Goal: Task Accomplishment & Management: Use online tool/utility

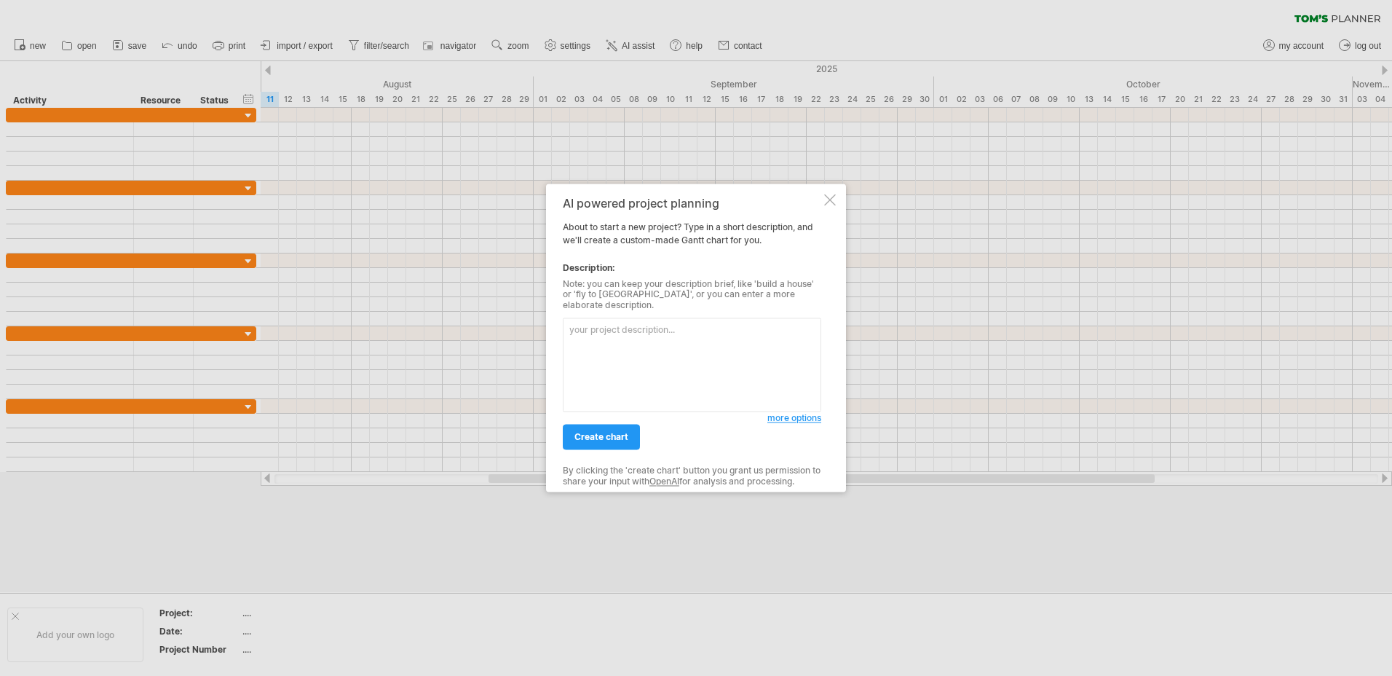
click at [611, 333] on textarea at bounding box center [692, 365] width 258 height 94
type textarea "I need a gannt chart for a 10 year project that will only show sheduling of maj…"
click at [592, 425] on link "create chart" at bounding box center [601, 436] width 77 height 25
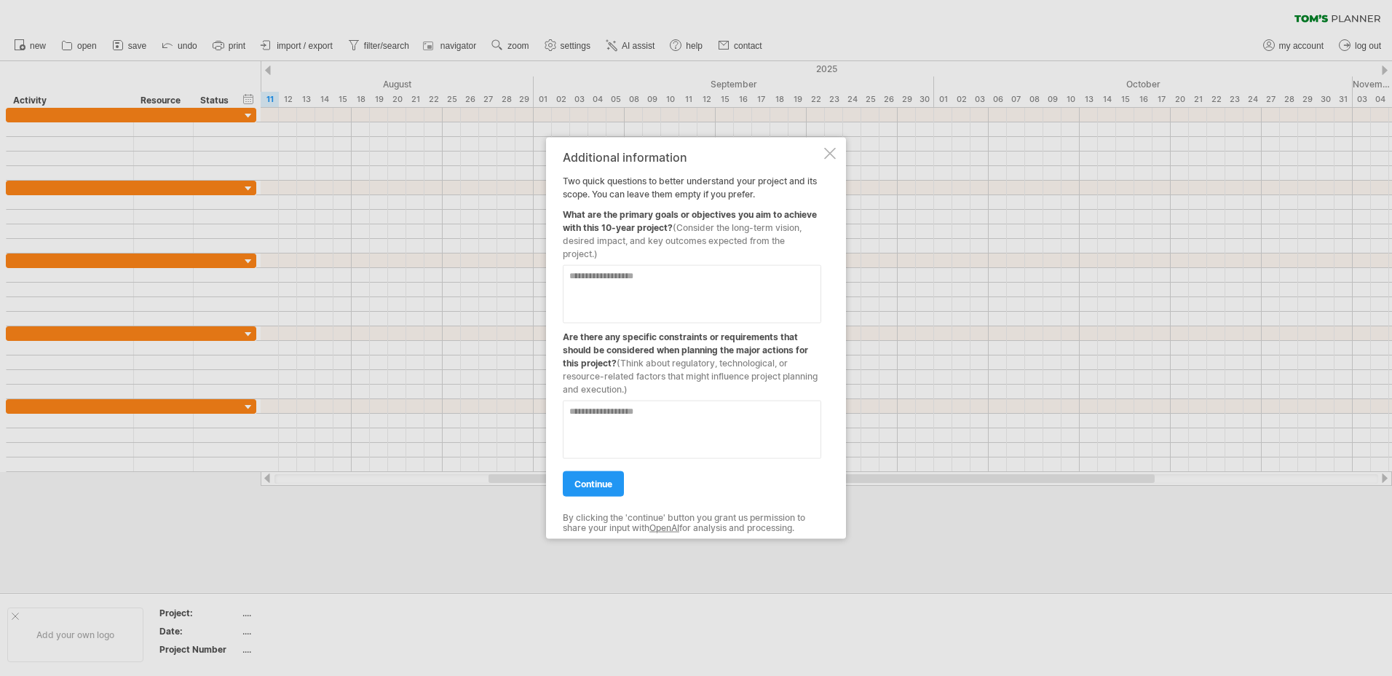
click at [665, 289] on textarea at bounding box center [692, 294] width 258 height 58
type textarea "**********"
click at [652, 417] on textarea at bounding box center [692, 429] width 258 height 58
click at [606, 476] on link "continue" at bounding box center [593, 483] width 61 height 25
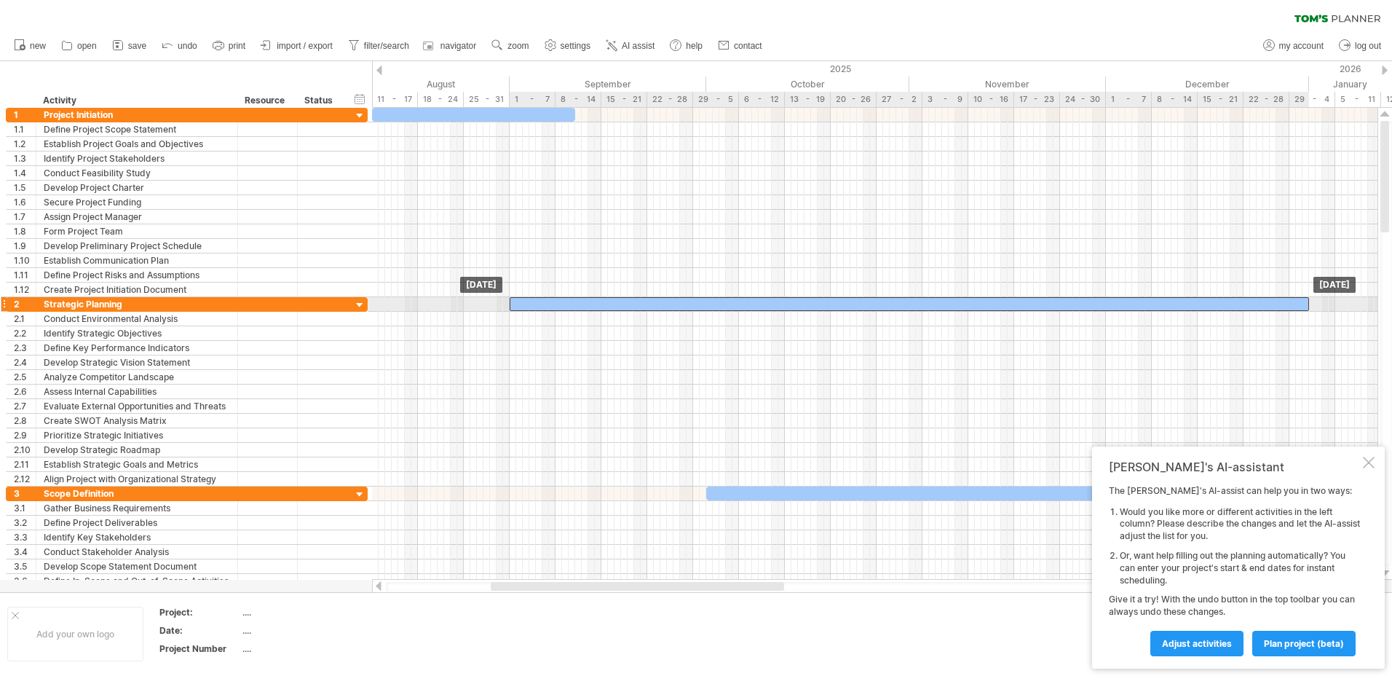
click at [761, 304] on div at bounding box center [909, 304] width 799 height 14
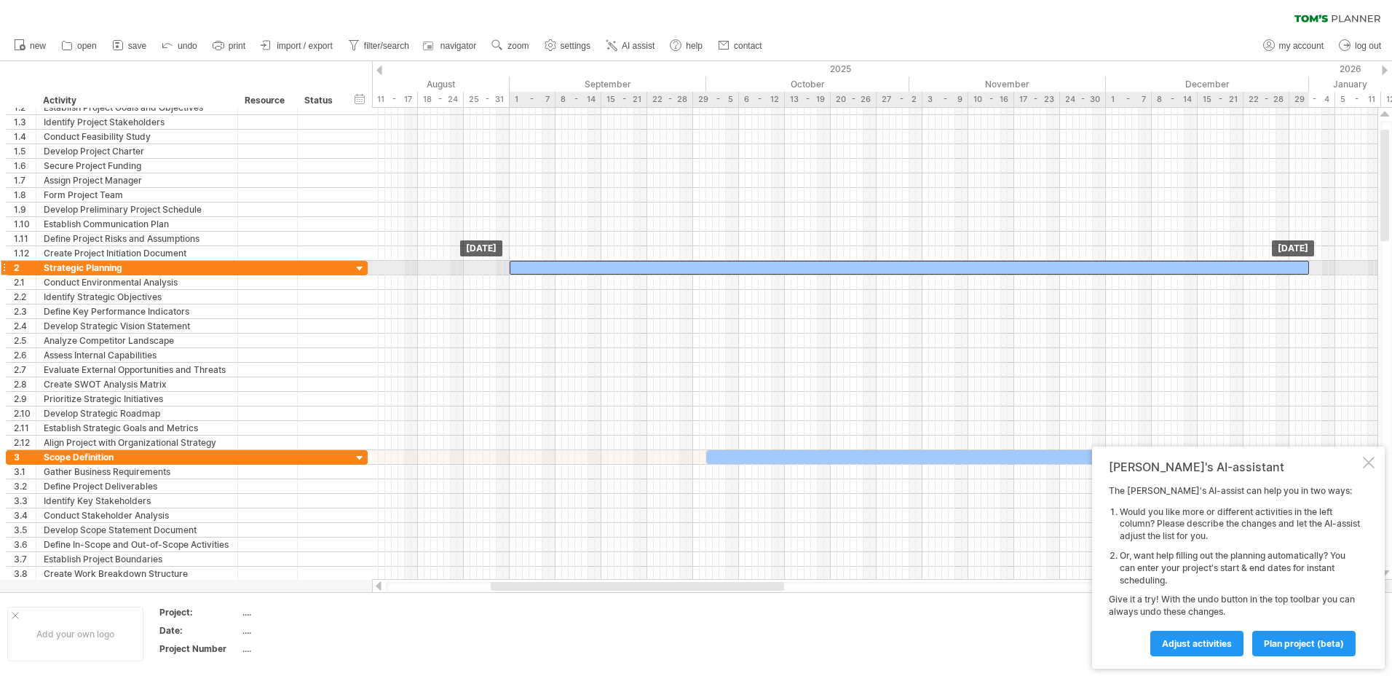
click at [670, 261] on div at bounding box center [909, 268] width 799 height 14
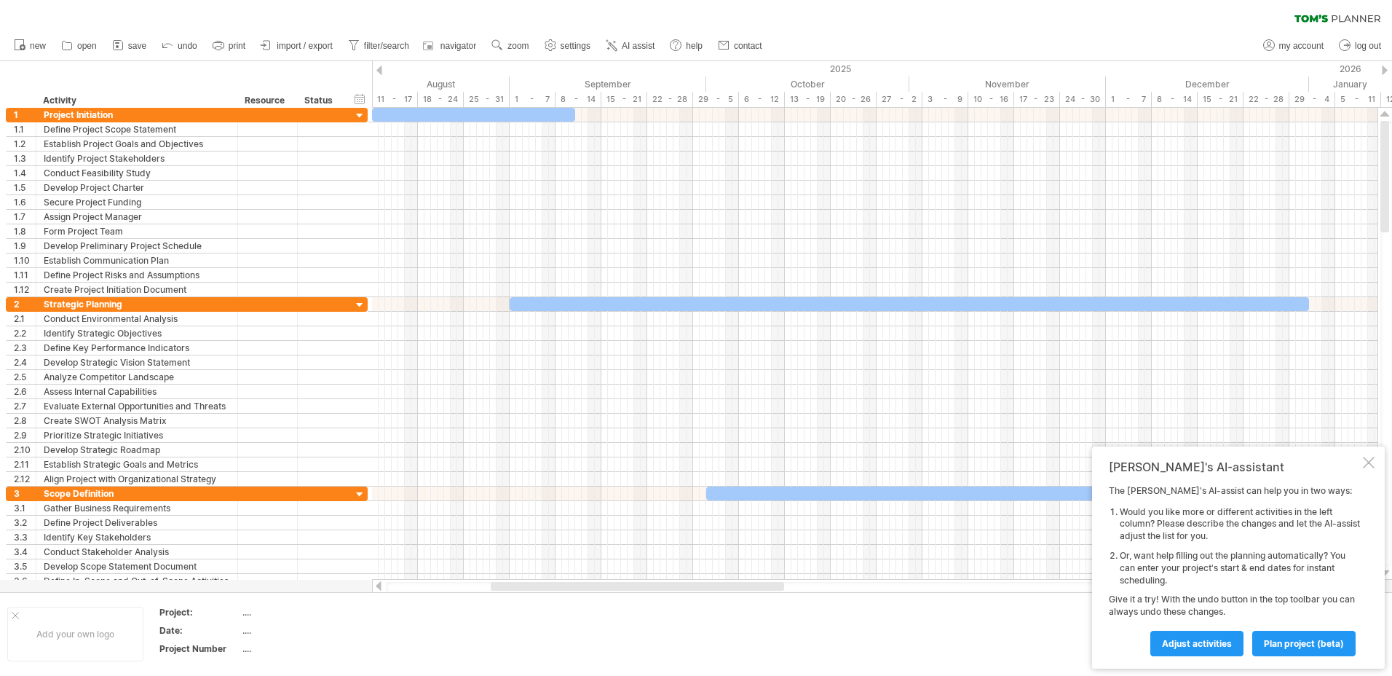
drag, startPoint x: 1386, startPoint y: 157, endPoint x: 1343, endPoint y: 27, distance: 136.5
click at [1343, 27] on div "Trying to reach [DOMAIN_NAME] Connected again... 0% clear filter new 1" at bounding box center [696, 338] width 1392 height 676
click at [33, 44] on span "new" at bounding box center [38, 46] width 16 height 10
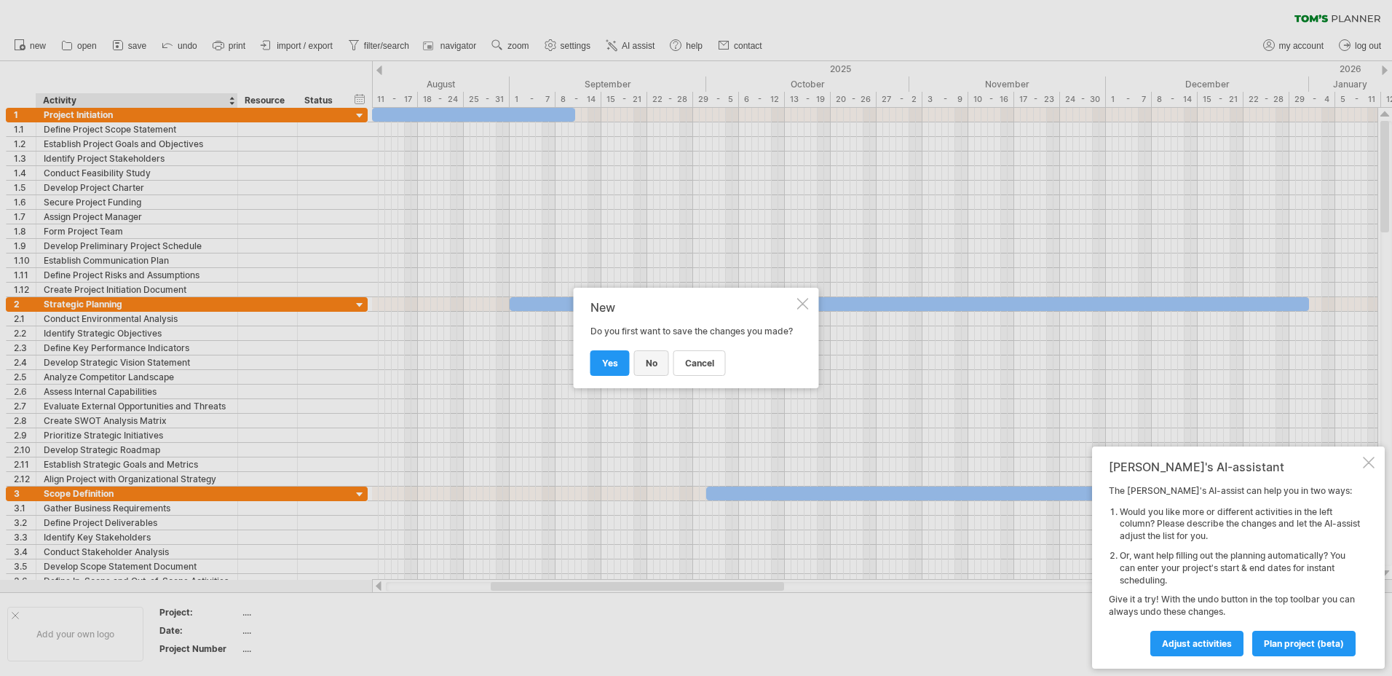
click at [658, 365] on link "no" at bounding box center [651, 362] width 35 height 25
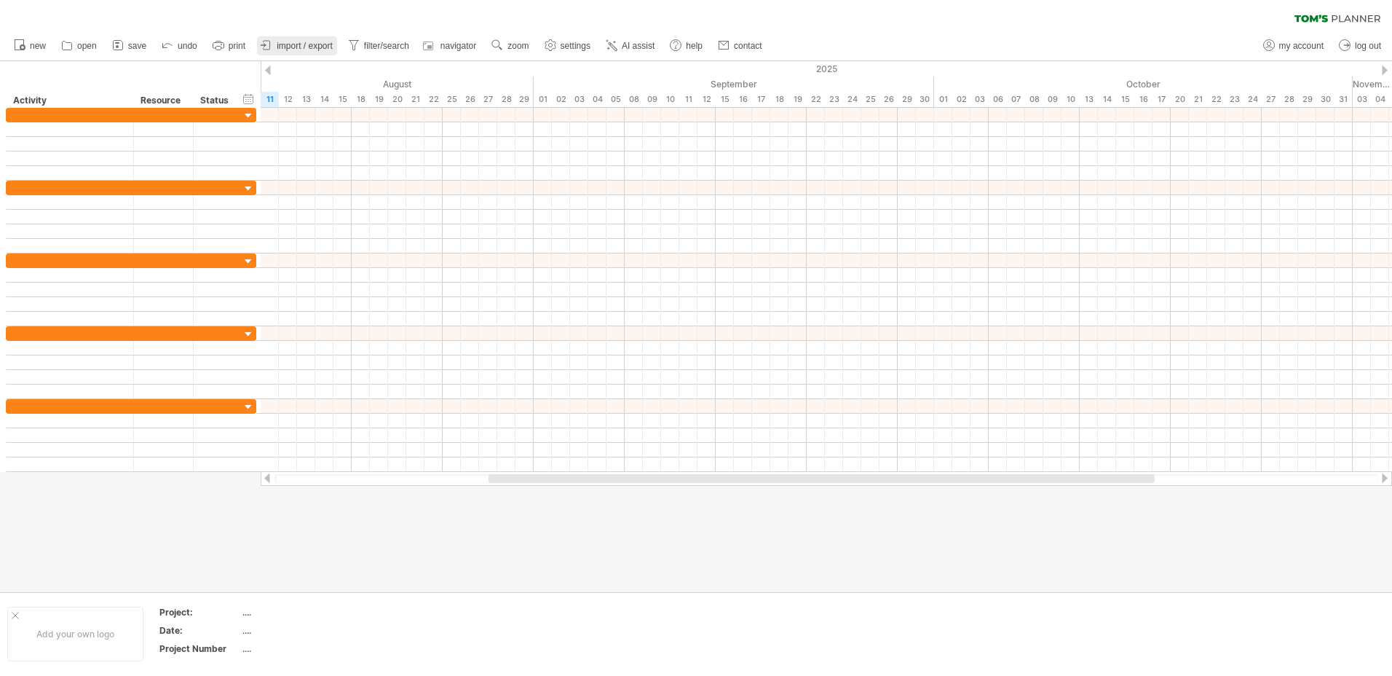
click at [283, 46] on span "import / export" at bounding box center [305, 46] width 56 height 10
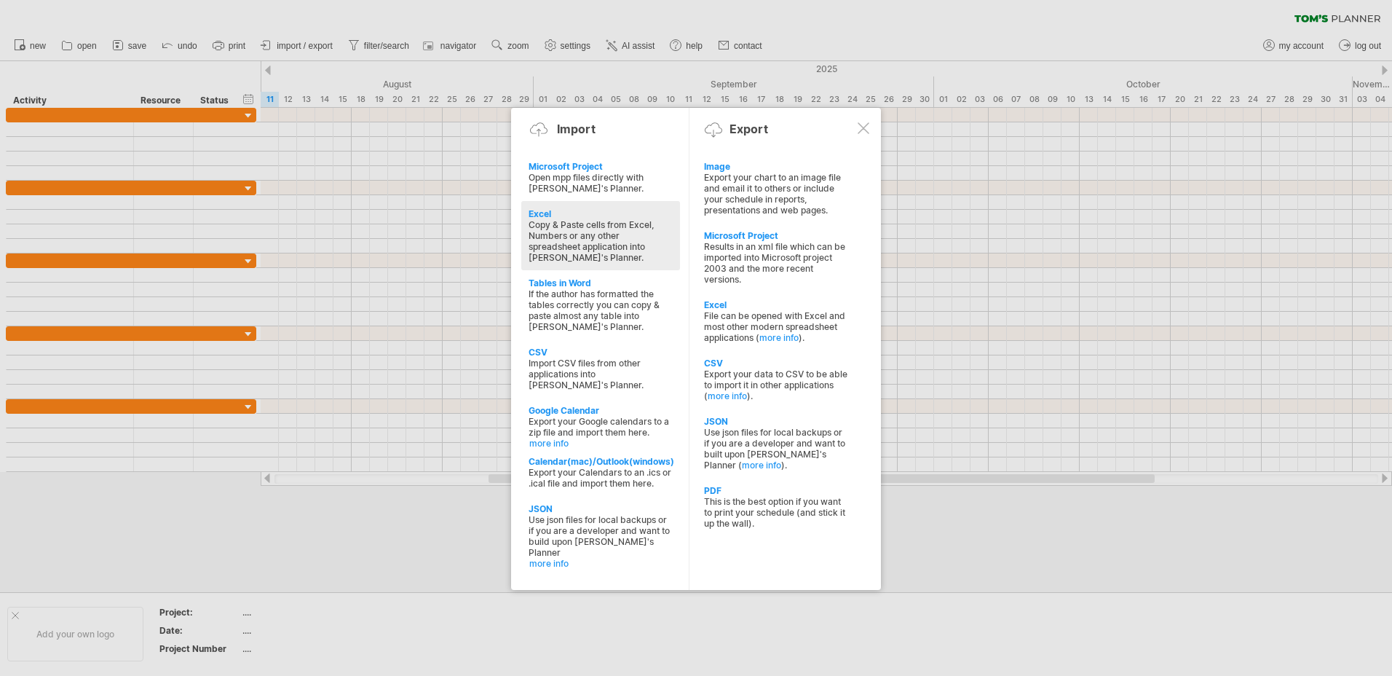
click at [585, 225] on div "Copy & Paste cells from Excel, Numbers or any other spreadsheet application int…" at bounding box center [600, 241] width 144 height 44
type textarea "**********"
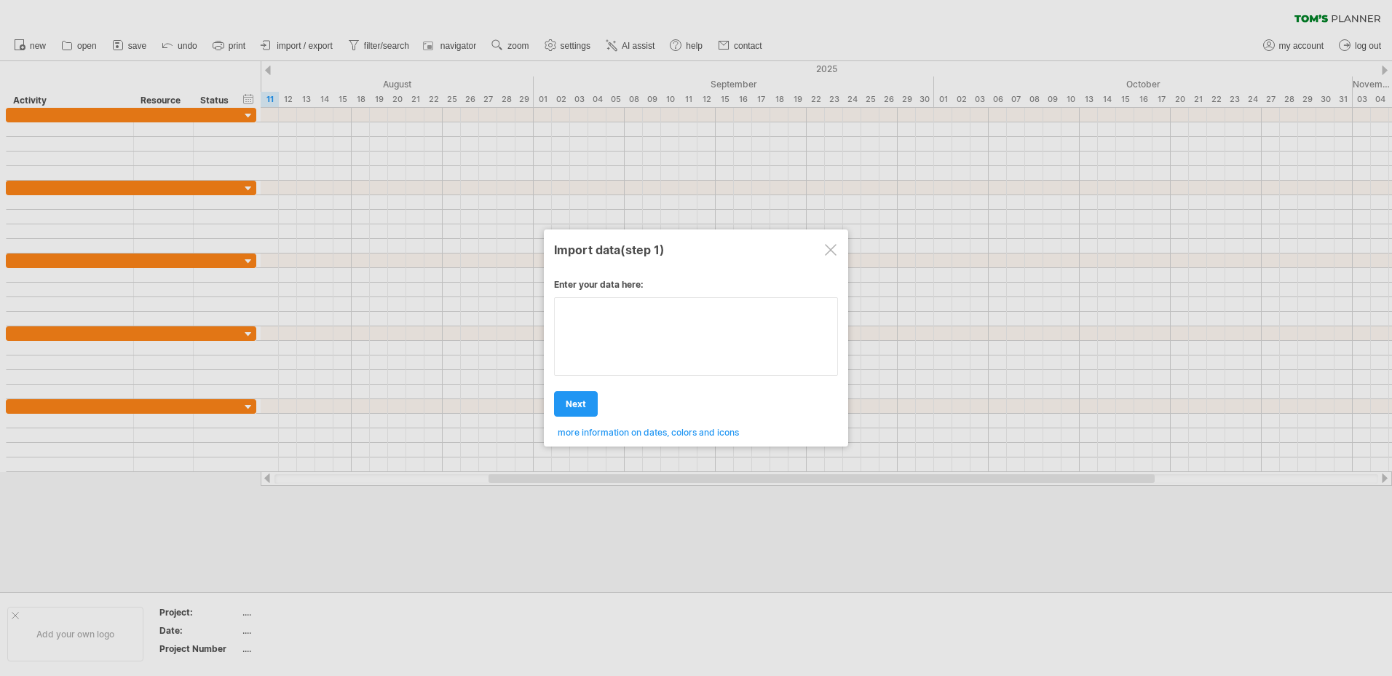
click at [572, 324] on textarea at bounding box center [696, 336] width 284 height 79
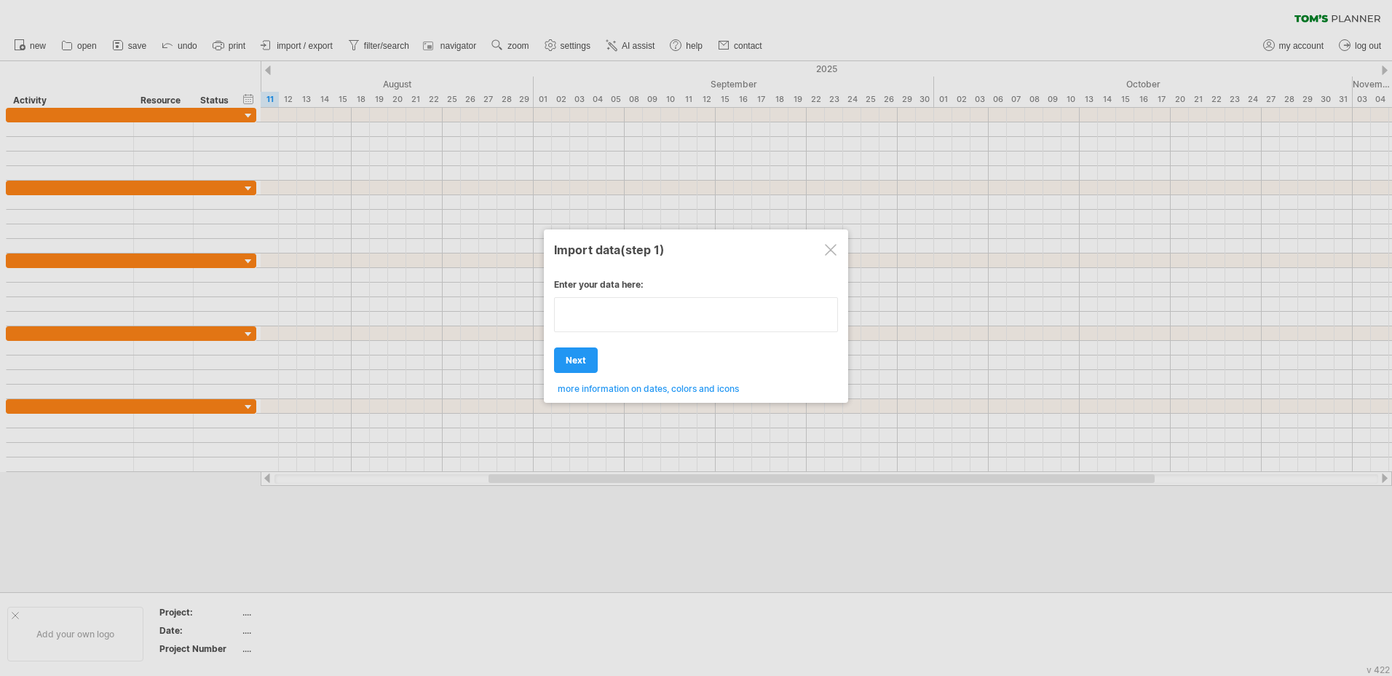
paste textarea "**********"
type textarea "**********"
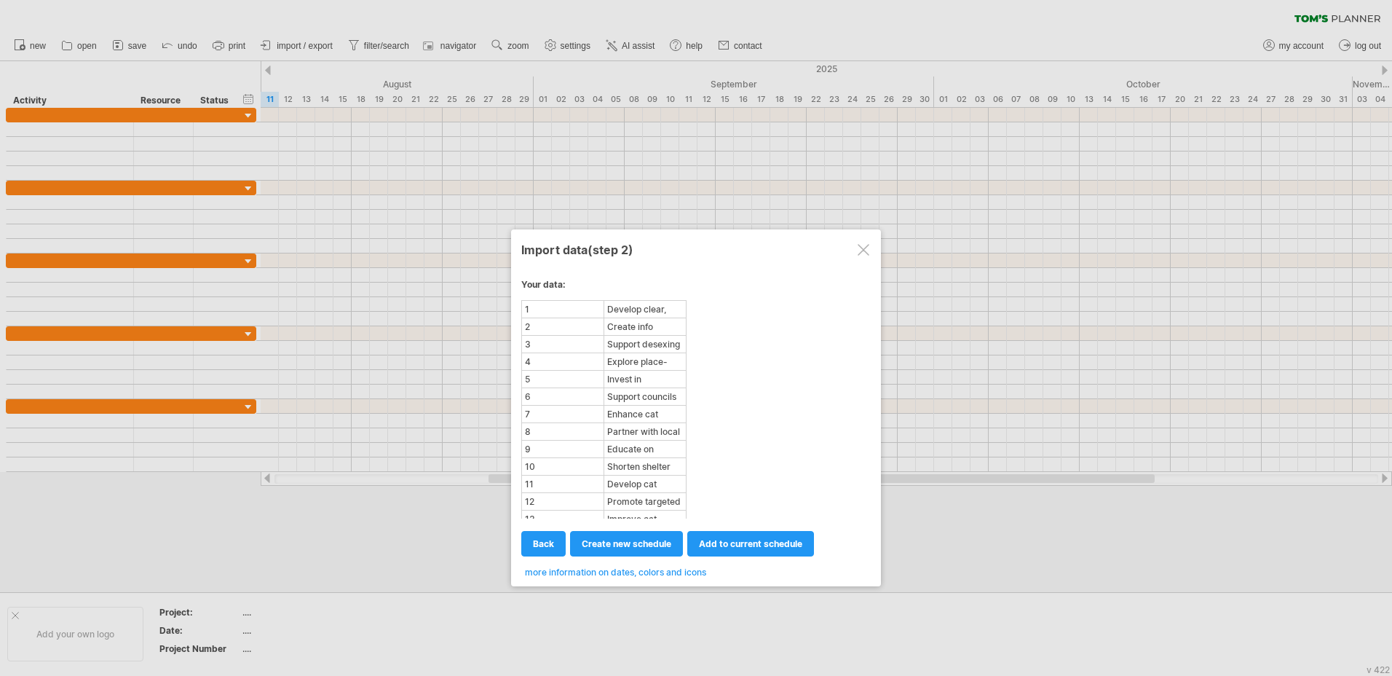
click at [627, 540] on span "create new schedule" at bounding box center [627, 543] width 90 height 11
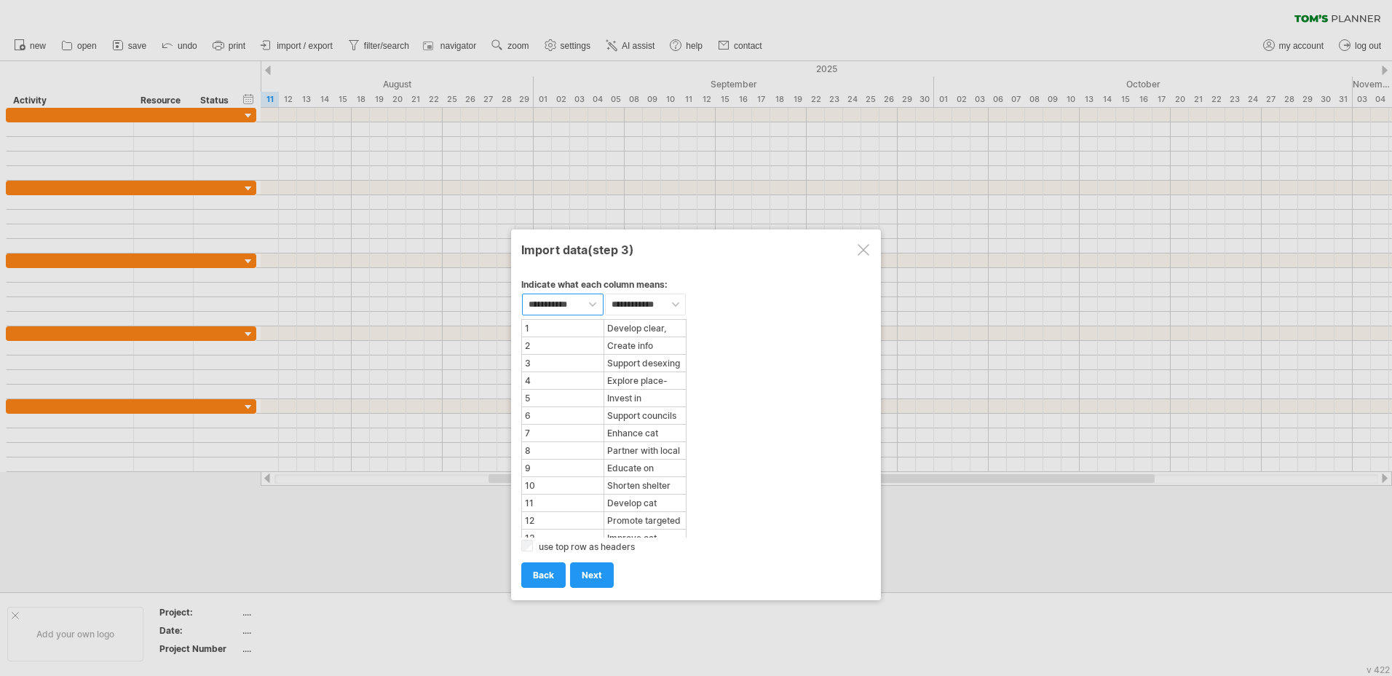
click at [591, 303] on select "**********" at bounding box center [563, 304] width 82 height 22
click at [576, 304] on select "**********" at bounding box center [563, 304] width 82 height 22
click at [592, 304] on select "**********" at bounding box center [563, 304] width 82 height 22
select select "****"
click at [522, 293] on select "**********" at bounding box center [563, 304] width 82 height 22
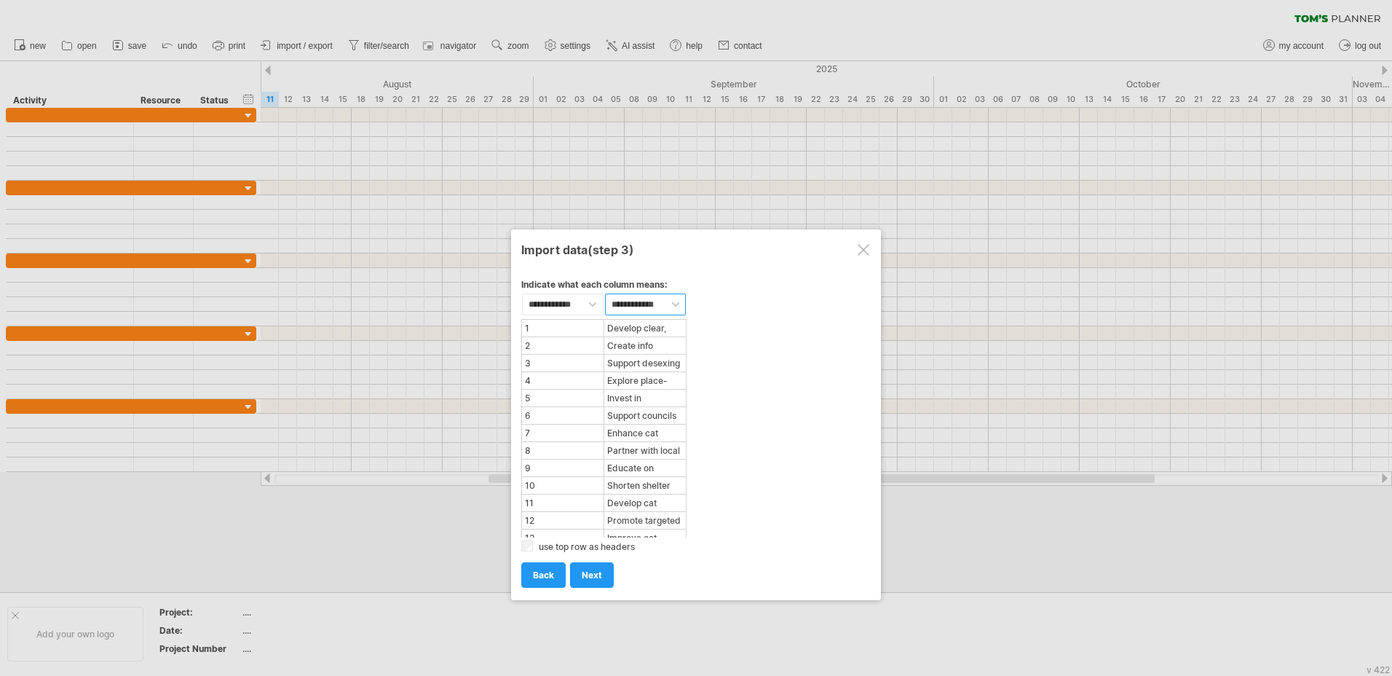
click at [628, 305] on select "**********" at bounding box center [646, 304] width 82 height 22
click at [674, 301] on select "**********" at bounding box center [646, 304] width 82 height 22
click at [675, 302] on select "**********" at bounding box center [646, 304] width 82 height 22
select select "***"
click at [605, 293] on select "**********" at bounding box center [646, 304] width 82 height 22
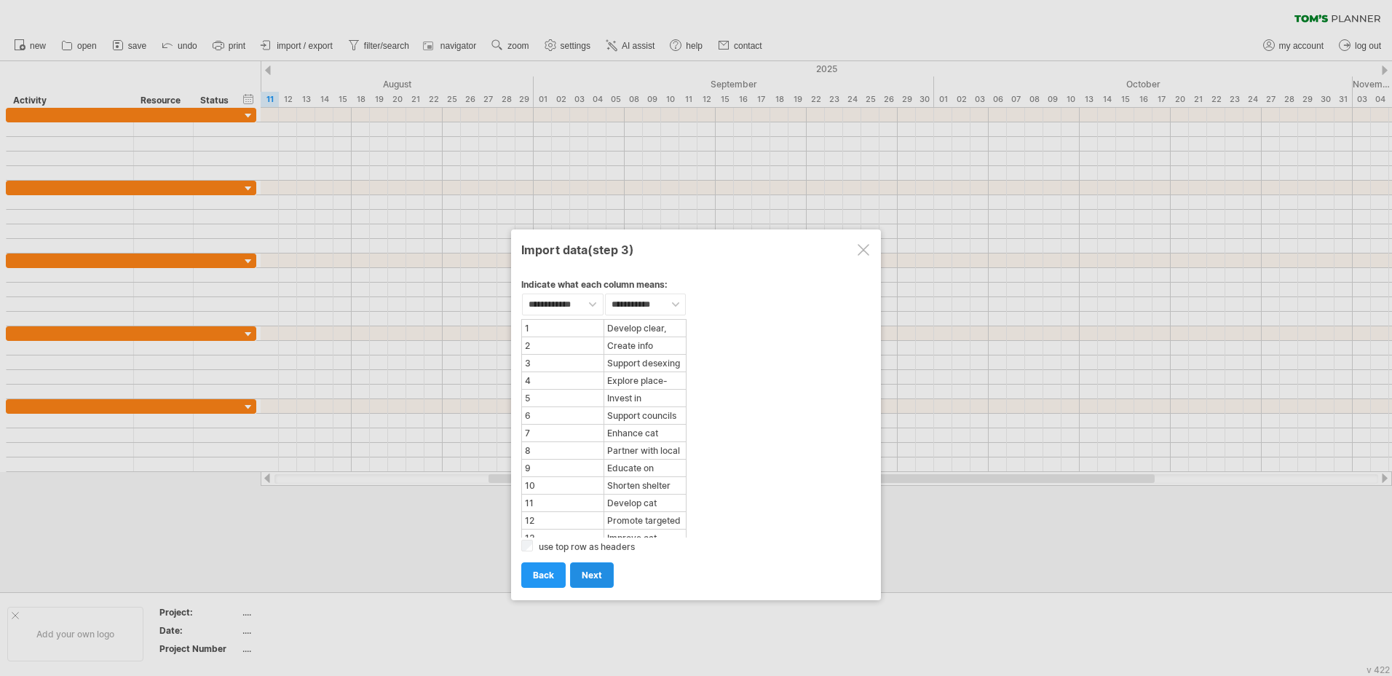
click at [597, 573] on span "next" at bounding box center [592, 574] width 20 height 11
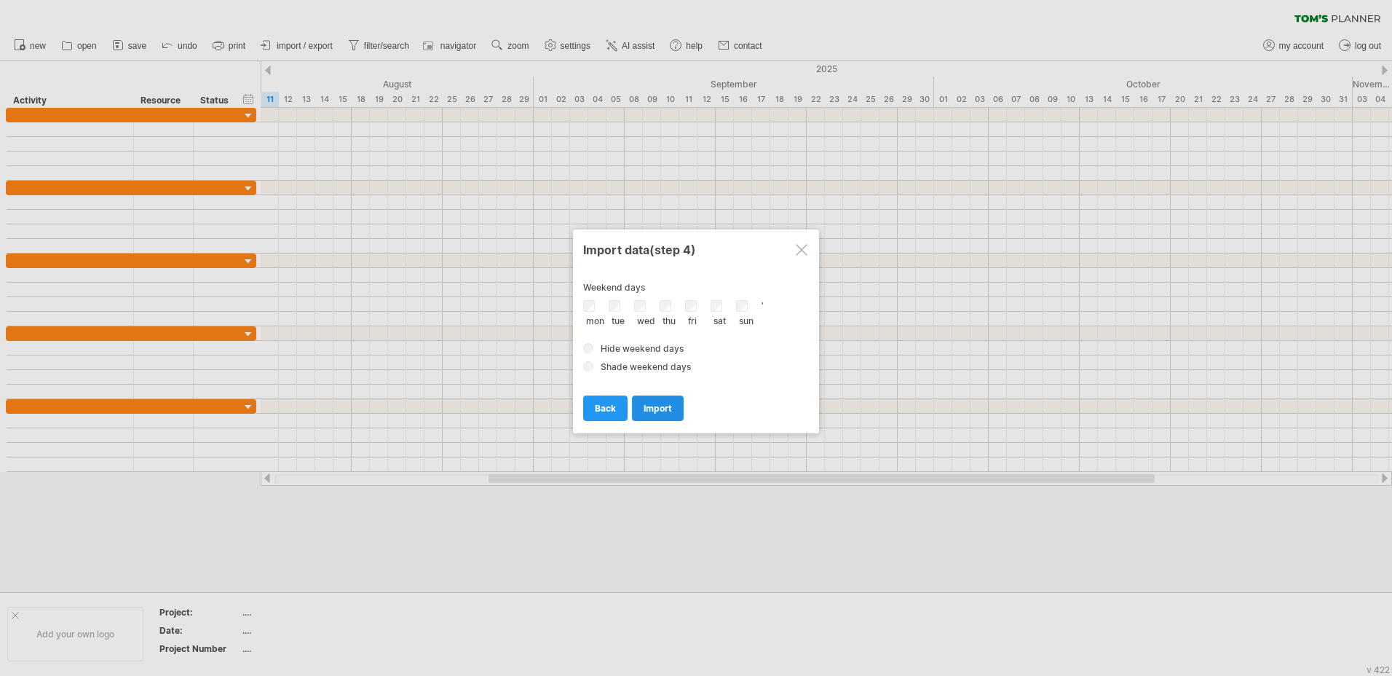
click at [662, 404] on span "import" at bounding box center [657, 408] width 28 height 11
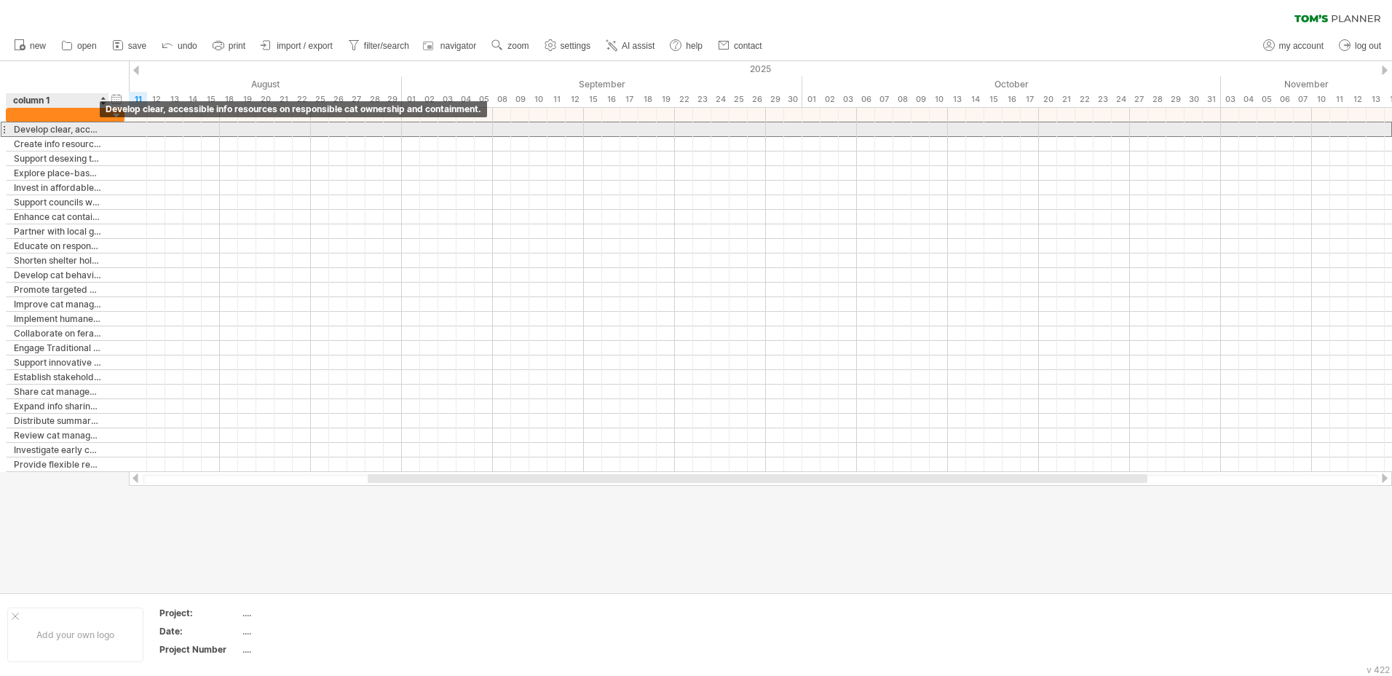
click at [92, 125] on div "Develop clear, accessible info resources on responsible cat ownership and conta…" at bounding box center [57, 129] width 87 height 14
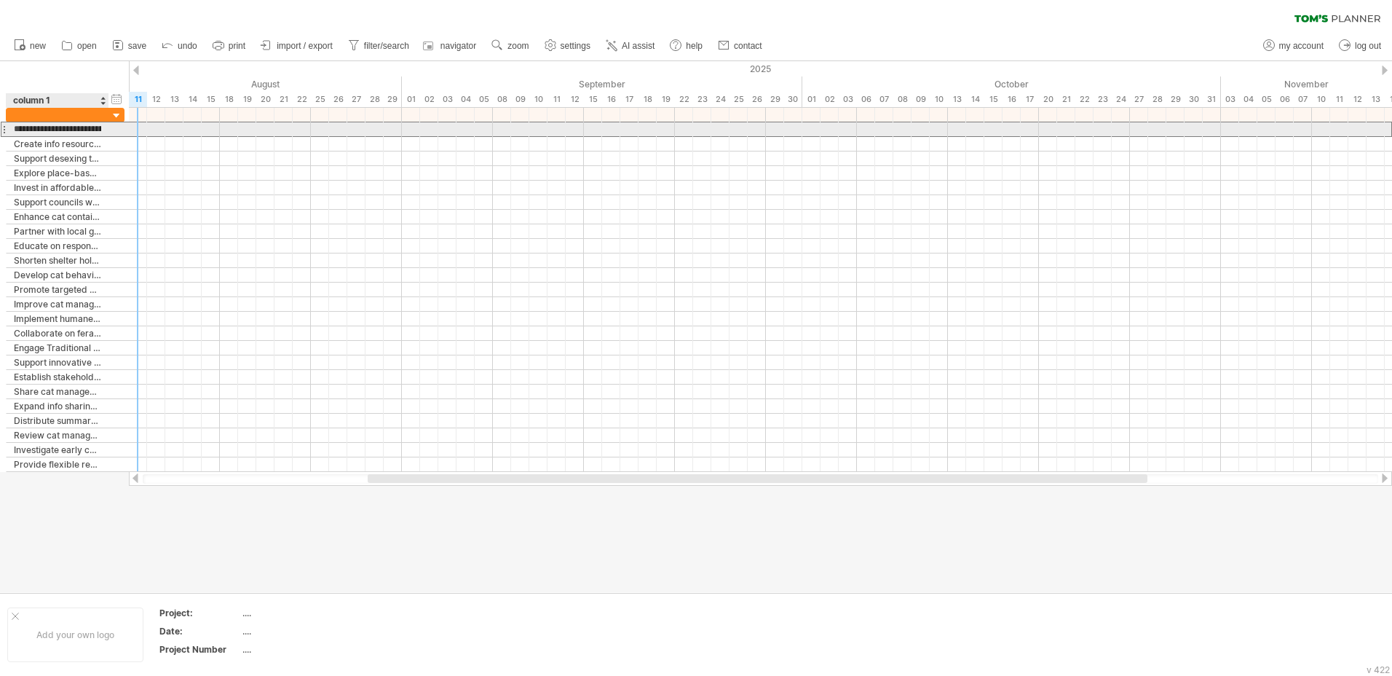
click at [72, 130] on input "**********" at bounding box center [57, 129] width 87 height 14
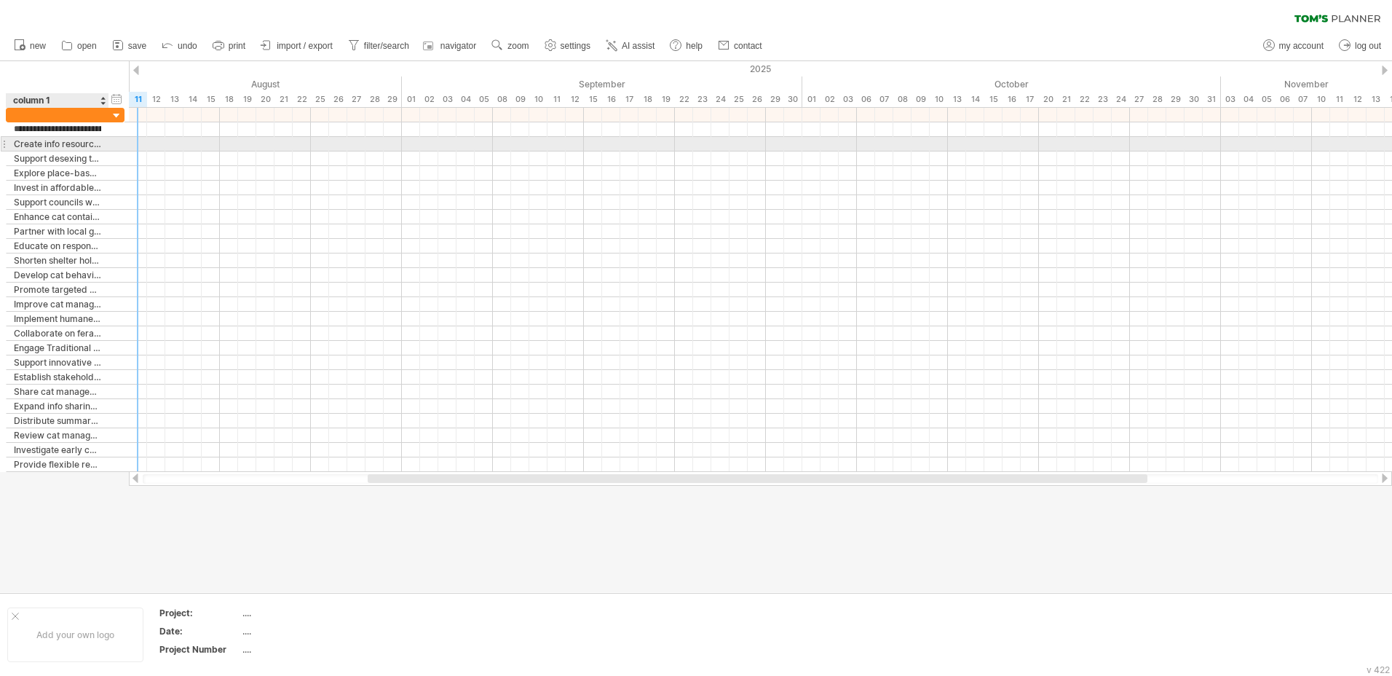
click at [71, 146] on div "Create info resources for multicultural communities and use engagement channels." at bounding box center [57, 144] width 87 height 14
drag, startPoint x: 383, startPoint y: 478, endPoint x: 314, endPoint y: 474, distance: 69.3
click at [314, 474] on div at bounding box center [688, 478] width 780 height 9
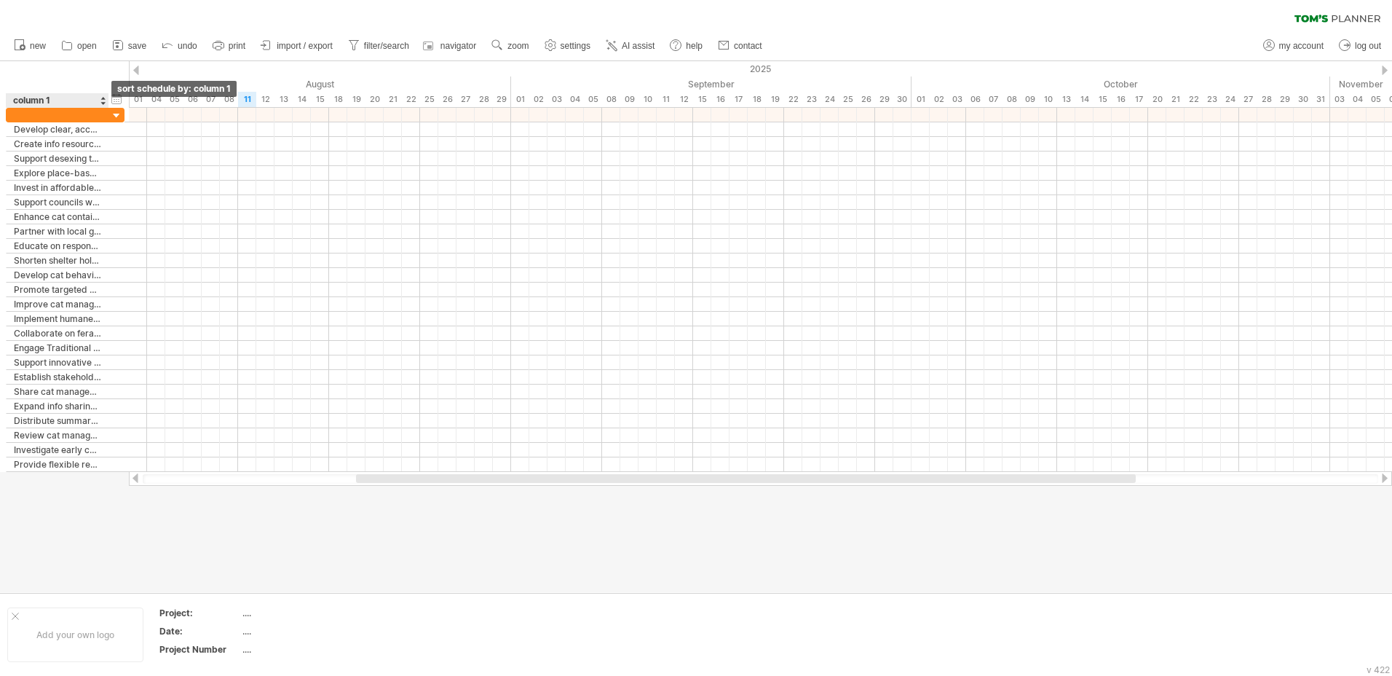
click at [101, 102] on div at bounding box center [103, 100] width 6 height 15
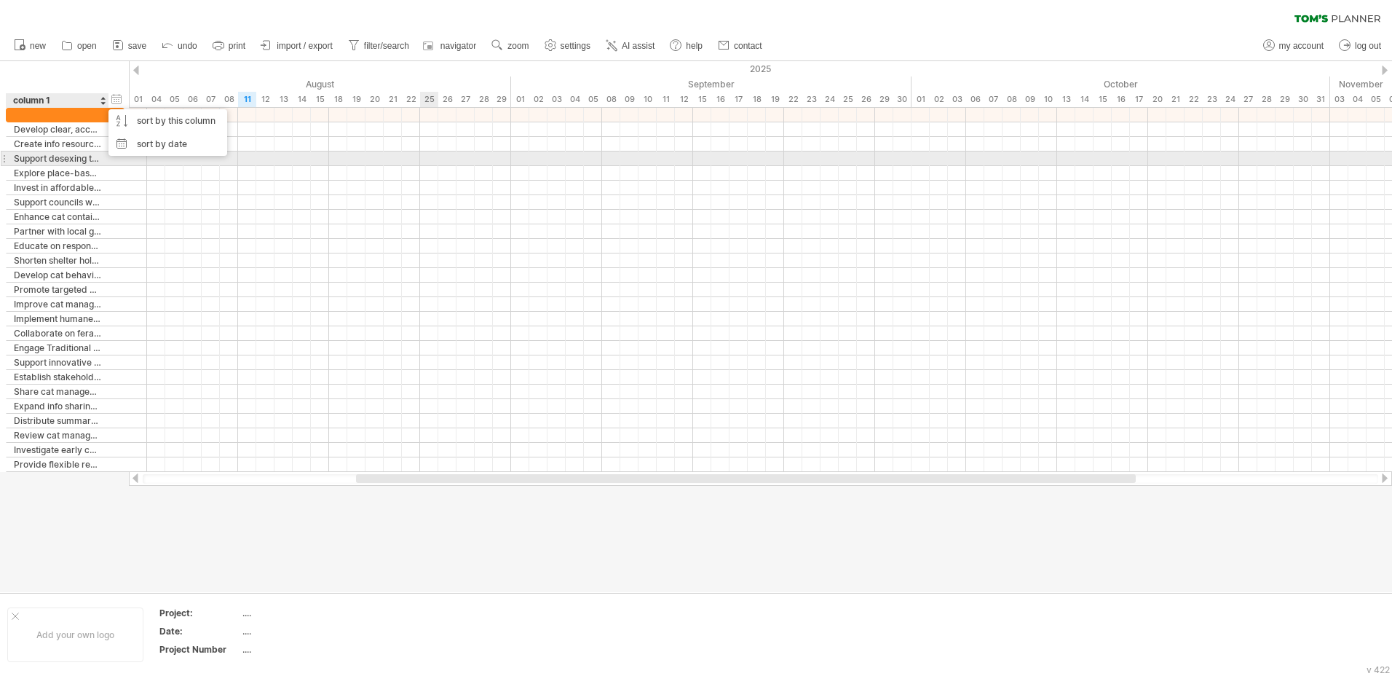
click at [423, 155] on div at bounding box center [760, 158] width 1263 height 15
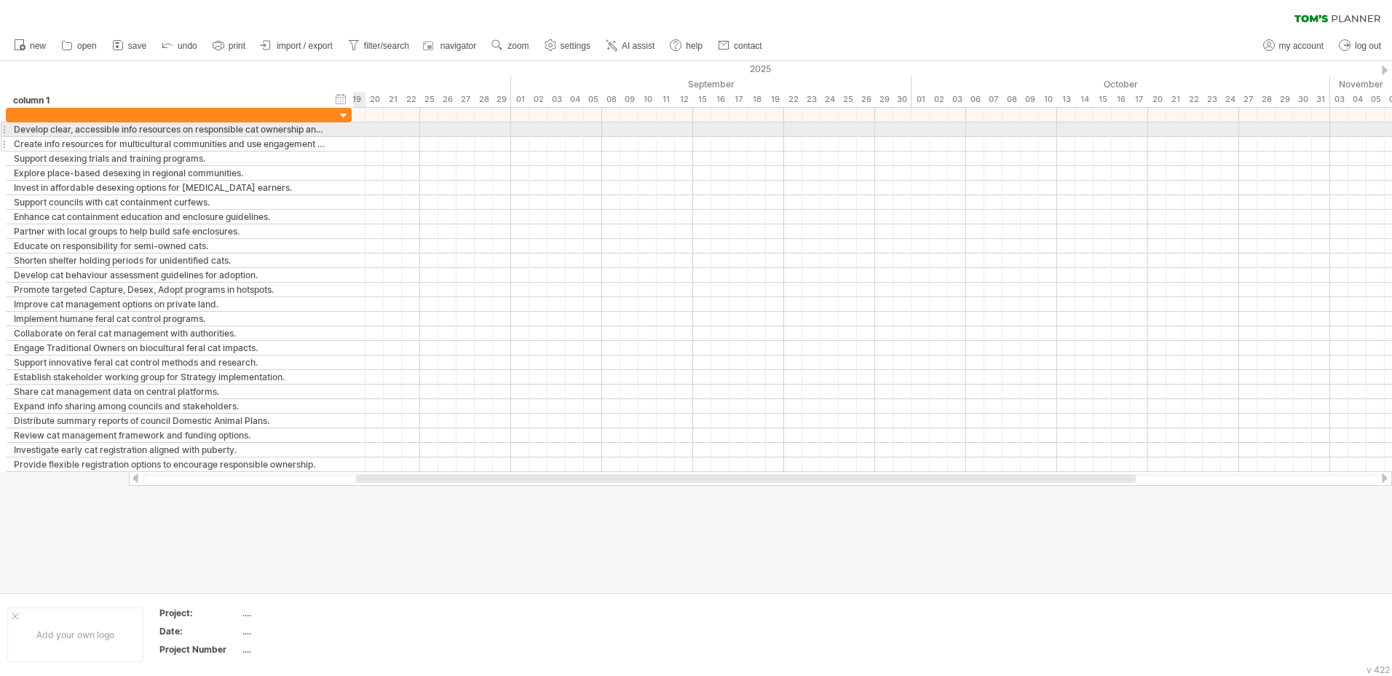
drag, startPoint x: 122, startPoint y: 132, endPoint x: 349, endPoint y: 143, distance: 227.4
click at [349, 143] on div "**********" at bounding box center [179, 290] width 346 height 364
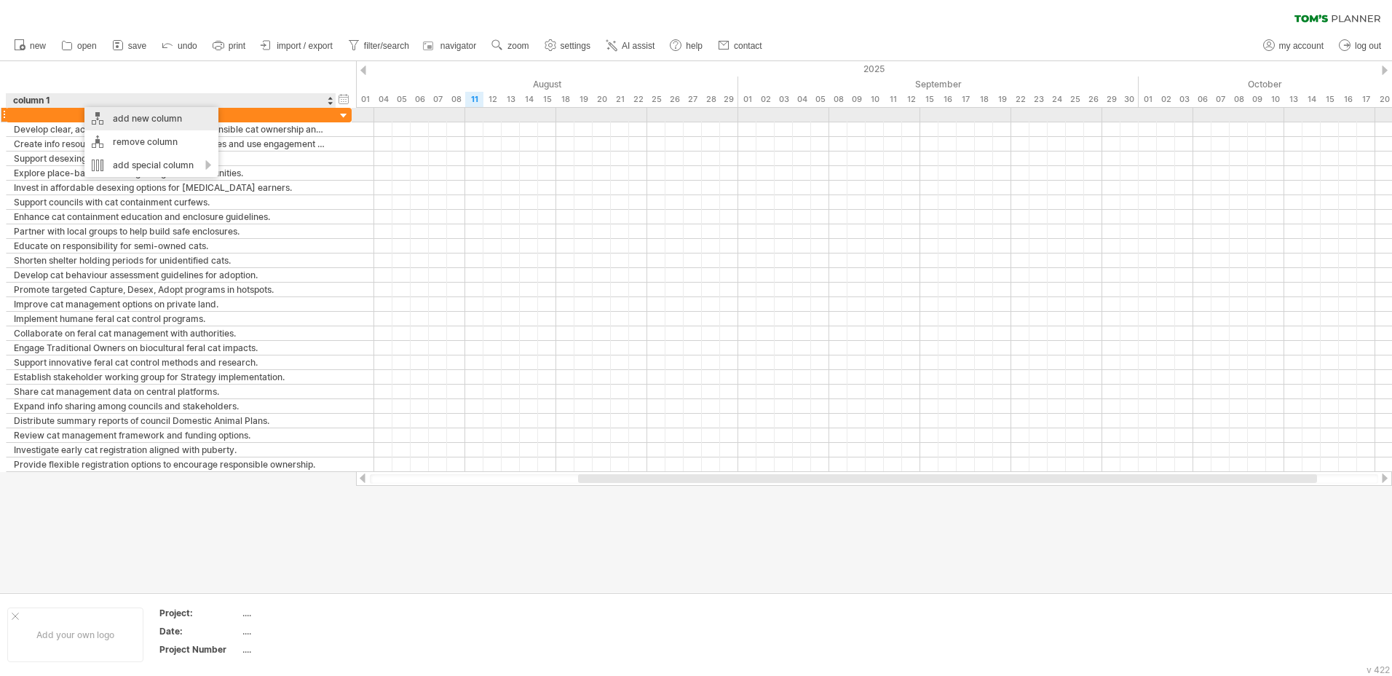
click at [159, 115] on div "add new column" at bounding box center [151, 118] width 134 height 23
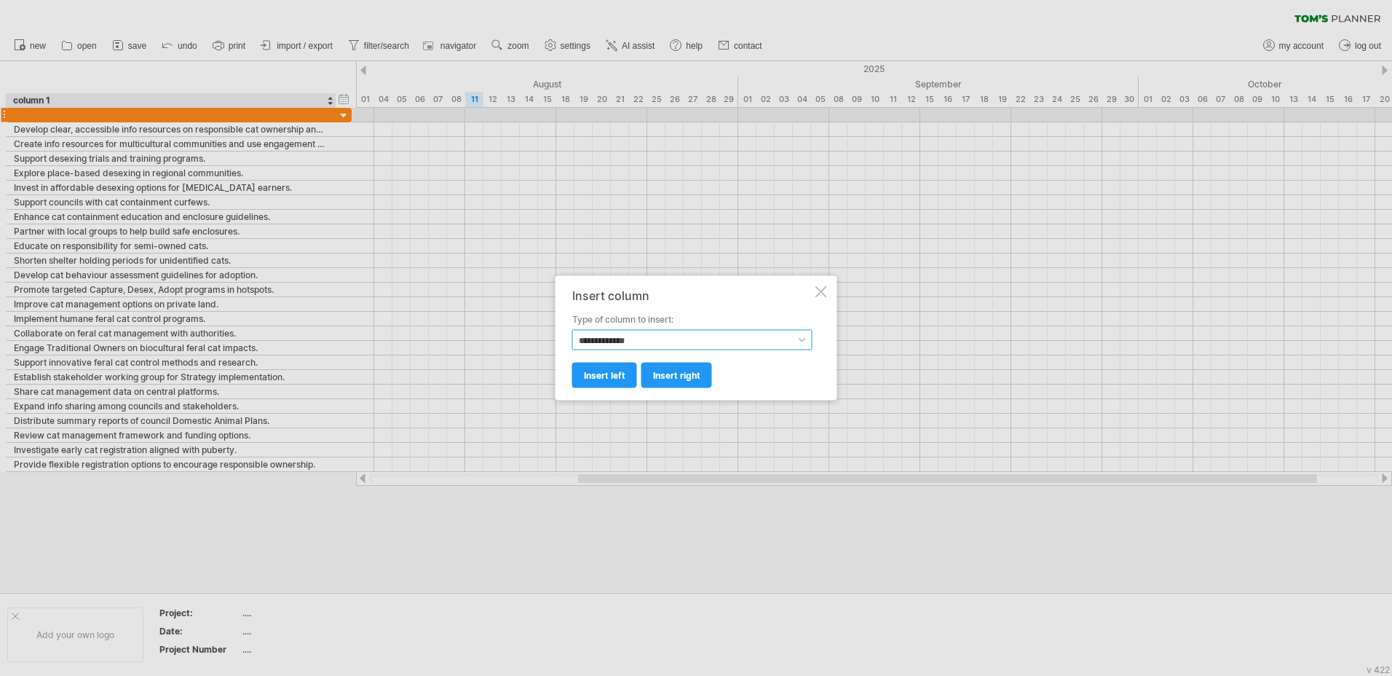
click at [800, 341] on select "**********" at bounding box center [692, 340] width 240 height 20
select select "**********"
click at [572, 330] on select "**********" at bounding box center [692, 340] width 240 height 20
click at [612, 378] on span "insert left" at bounding box center [604, 375] width 41 height 11
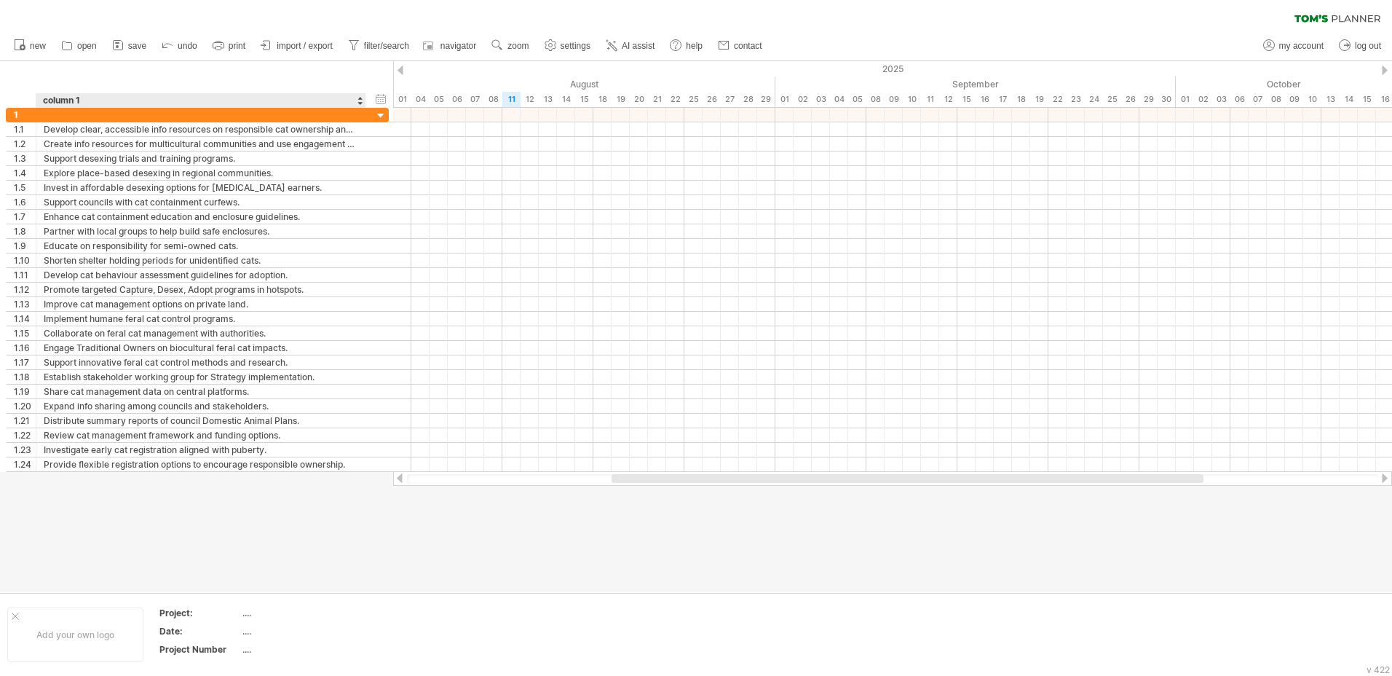
click at [111, 99] on div "column 1" at bounding box center [200, 100] width 314 height 15
type input "*"
click at [44, 104] on input "*******" at bounding box center [200, 100] width 314 height 15
type input "**********"
click at [221, 98] on div "Cat Management Stratyegy Actions" at bounding box center [200, 100] width 314 height 15
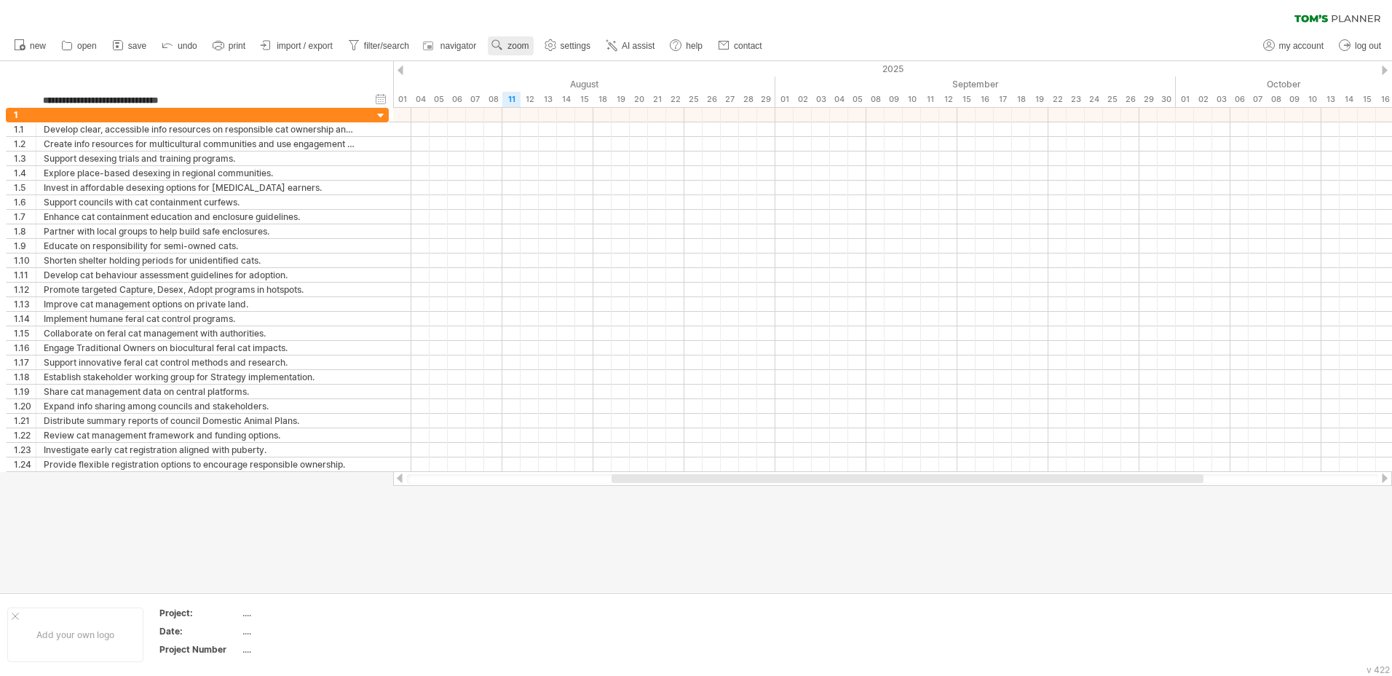
click at [524, 44] on span "zoom" at bounding box center [517, 46] width 21 height 10
click at [551, 57] on div "Month" at bounding box center [571, 63] width 81 height 23
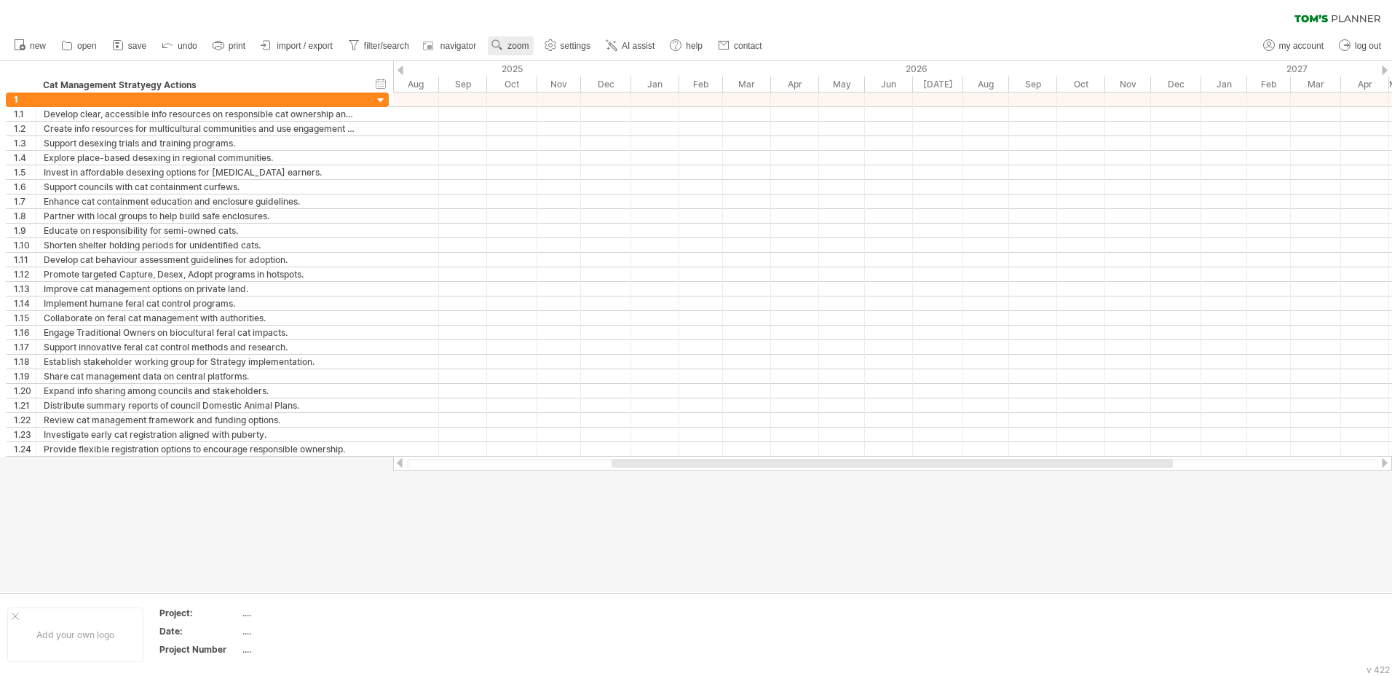
click at [510, 45] on span "zoom" at bounding box center [517, 46] width 21 height 10
drag, startPoint x: 682, startPoint y: 460, endPoint x: 1123, endPoint y: 470, distance: 441.2
click at [1123, 470] on div at bounding box center [892, 463] width 999 height 15
click at [1387, 68] on div at bounding box center [1385, 70] width 6 height 9
drag, startPoint x: 981, startPoint y: 460, endPoint x: 699, endPoint y: 490, distance: 283.3
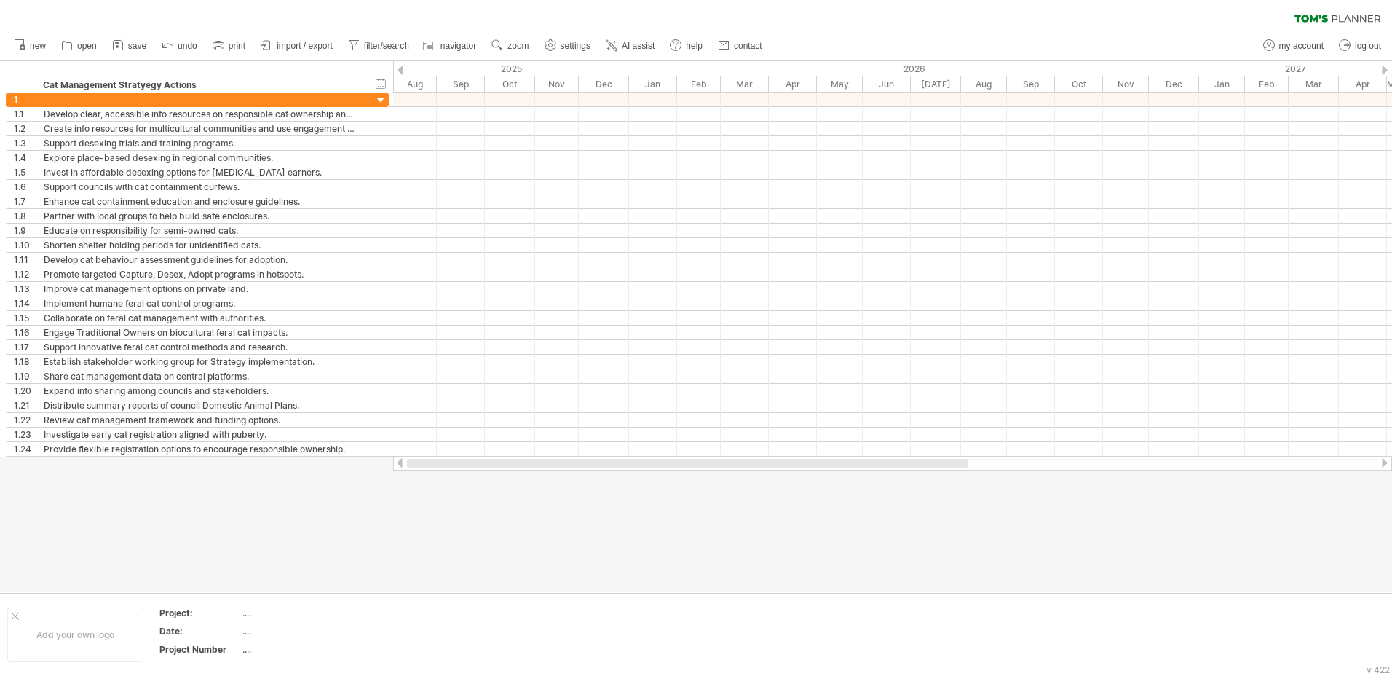
click at [699, 490] on div "Trying to reach [DOMAIN_NAME] Connected again... 0% clear filter new 1" at bounding box center [696, 338] width 1392 height 676
click at [398, 70] on div at bounding box center [400, 70] width 6 height 9
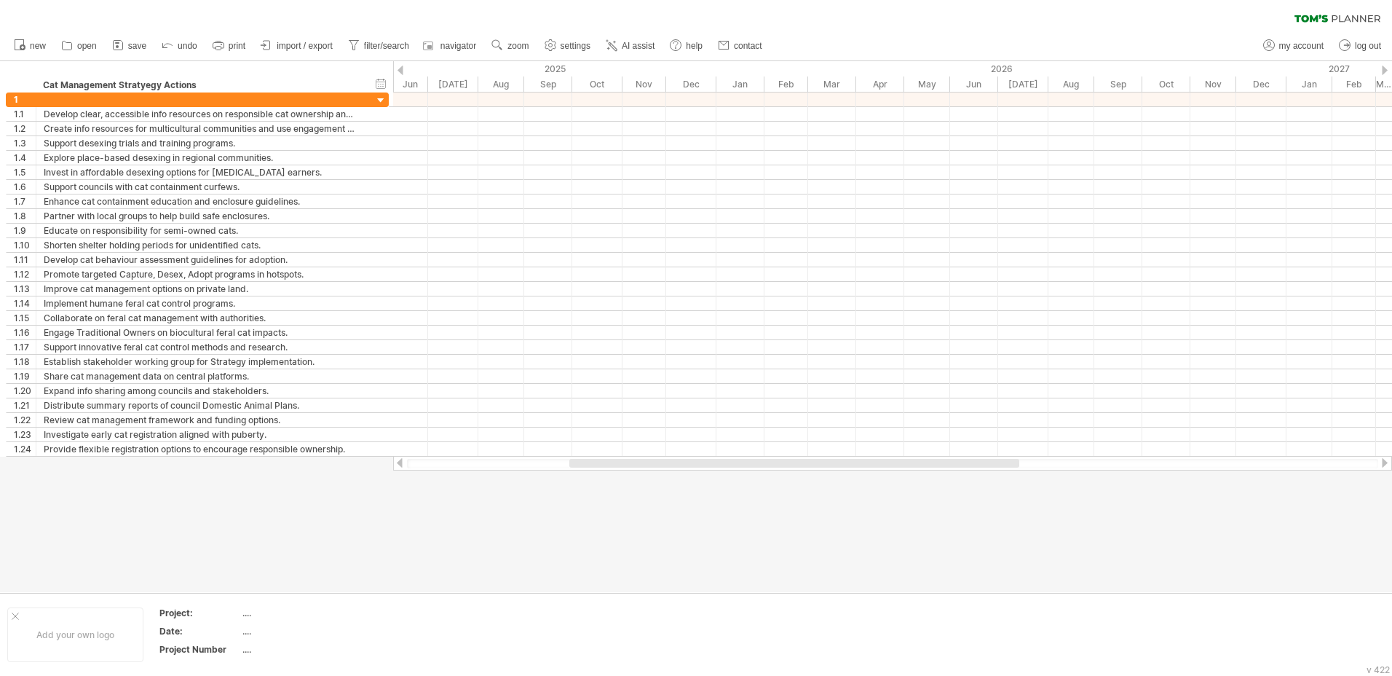
click at [398, 70] on div at bounding box center [400, 70] width 6 height 9
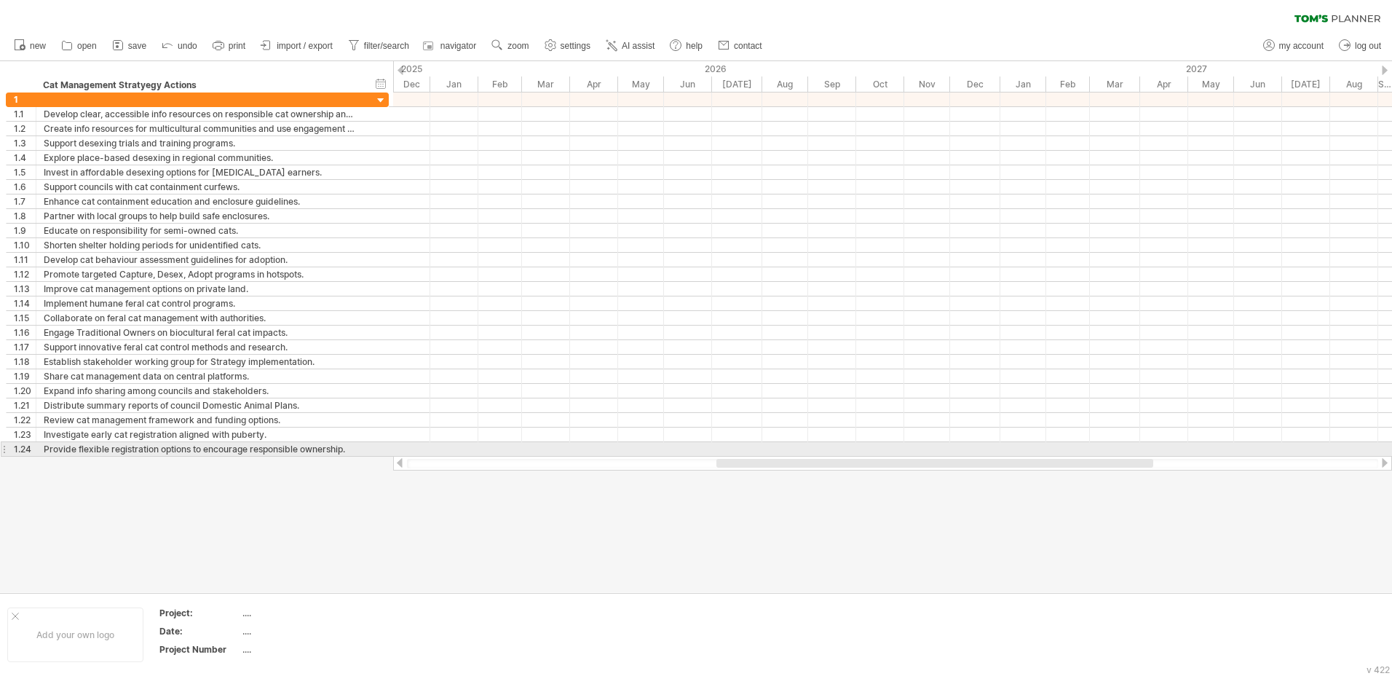
drag, startPoint x: 600, startPoint y: 460, endPoint x: 752, endPoint y: 443, distance: 153.1
click at [752, 443] on div "Trying to reach [DOMAIN_NAME] Connected again... 0% clear filter new 1" at bounding box center [696, 338] width 1392 height 676
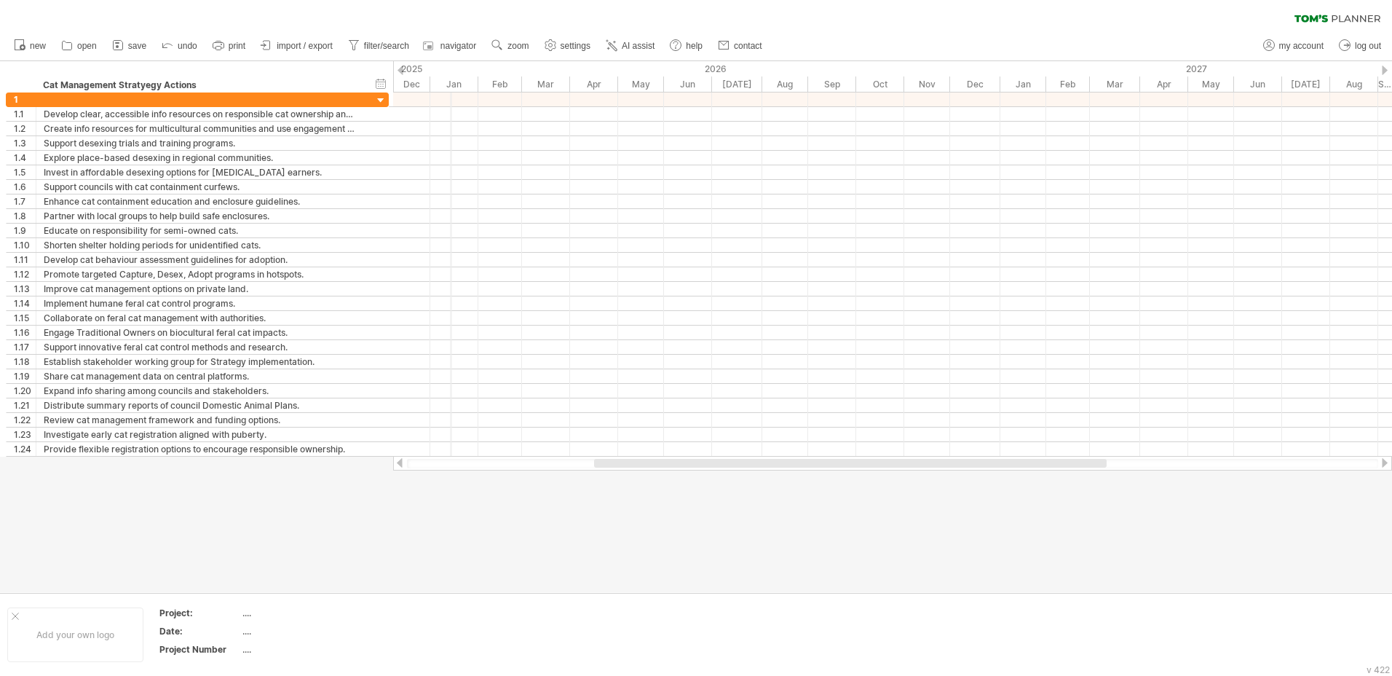
click at [451, 81] on div "Jan" at bounding box center [454, 83] width 48 height 15
click at [401, 70] on div at bounding box center [400, 70] width 6 height 9
click at [403, 70] on div at bounding box center [400, 70] width 6 height 9
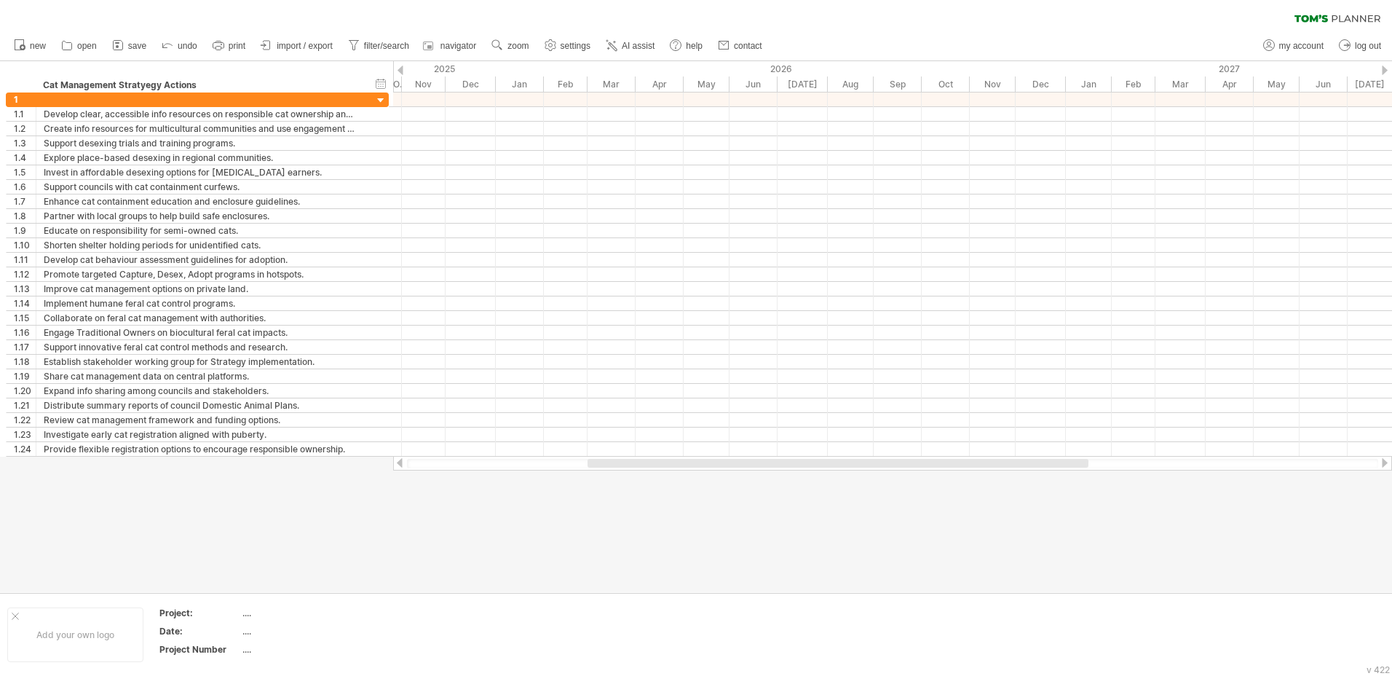
click at [403, 70] on div at bounding box center [400, 70] width 6 height 9
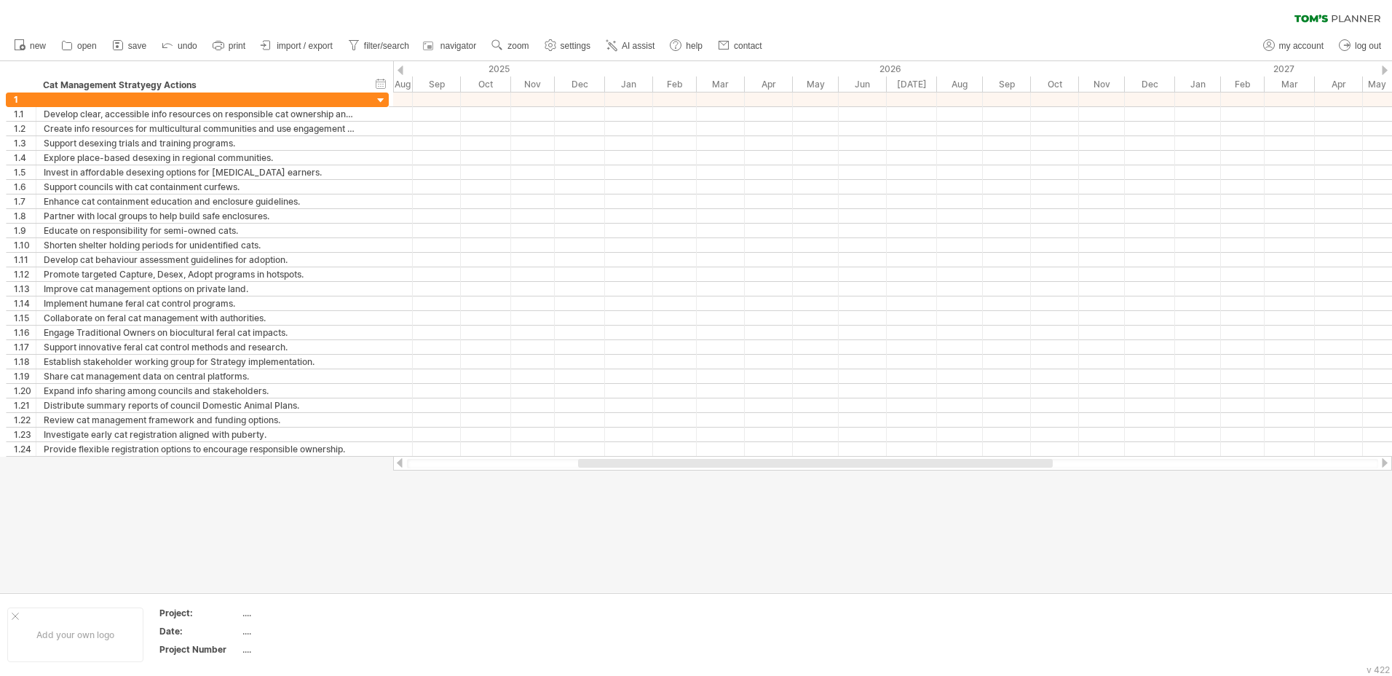
click at [403, 70] on div at bounding box center [400, 70] width 6 height 9
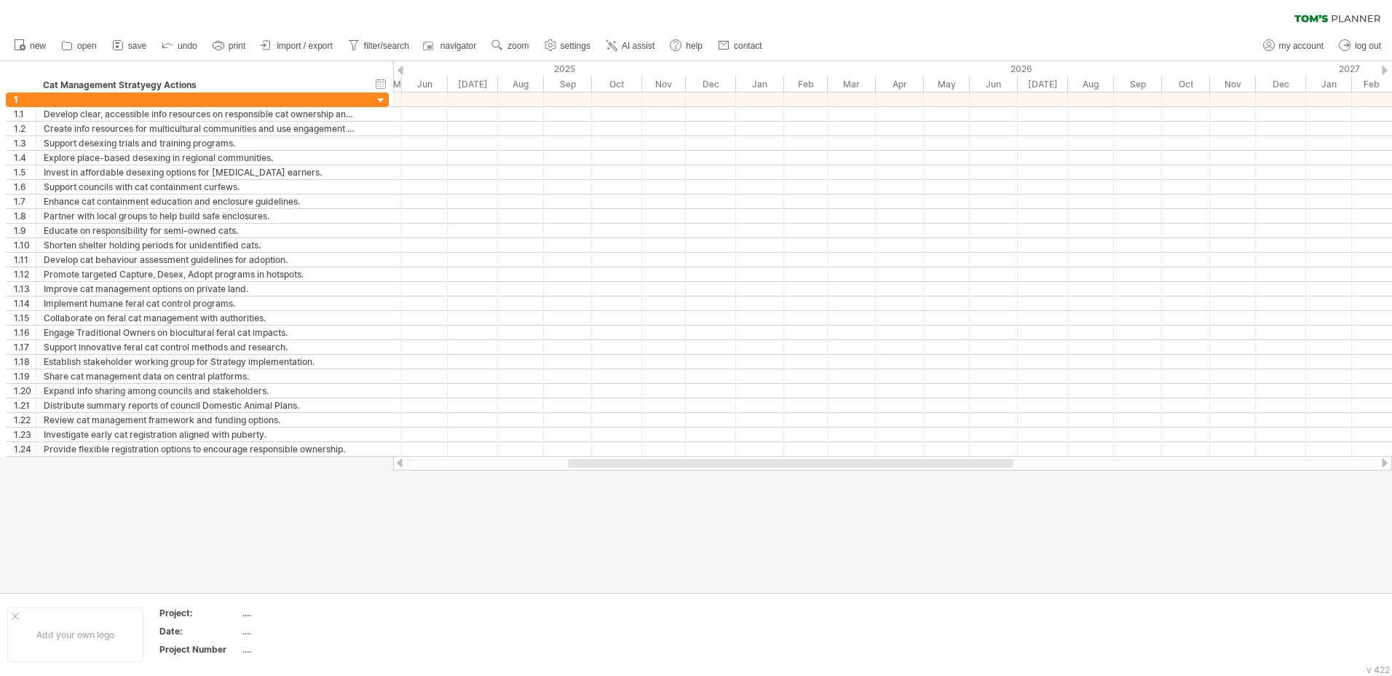
click at [403, 70] on div at bounding box center [400, 70] width 6 height 9
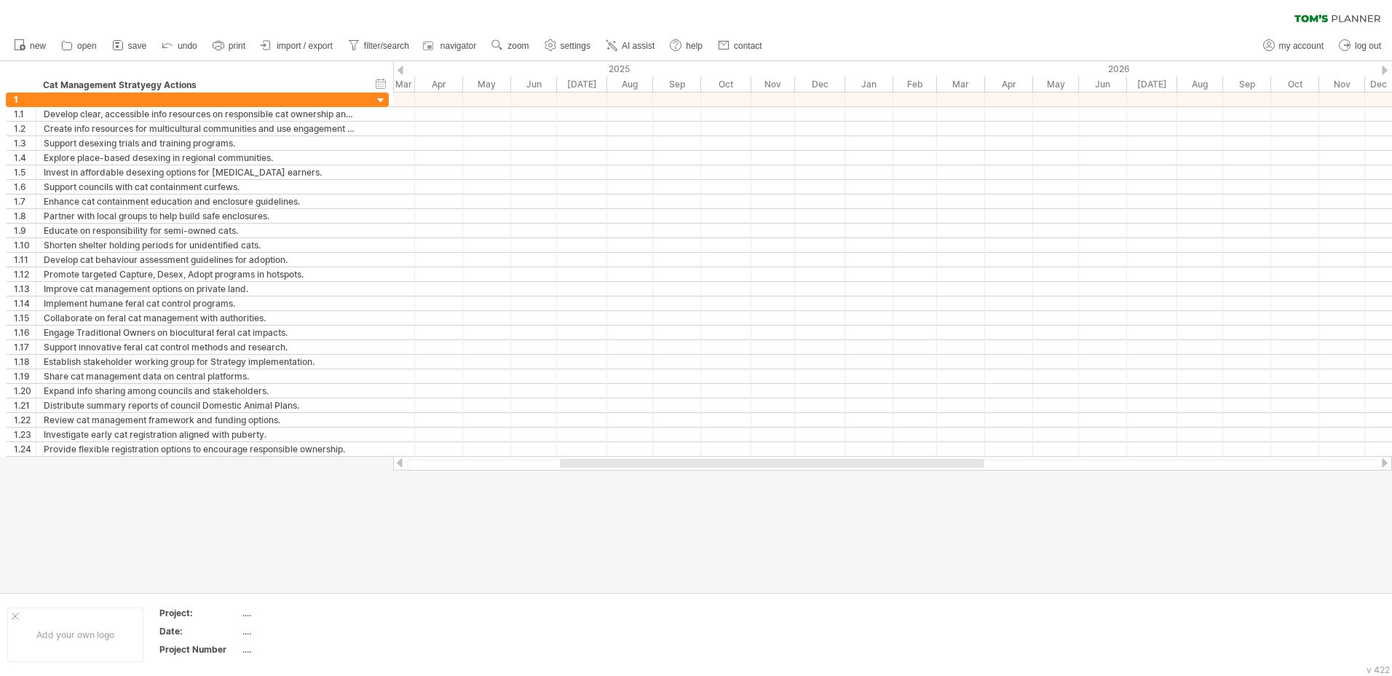
click at [403, 70] on div at bounding box center [400, 70] width 6 height 9
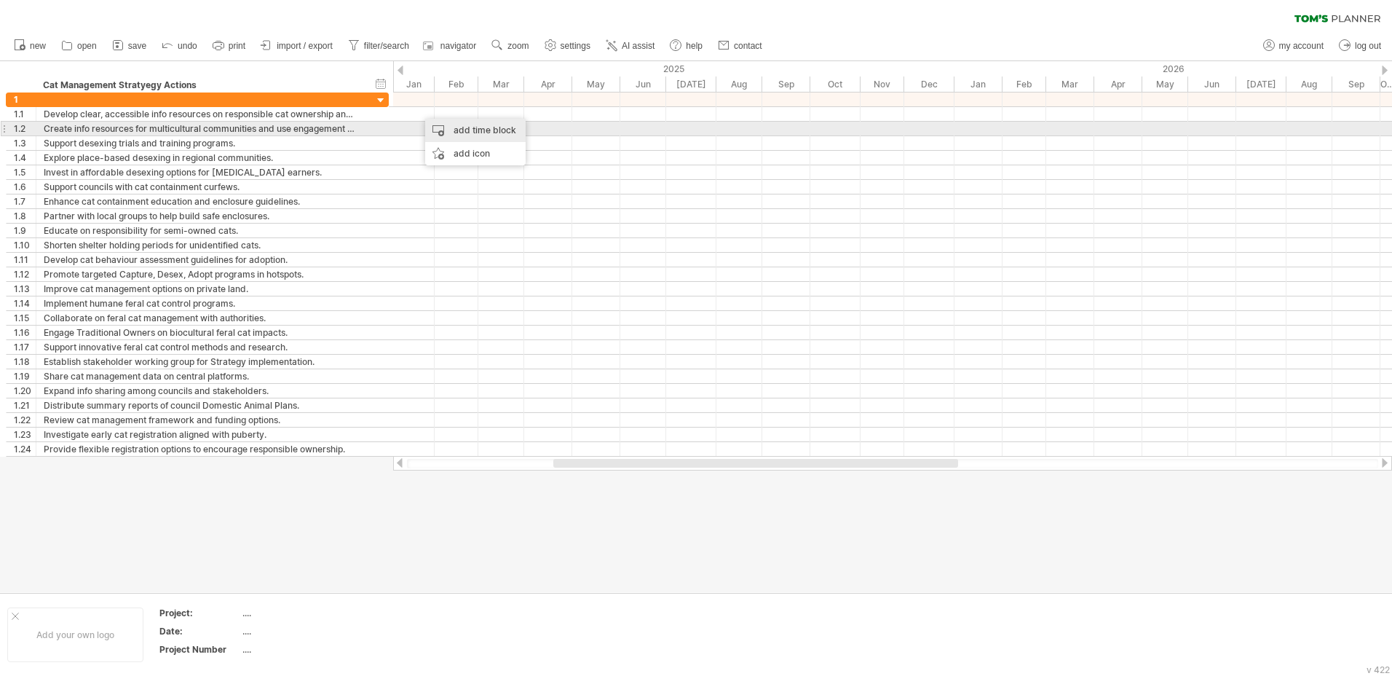
click at [497, 128] on div "add time block" at bounding box center [475, 130] width 100 height 23
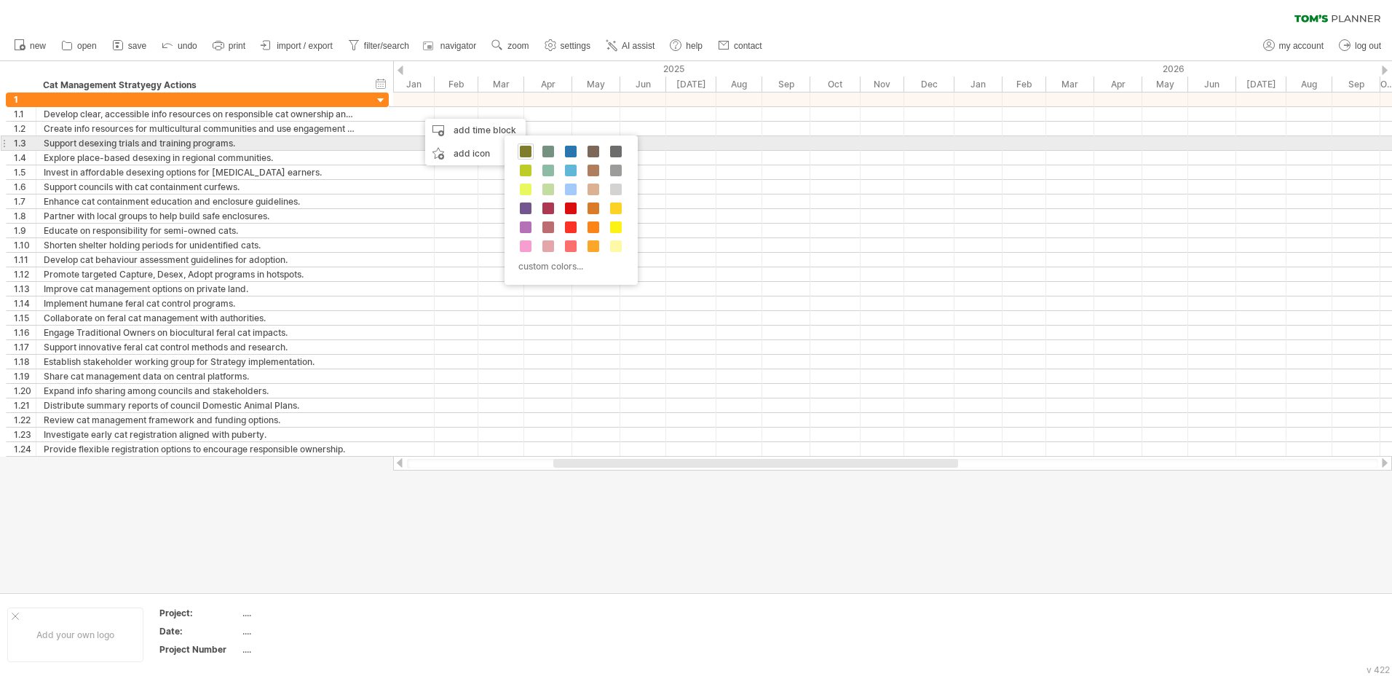
click at [528, 151] on span at bounding box center [526, 152] width 12 height 12
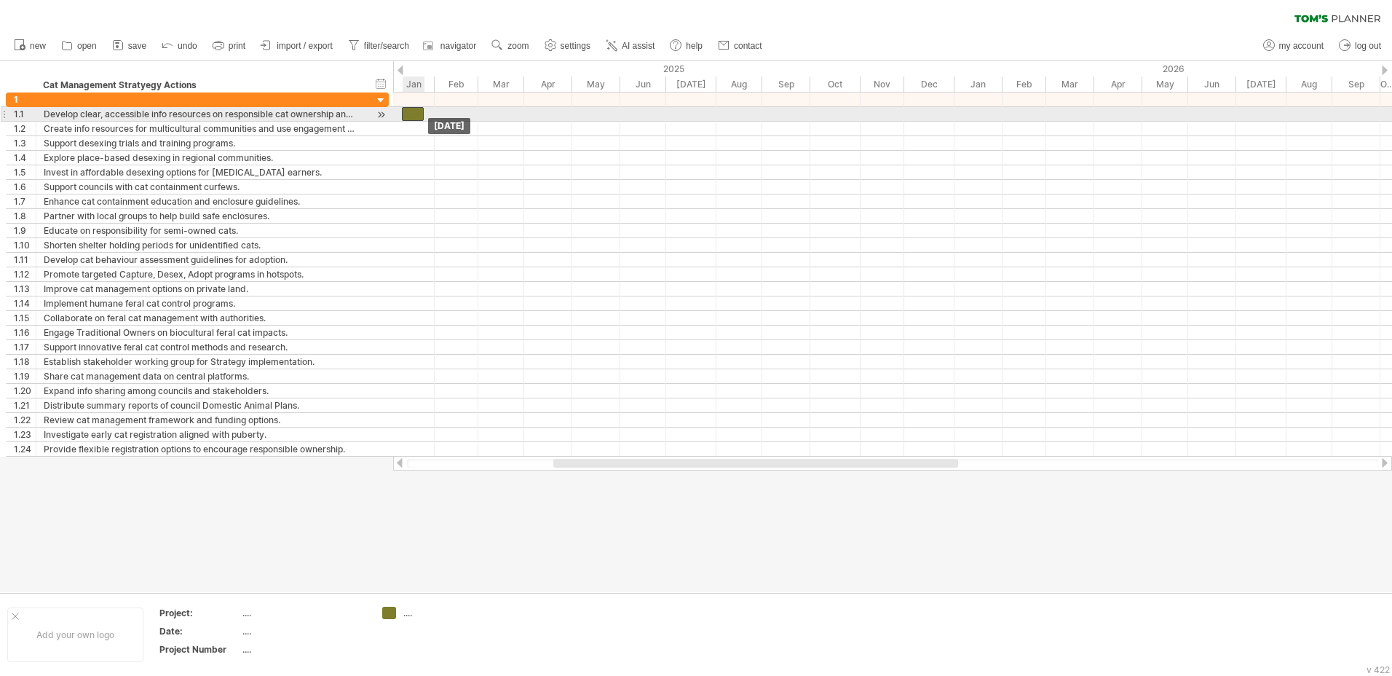
drag, startPoint x: 429, startPoint y: 113, endPoint x: 413, endPoint y: 114, distance: 16.1
click at [413, 114] on div at bounding box center [413, 114] width 22 height 14
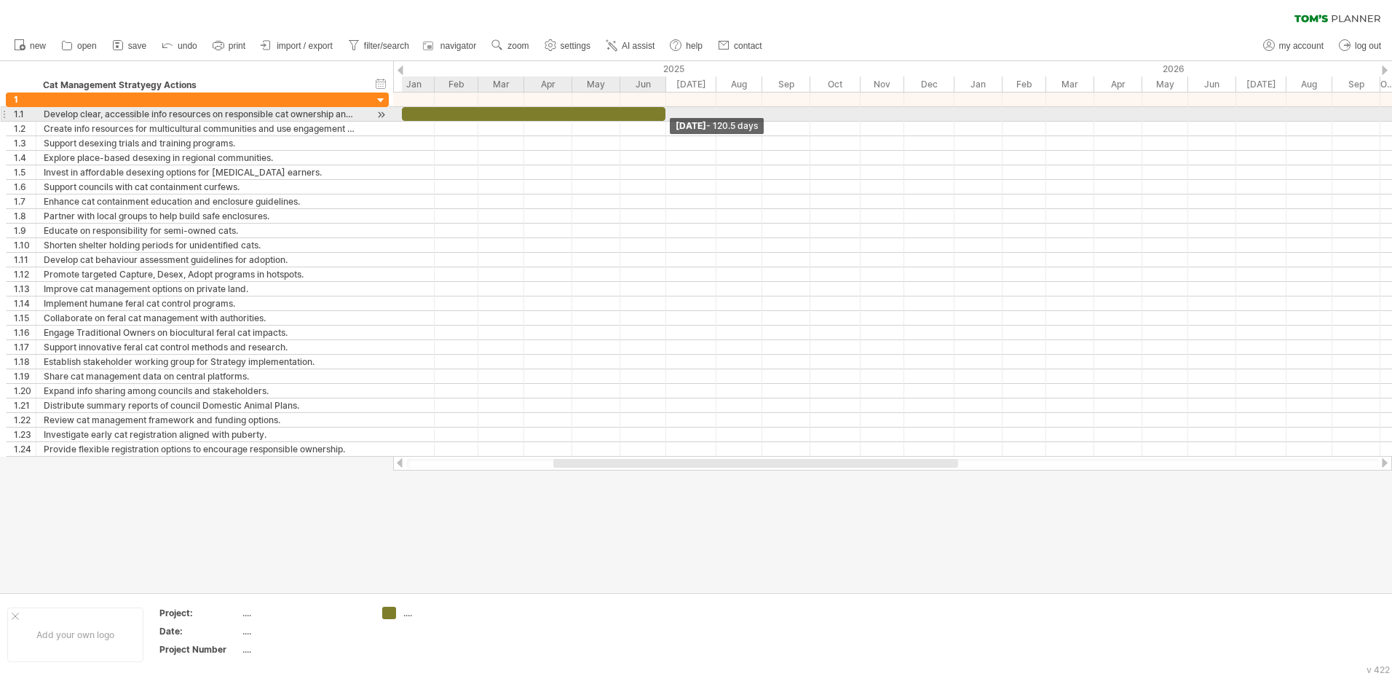
drag, startPoint x: 424, startPoint y: 115, endPoint x: 665, endPoint y: 111, distance: 241.7
click at [665, 111] on span at bounding box center [665, 114] width 6 height 14
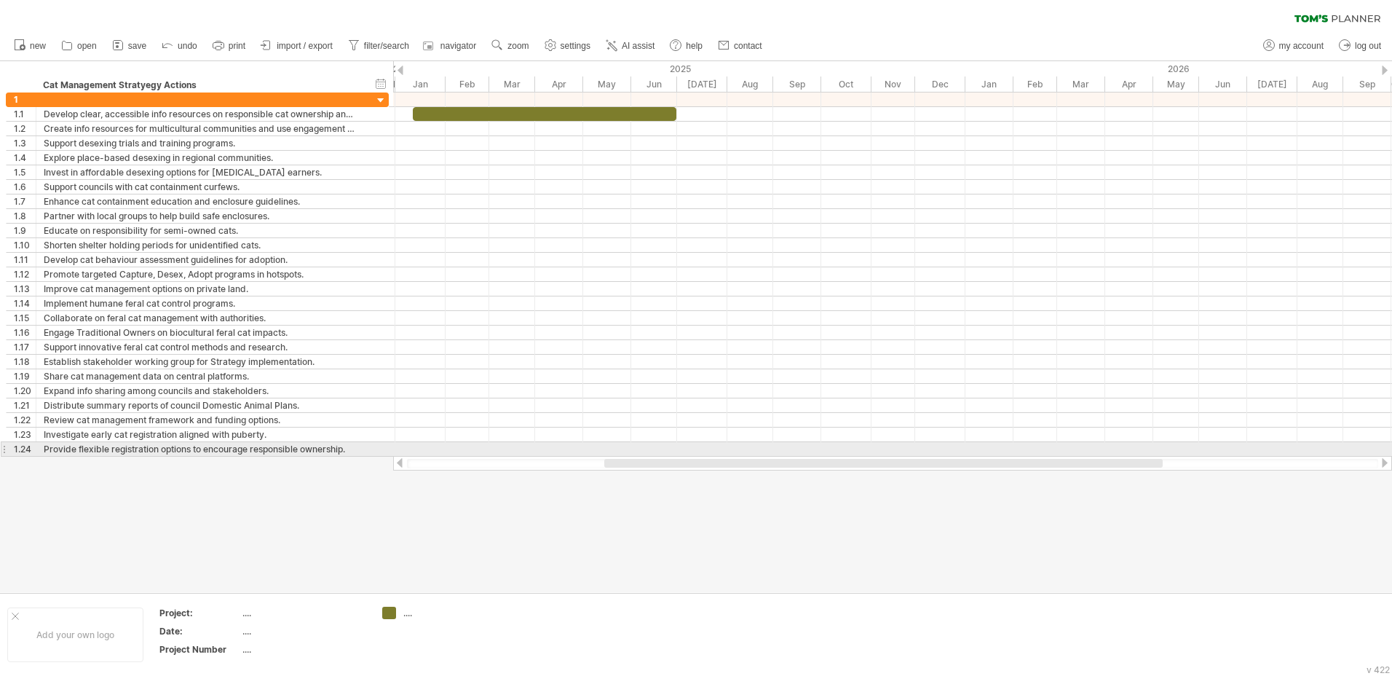
drag, startPoint x: 943, startPoint y: 464, endPoint x: 937, endPoint y: 445, distance: 19.3
click at [937, 445] on div "Trying to reach [DOMAIN_NAME] Connected again... 0% clear filter new 1" at bounding box center [696, 338] width 1392 height 676
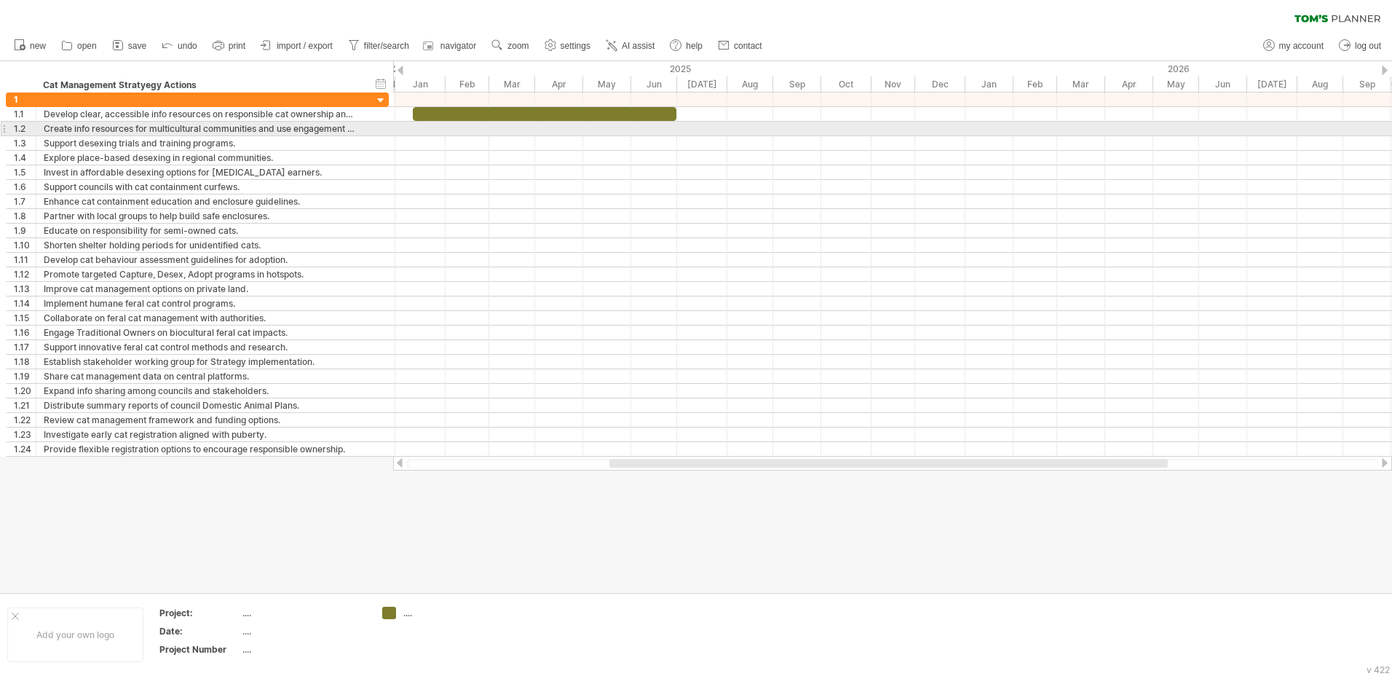
click at [470, 128] on div at bounding box center [892, 129] width 999 height 15
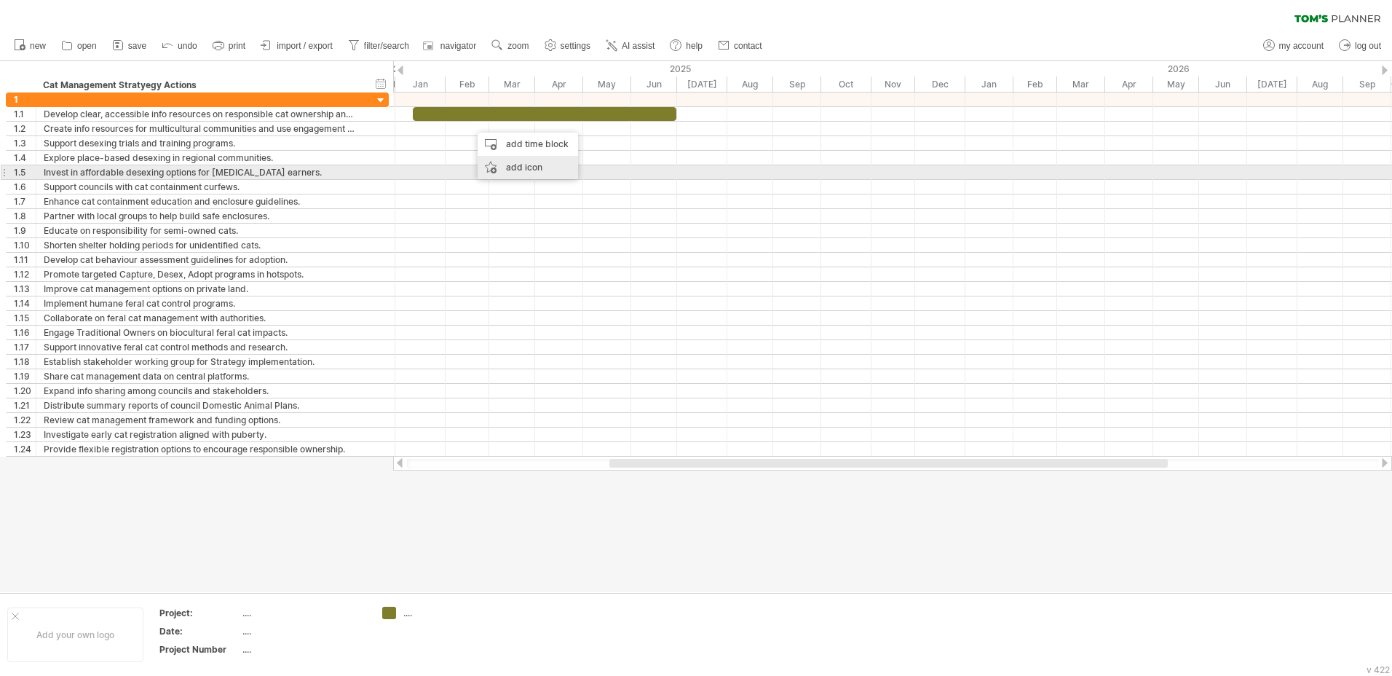
click at [525, 170] on div "add icon" at bounding box center [528, 167] width 100 height 23
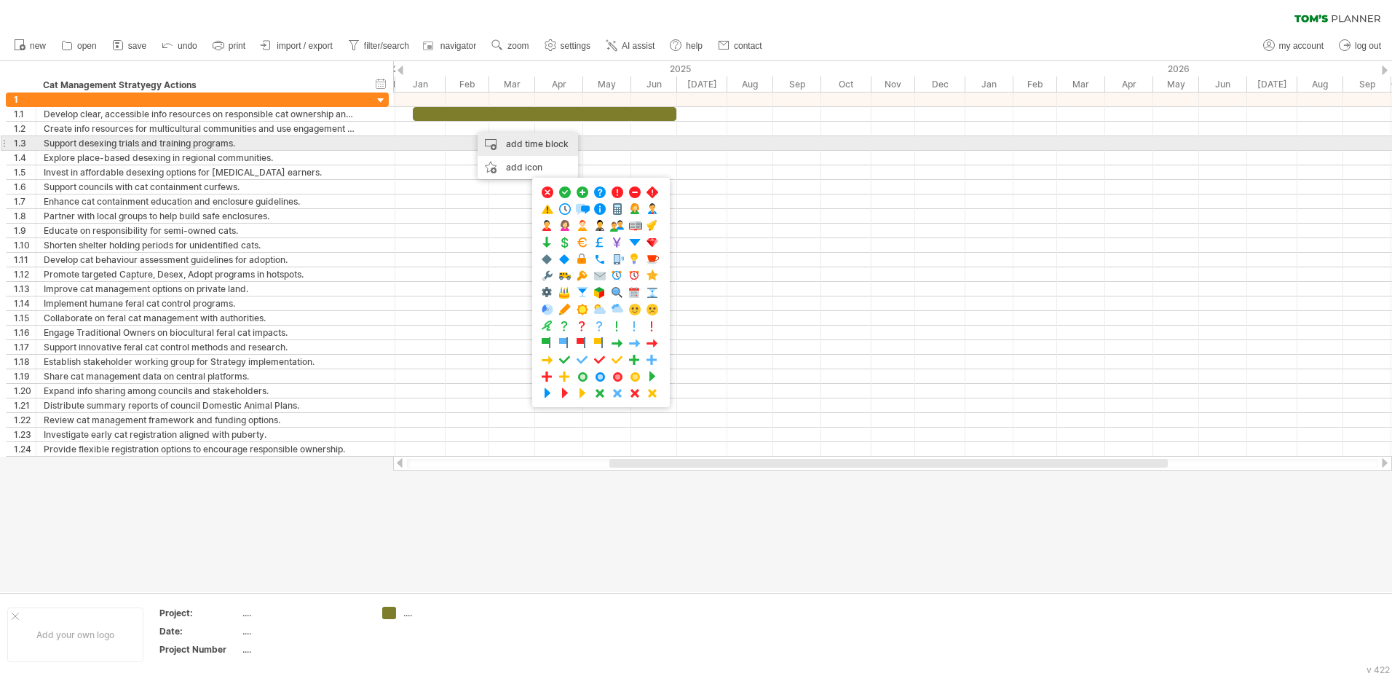
click at [495, 143] on div "add time block" at bounding box center [528, 143] width 100 height 23
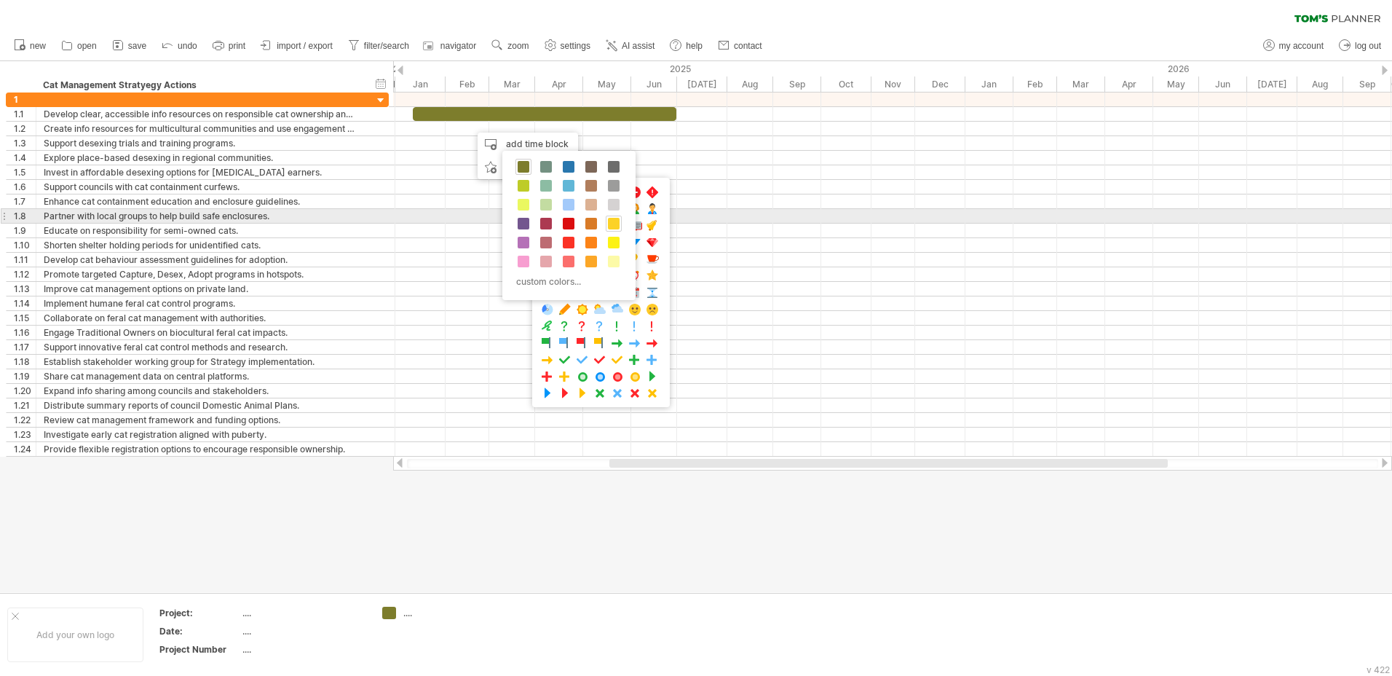
click at [610, 222] on span at bounding box center [614, 224] width 12 height 12
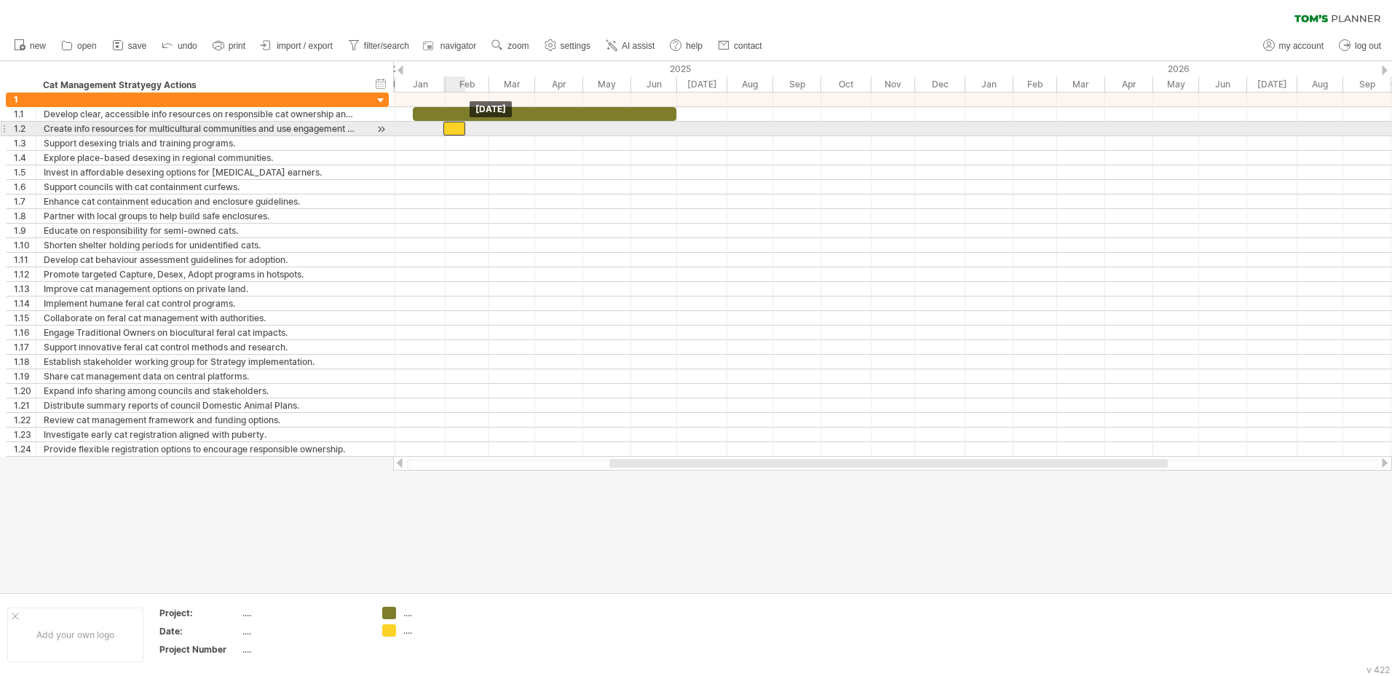
drag, startPoint x: 481, startPoint y: 124, endPoint x: 453, endPoint y: 125, distance: 27.7
click at [453, 125] on div at bounding box center [454, 129] width 22 height 14
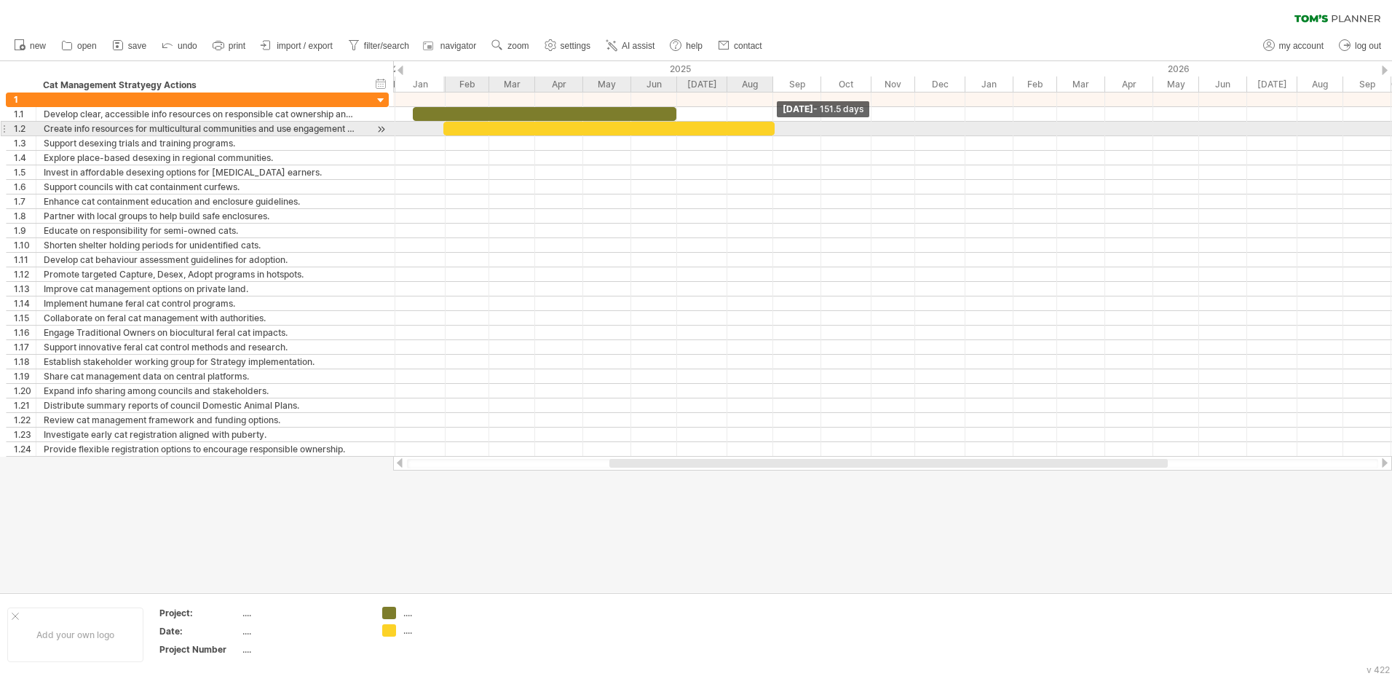
drag, startPoint x: 464, startPoint y: 129, endPoint x: 773, endPoint y: 127, distance: 308.6
click at [773, 127] on span at bounding box center [775, 129] width 6 height 14
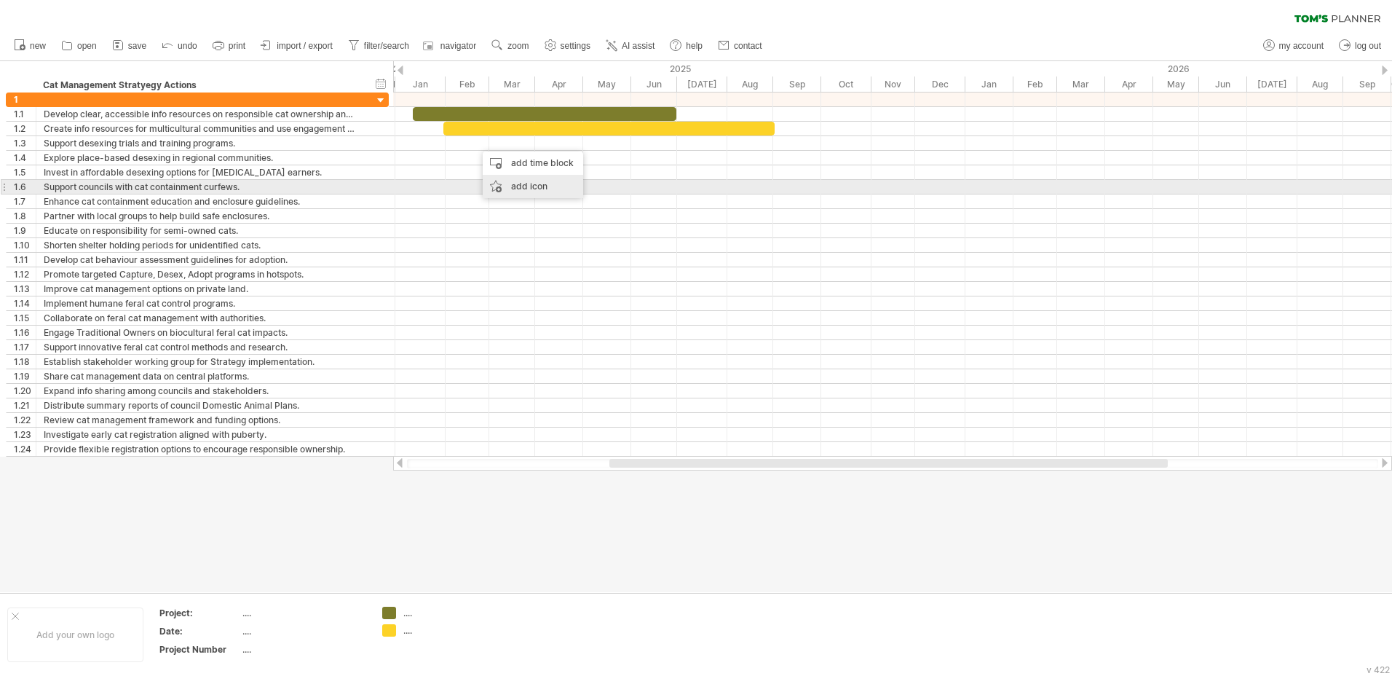
click at [524, 182] on div "add icon" at bounding box center [533, 186] width 100 height 23
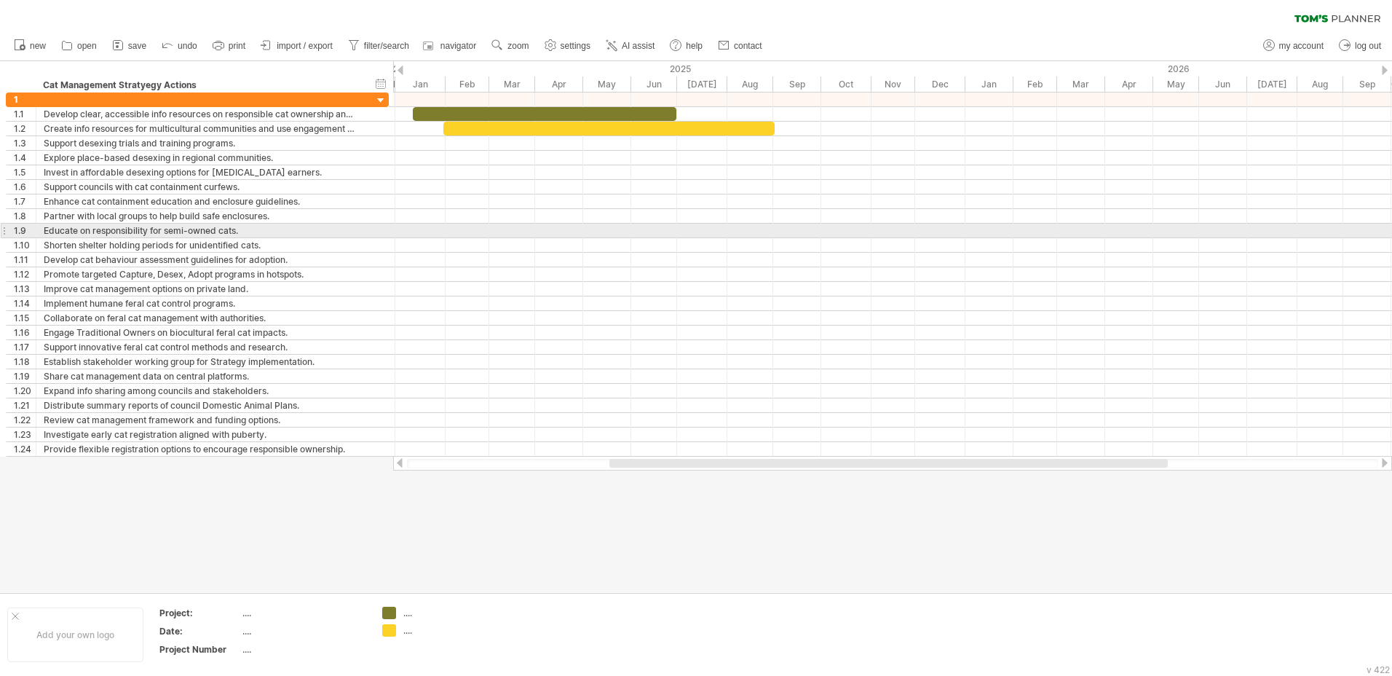
click at [501, 231] on div at bounding box center [892, 230] width 999 height 15
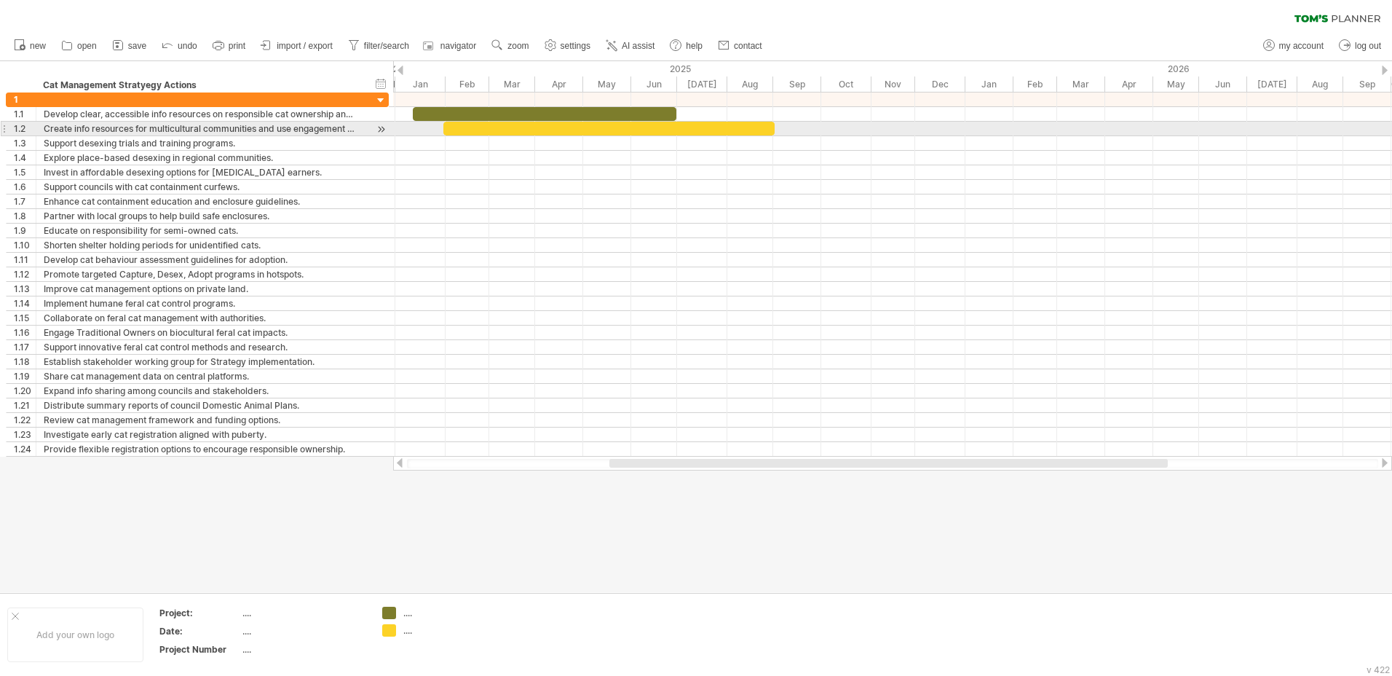
click at [507, 128] on div at bounding box center [608, 129] width 331 height 14
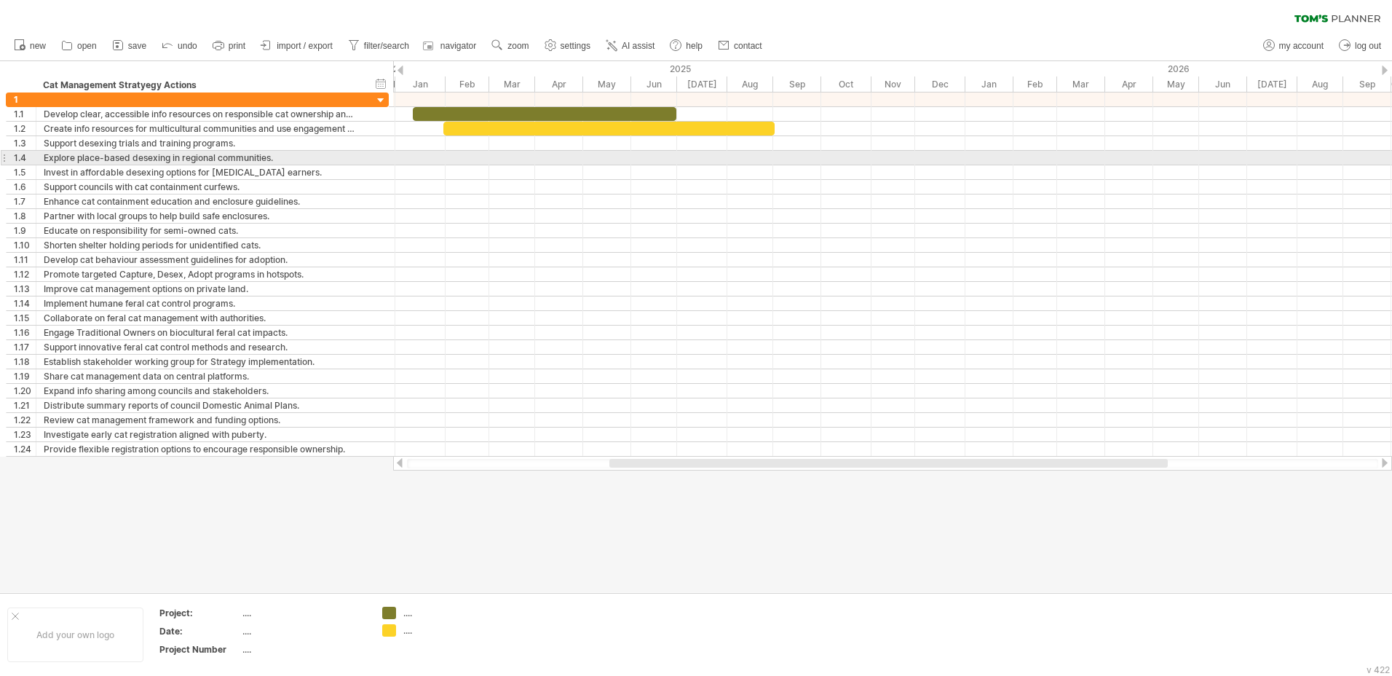
click at [492, 157] on div at bounding box center [892, 158] width 999 height 15
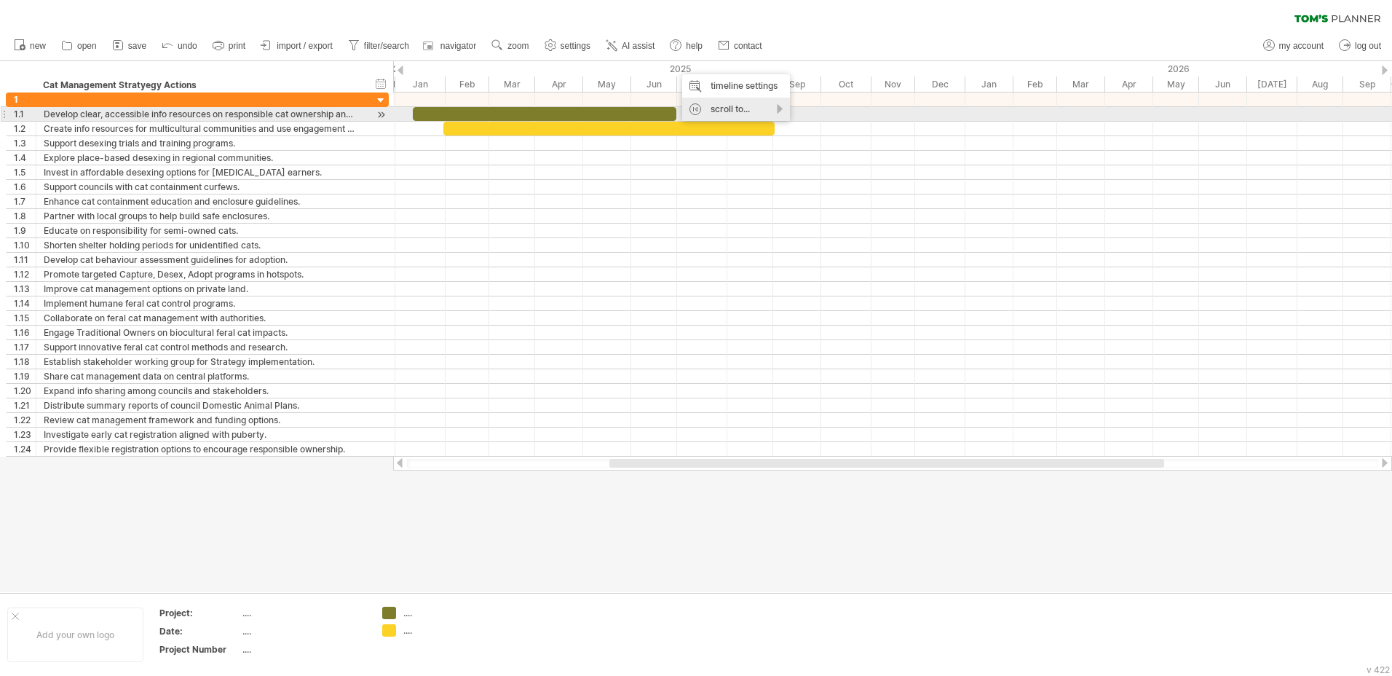
click at [744, 108] on div "scroll to..." at bounding box center [736, 109] width 108 height 23
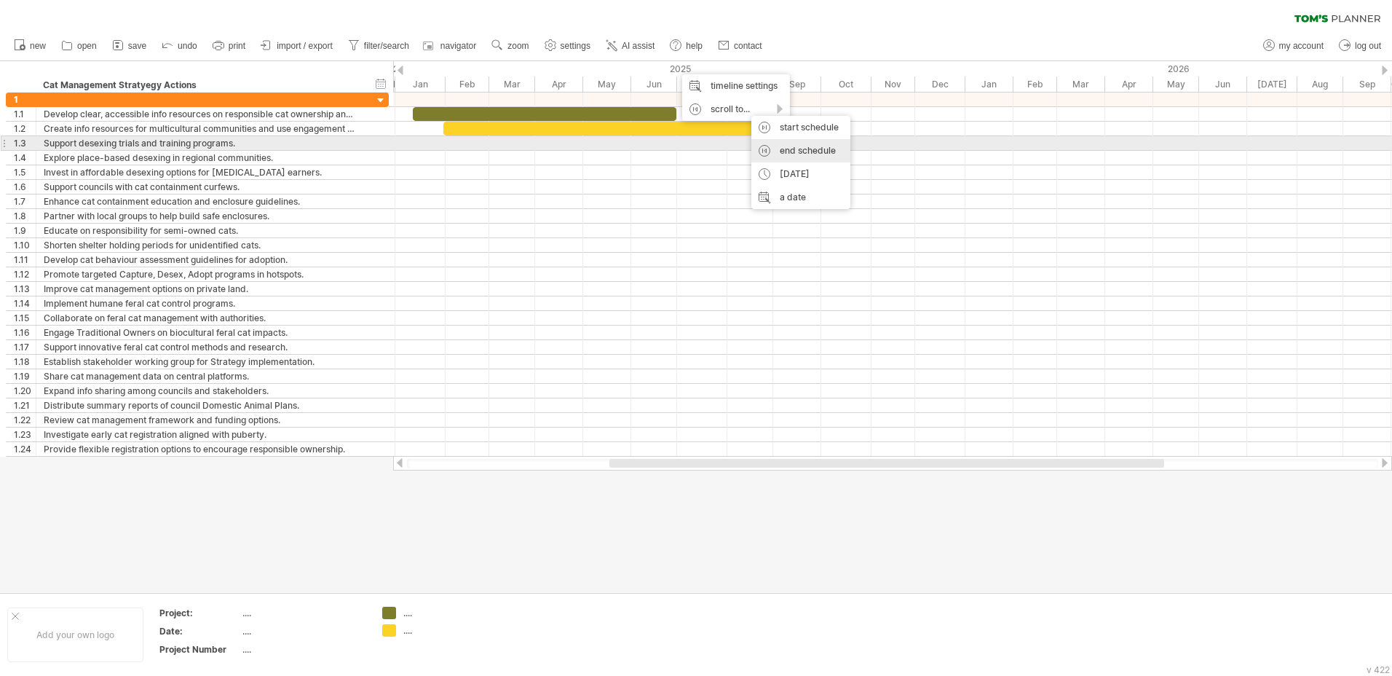
click at [808, 146] on div "end schedule" at bounding box center [800, 150] width 99 height 23
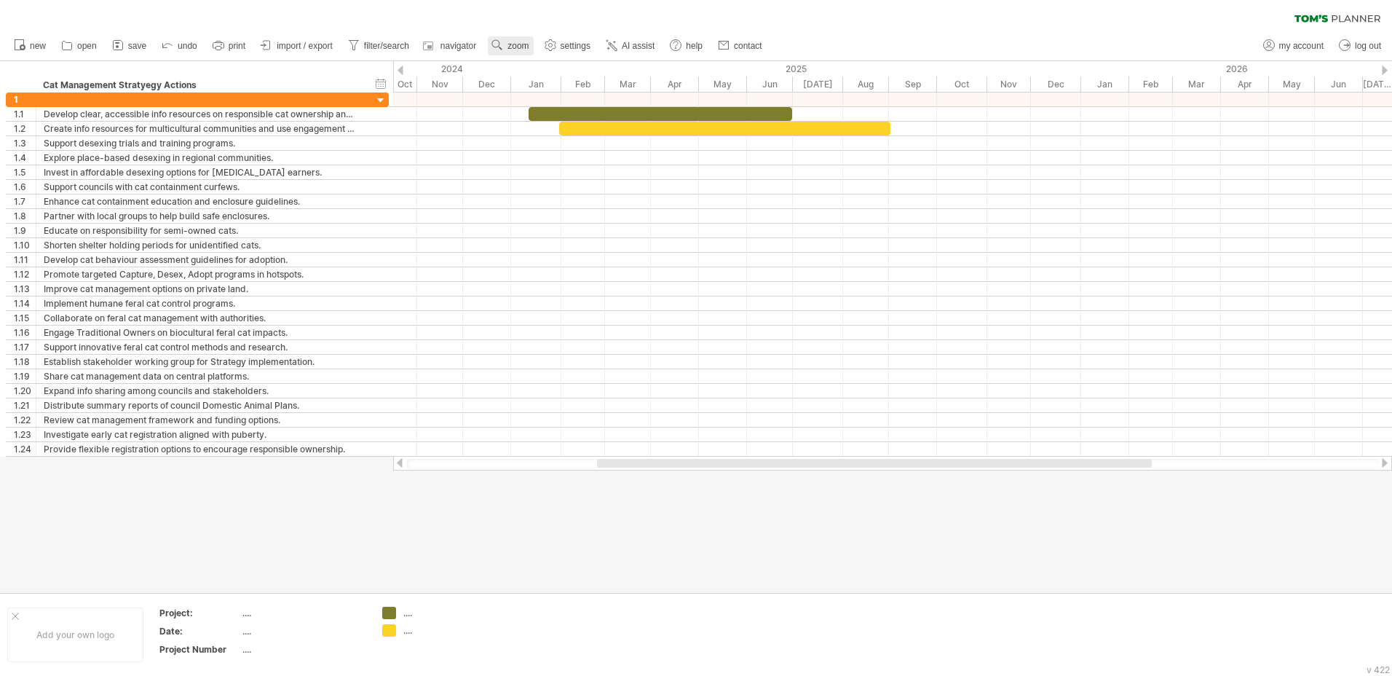
click at [513, 42] on span "zoom" at bounding box center [517, 46] width 21 height 10
click at [458, 44] on span "navigator" at bounding box center [458, 46] width 36 height 10
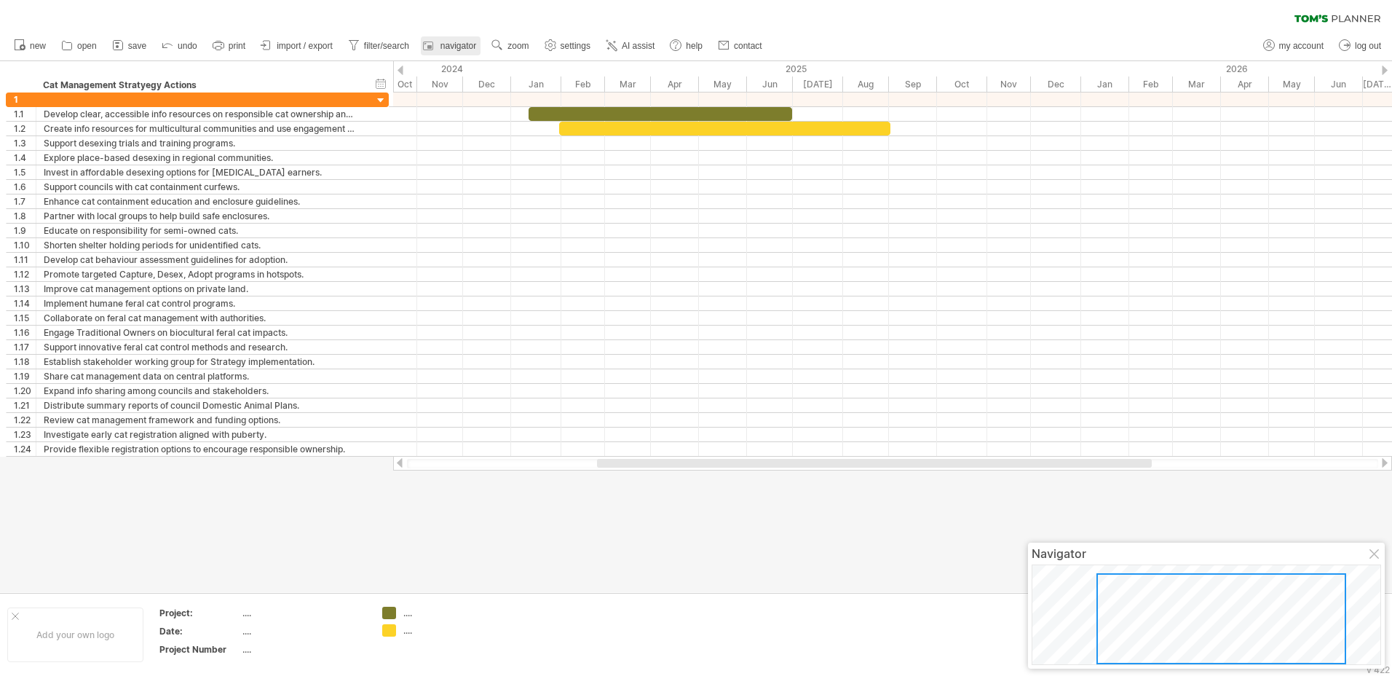
click at [458, 44] on span "navigator" at bounding box center [458, 46] width 36 height 10
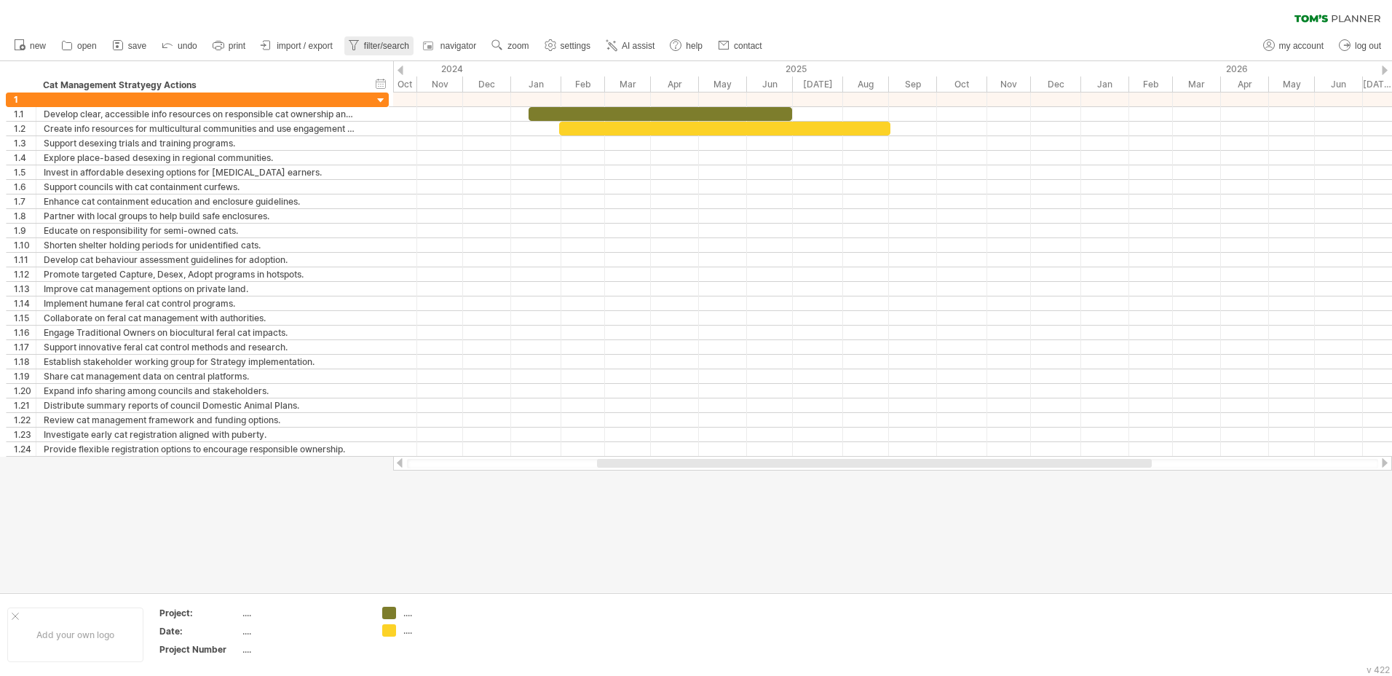
click at [396, 40] on link "filter/search" at bounding box center [378, 45] width 69 height 19
type input "**********"
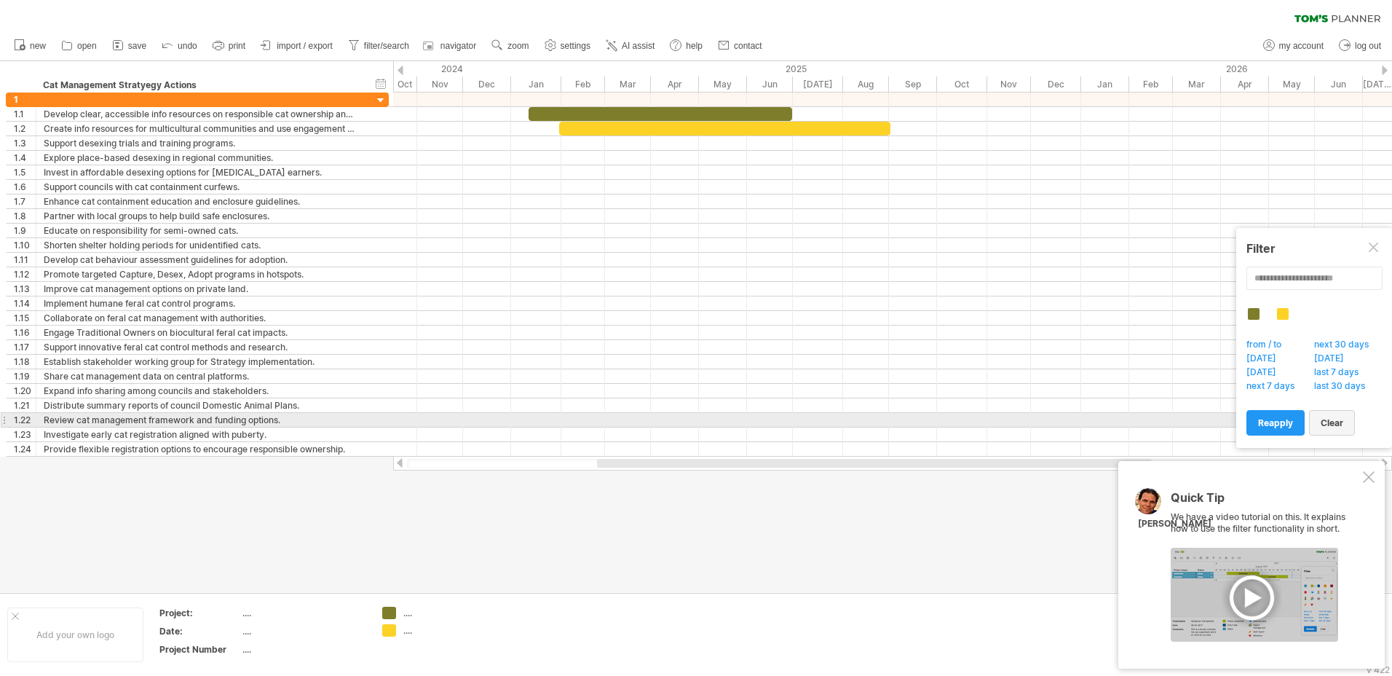
click at [1322, 421] on span "clear" at bounding box center [1331, 422] width 23 height 11
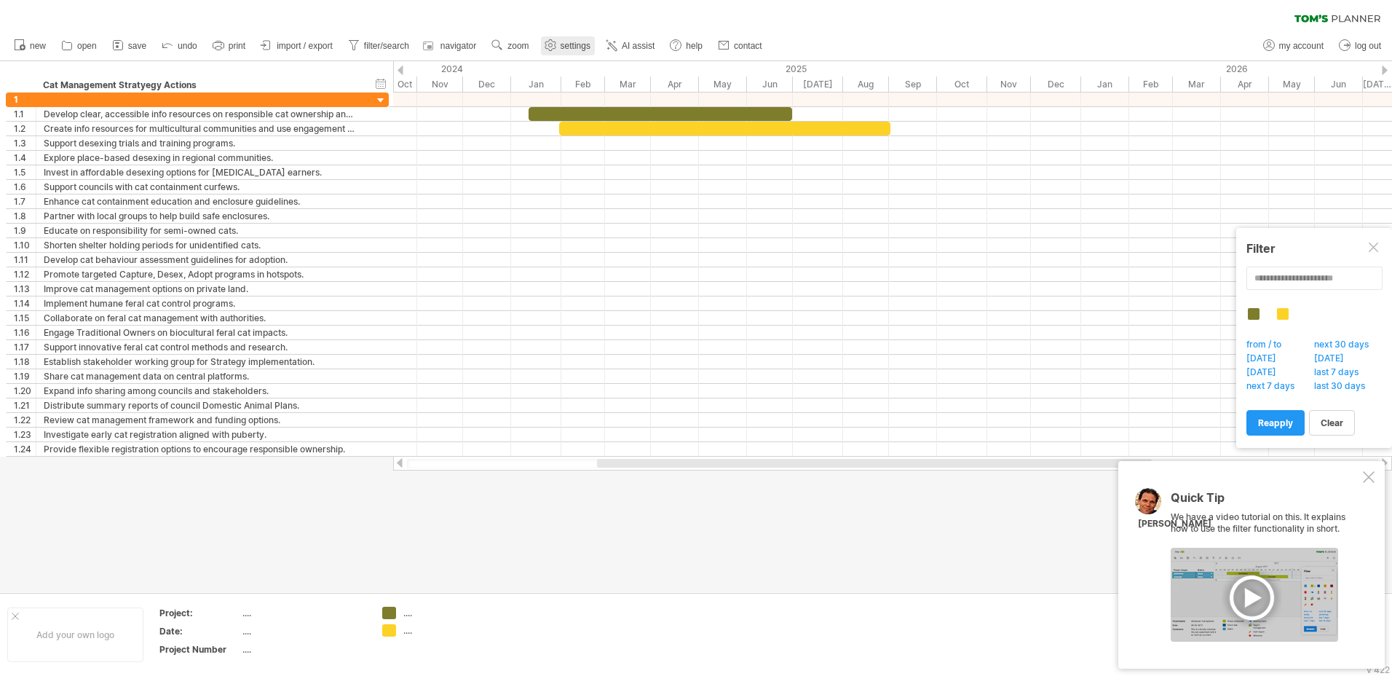
click at [565, 47] on span "settings" at bounding box center [576, 46] width 30 height 10
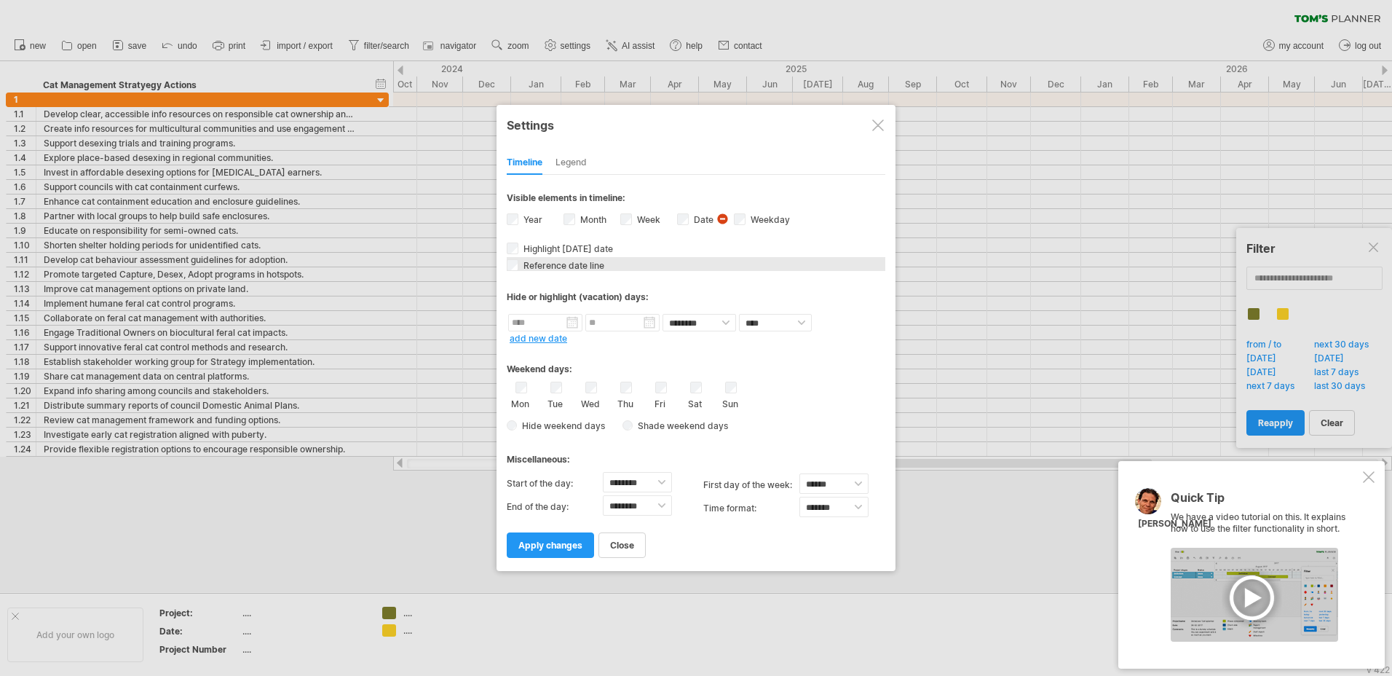
click at [582, 268] on span "Reference date line" at bounding box center [562, 265] width 84 height 11
click at [561, 548] on span "apply changes" at bounding box center [550, 544] width 64 height 11
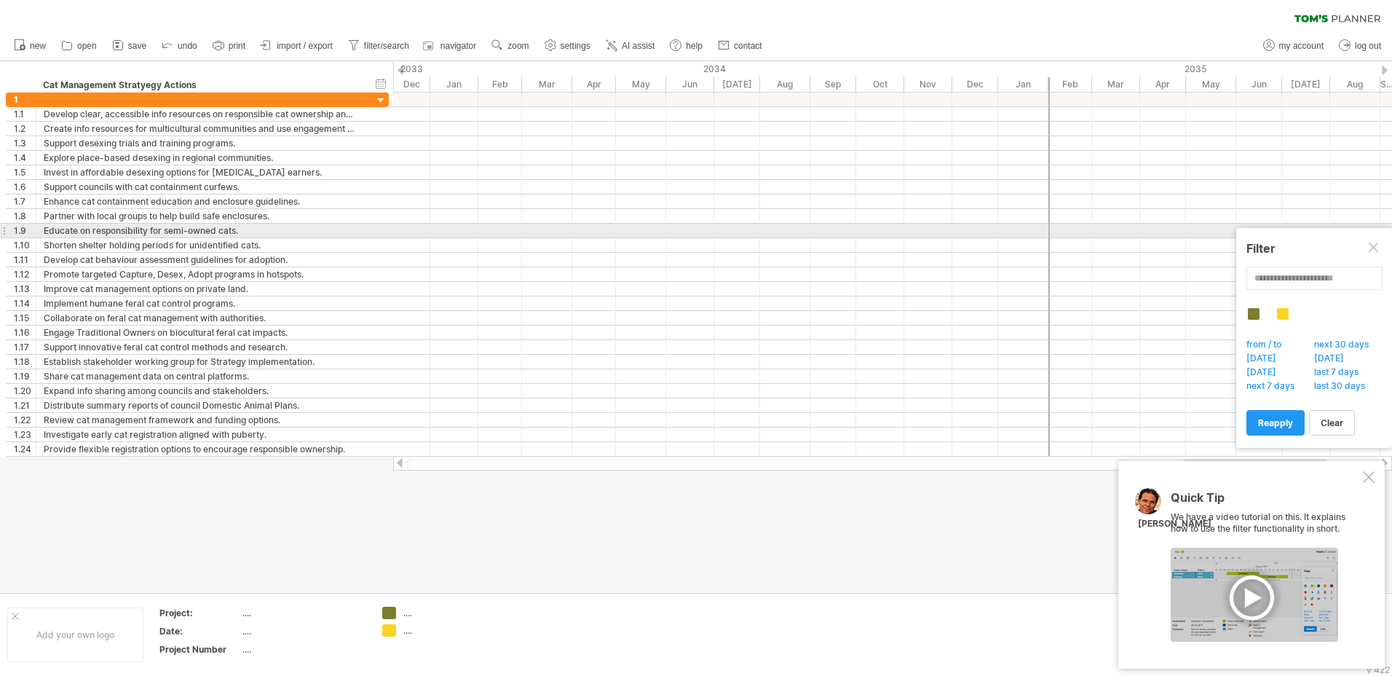
drag, startPoint x: 878, startPoint y: 227, endPoint x: 1049, endPoint y: 227, distance: 171.1
click at [1049, 227] on div at bounding box center [1048, 274] width 1 height 364
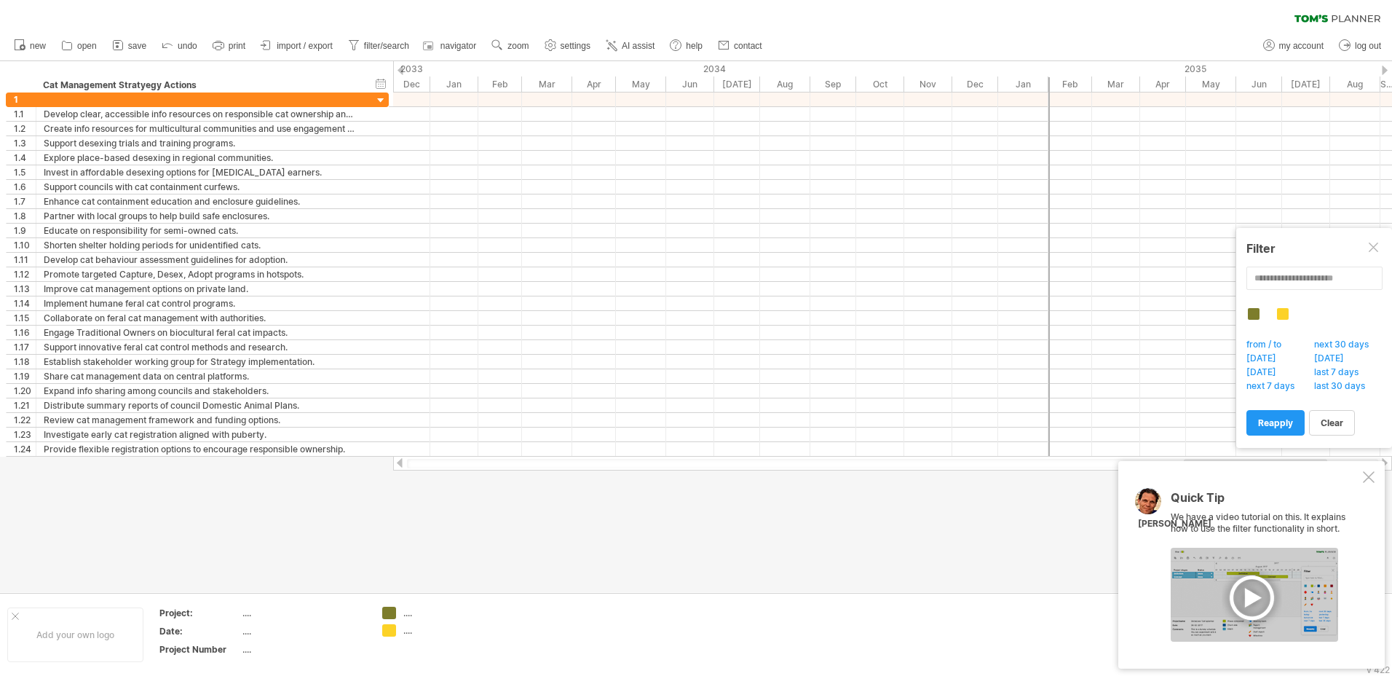
click at [1367, 478] on div at bounding box center [1369, 477] width 12 height 12
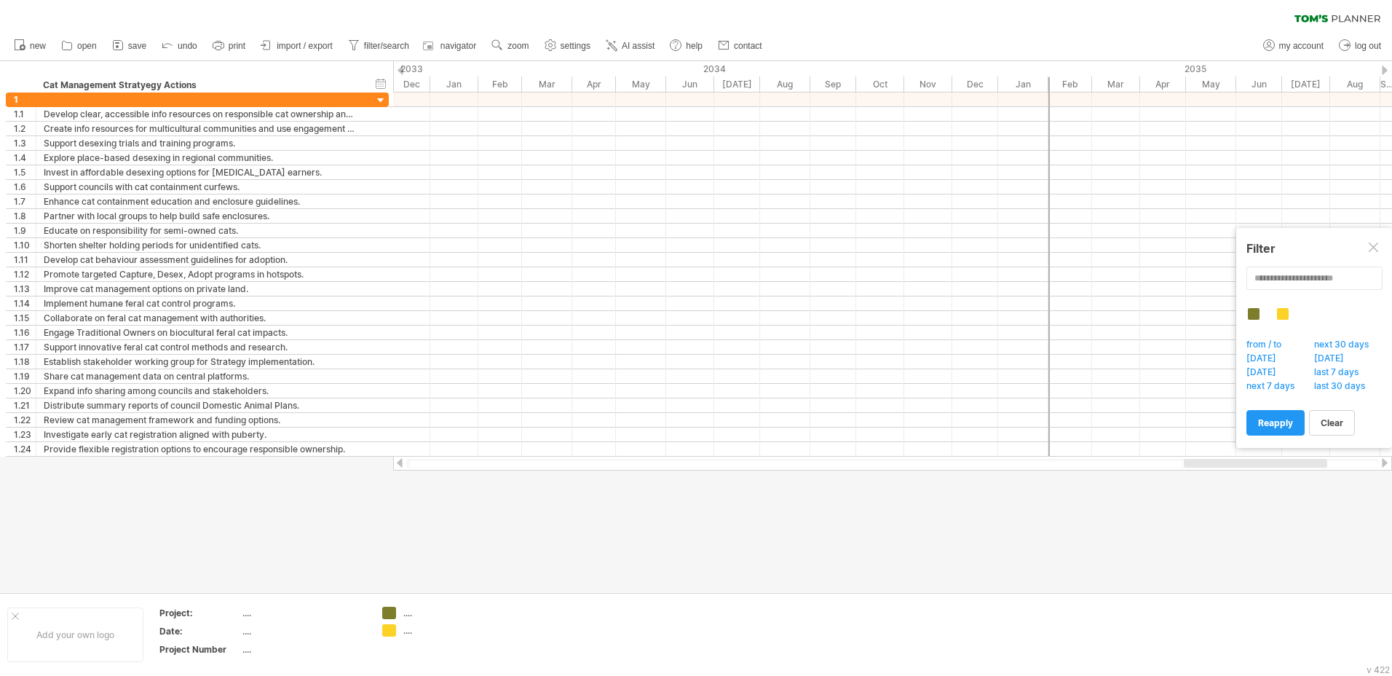
click at [1220, 462] on div at bounding box center [1255, 463] width 143 height 9
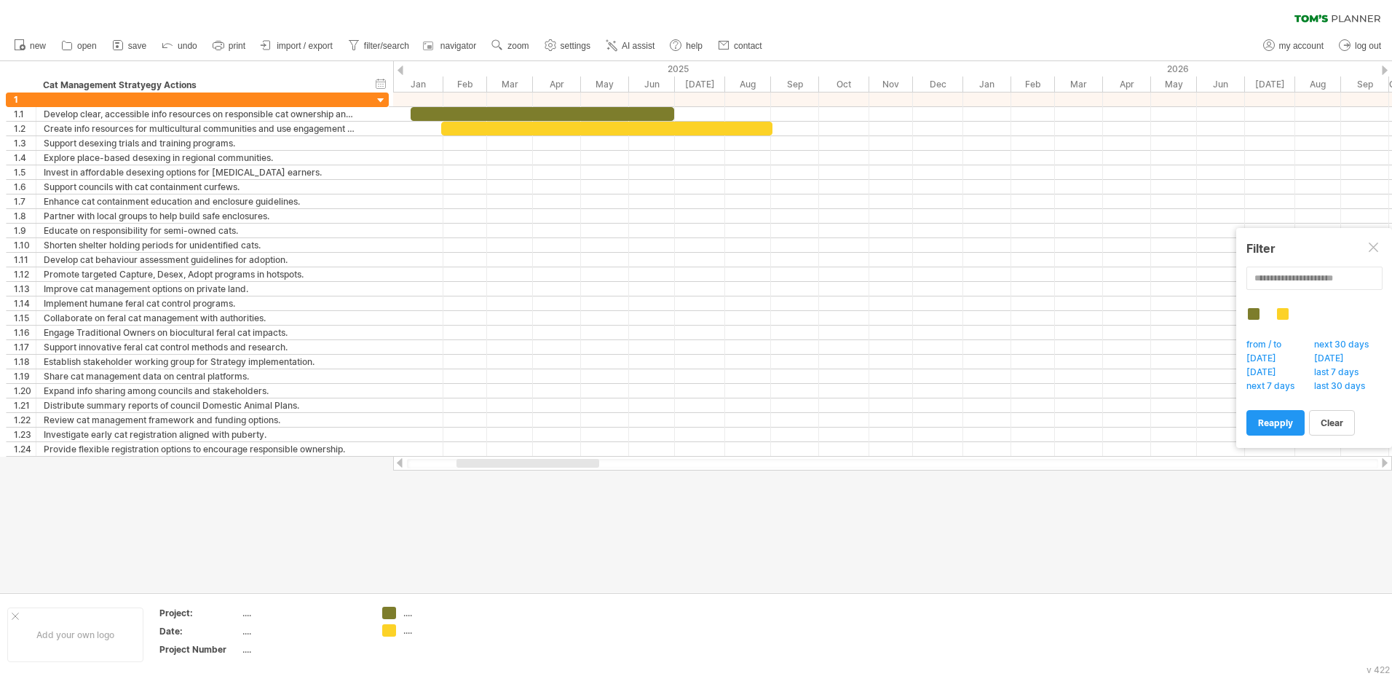
drag, startPoint x: 1224, startPoint y: 462, endPoint x: 497, endPoint y: 459, distance: 727.2
click at [497, 459] on div at bounding box center [527, 463] width 143 height 9
click at [439, 47] on link "navigator" at bounding box center [451, 45] width 60 height 19
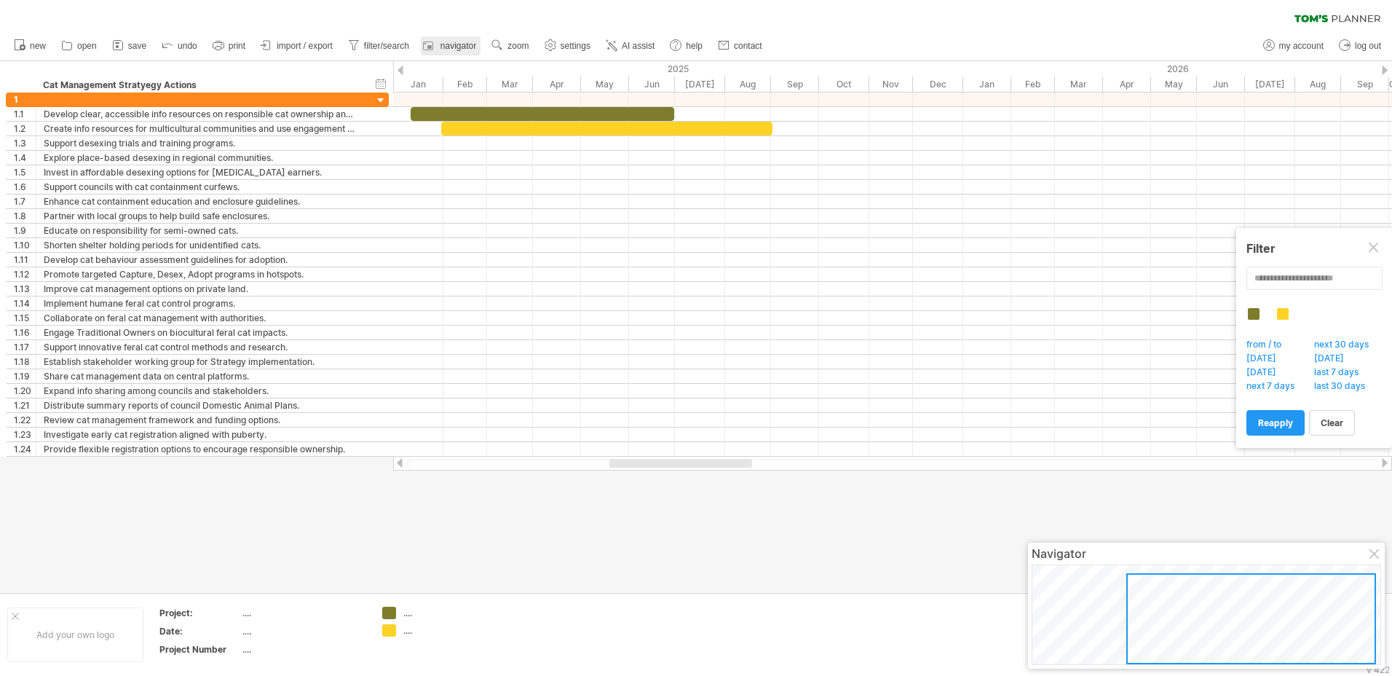
click at [439, 47] on link "navigator" at bounding box center [451, 45] width 60 height 19
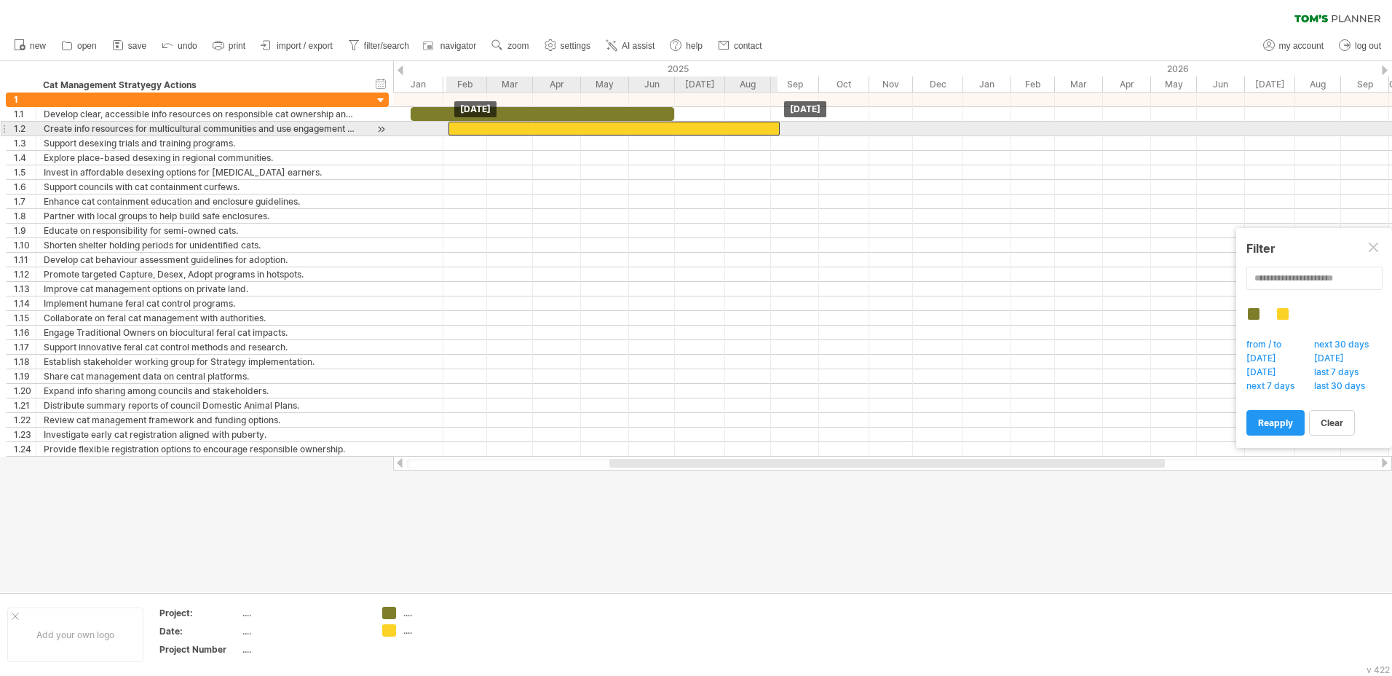
drag, startPoint x: 534, startPoint y: 126, endPoint x: 541, endPoint y: 127, distance: 7.4
click at [541, 127] on div at bounding box center [613, 129] width 331 height 14
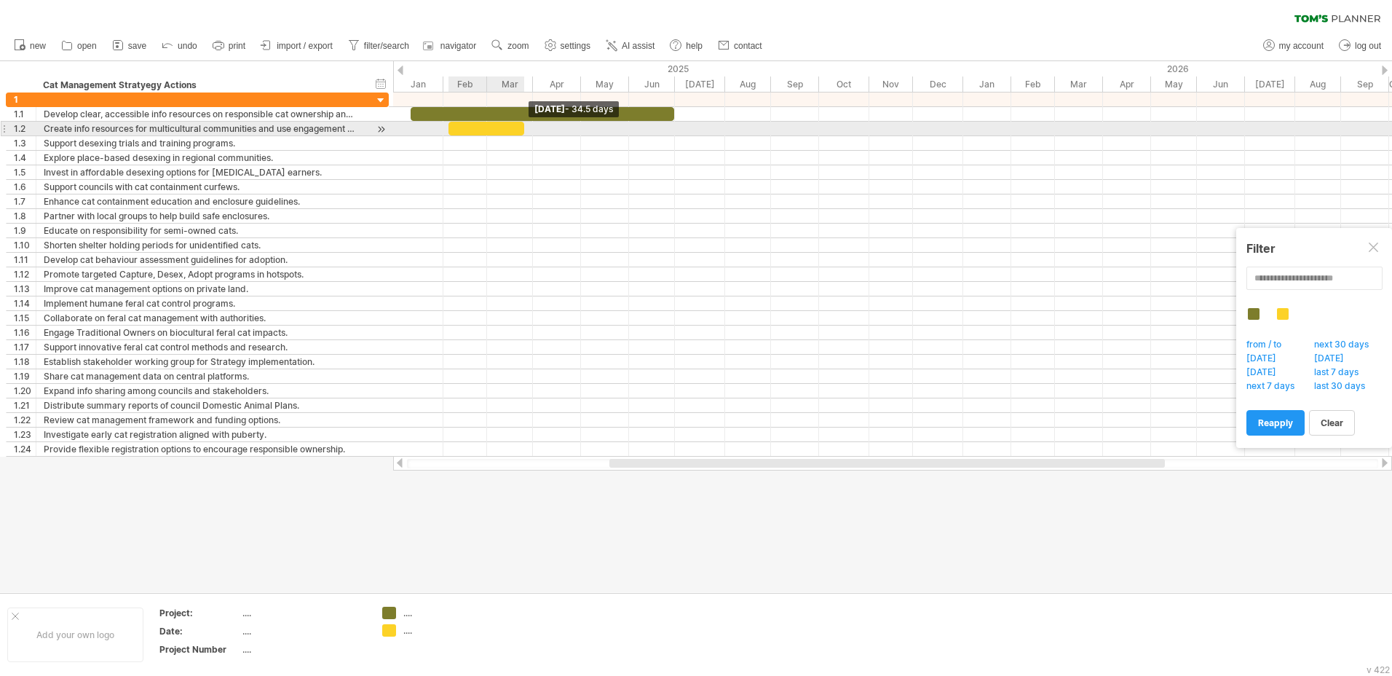
drag, startPoint x: 778, startPoint y: 127, endPoint x: 522, endPoint y: 127, distance: 256.2
click at [522, 127] on span at bounding box center [524, 129] width 6 height 14
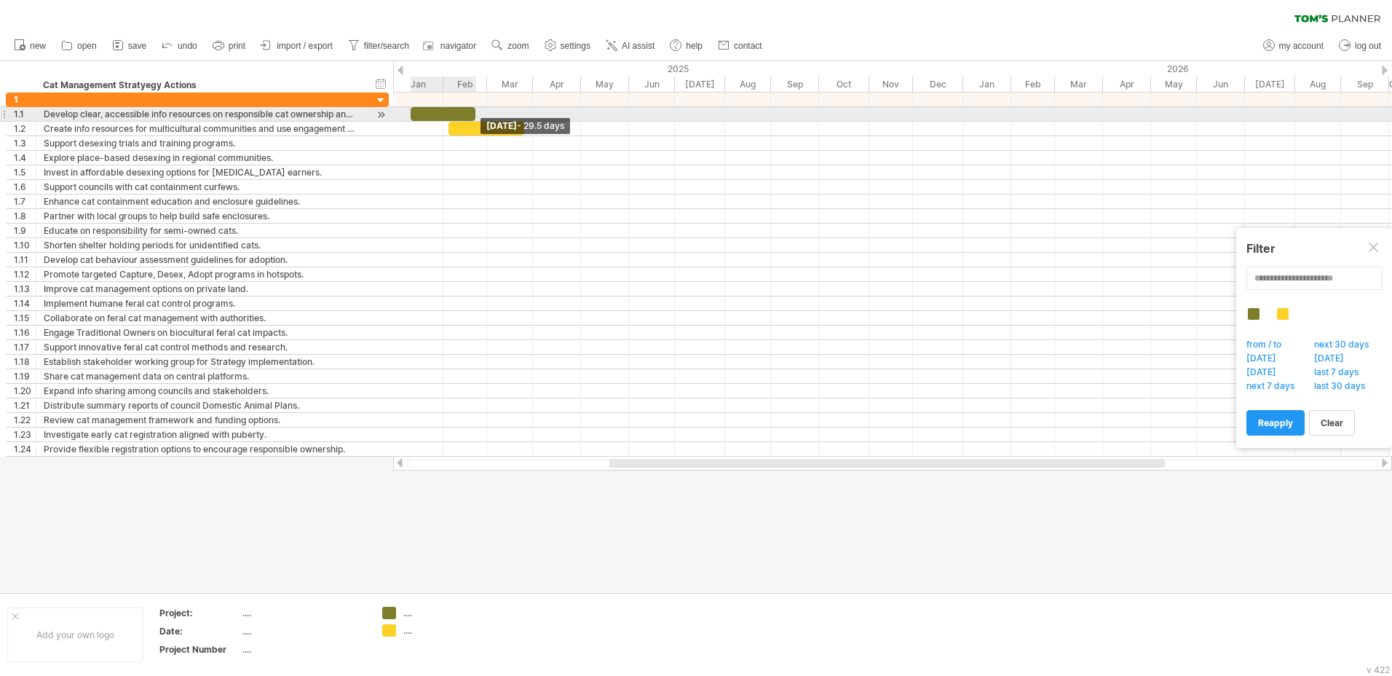
drag, startPoint x: 674, startPoint y: 112, endPoint x: 475, endPoint y: 111, distance: 198.7
click at [475, 111] on span at bounding box center [475, 114] width 6 height 14
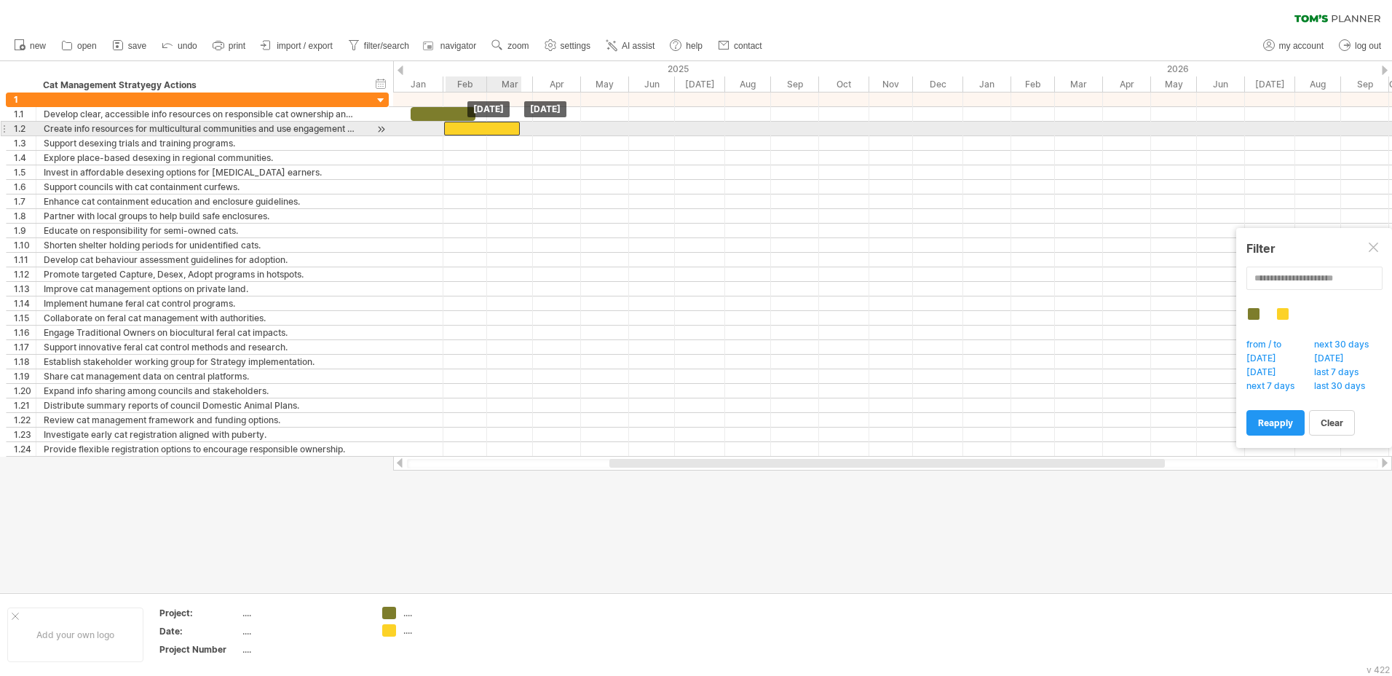
click at [485, 128] on div at bounding box center [482, 129] width 76 height 14
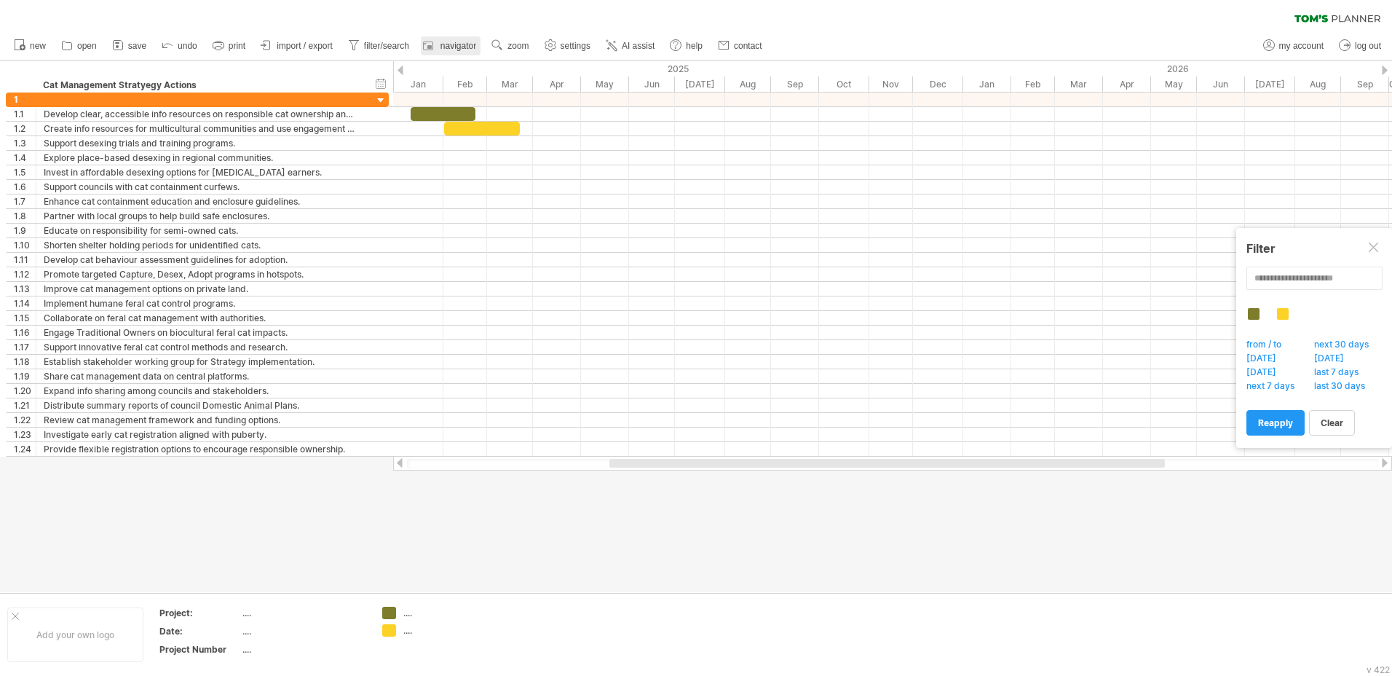
click at [458, 47] on span "navigator" at bounding box center [458, 46] width 36 height 10
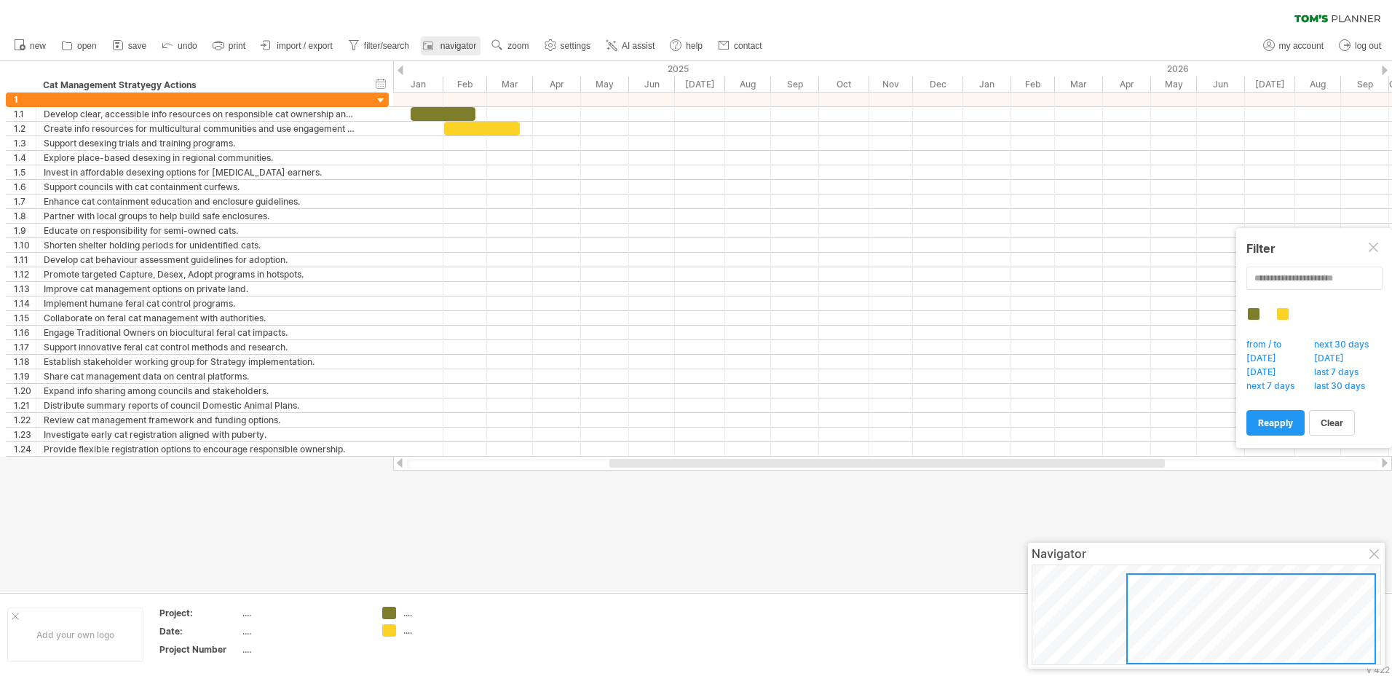
click at [458, 47] on span "navigator" at bounding box center [458, 46] width 36 height 10
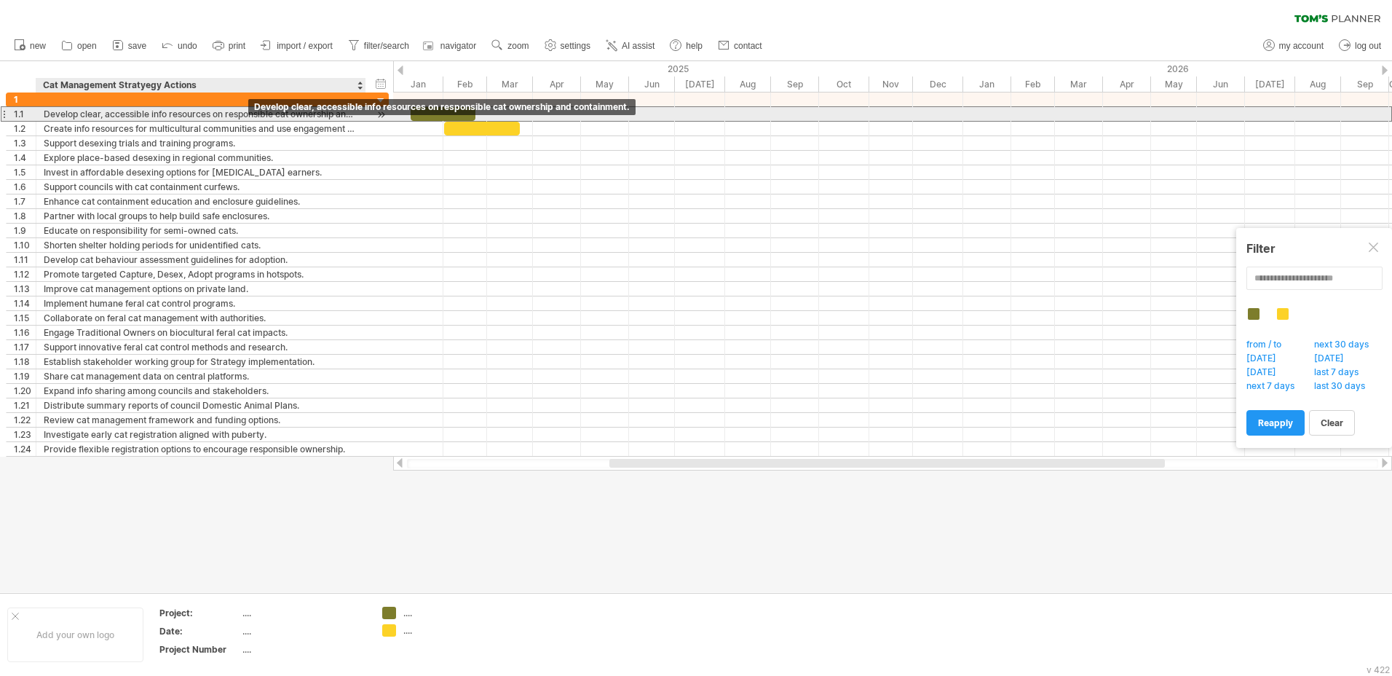
click at [232, 116] on div "Develop clear, accessible info resources on responsible cat ownership and conta…" at bounding box center [201, 114] width 314 height 14
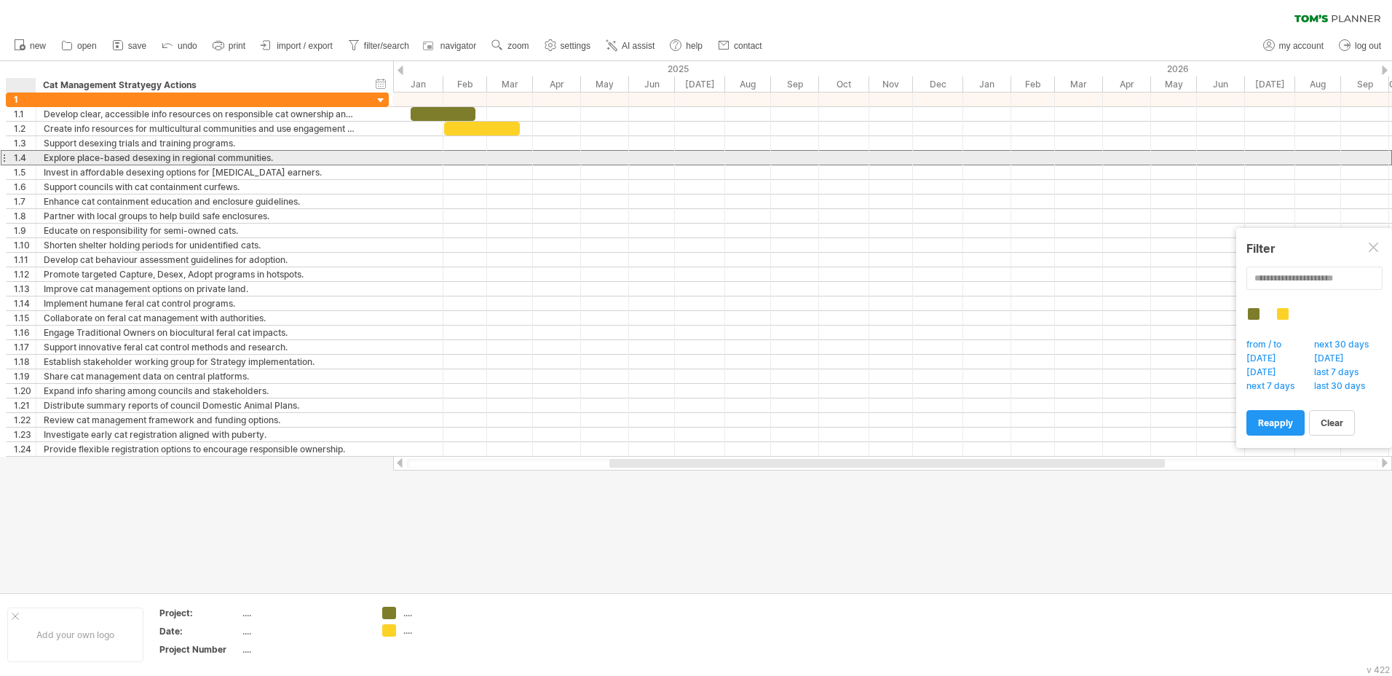
click at [279, 155] on div "Explore place-based desexing in regional communities." at bounding box center [201, 158] width 314 height 14
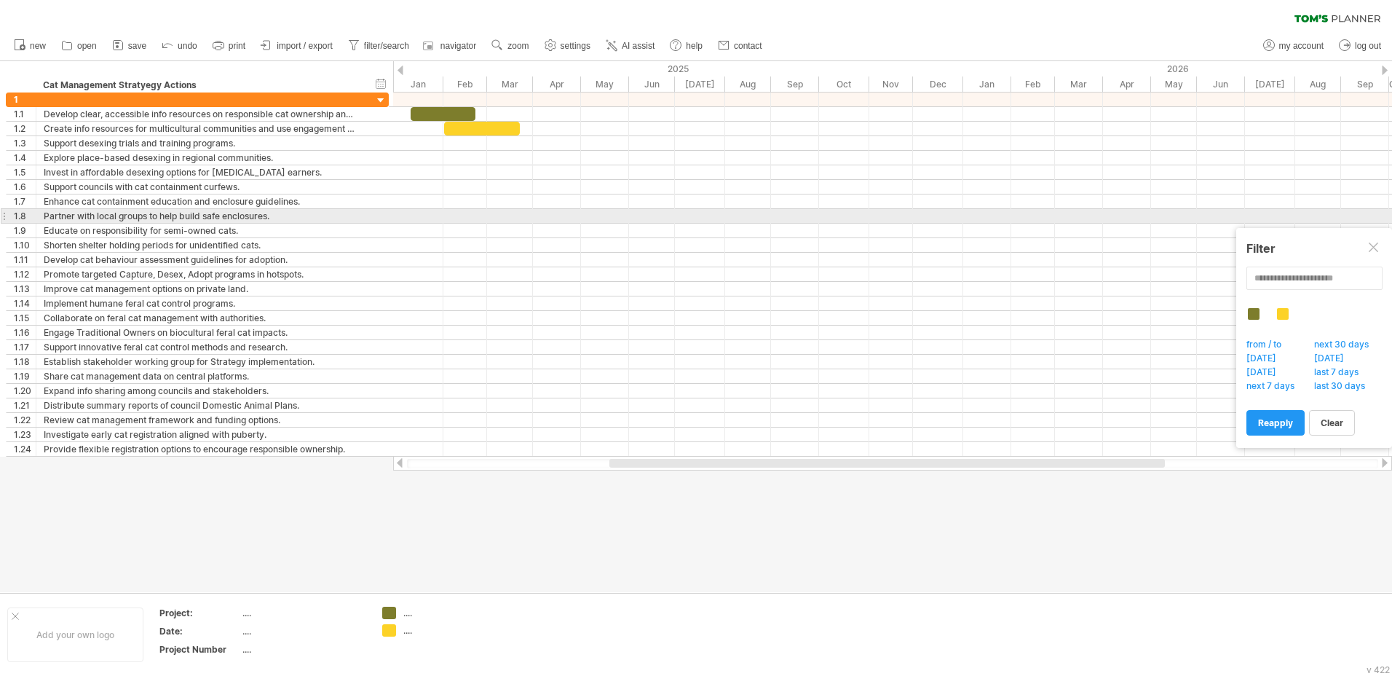
click at [837, 218] on div at bounding box center [892, 216] width 999 height 15
